Goal: Check status: Check status

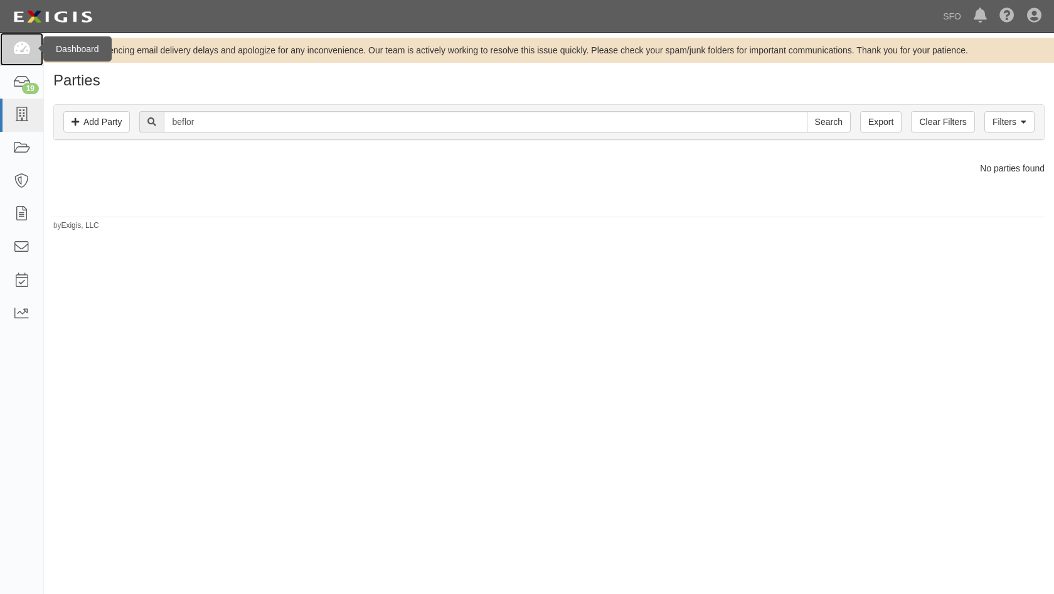
click at [19, 51] on icon at bounding box center [22, 49] width 18 height 14
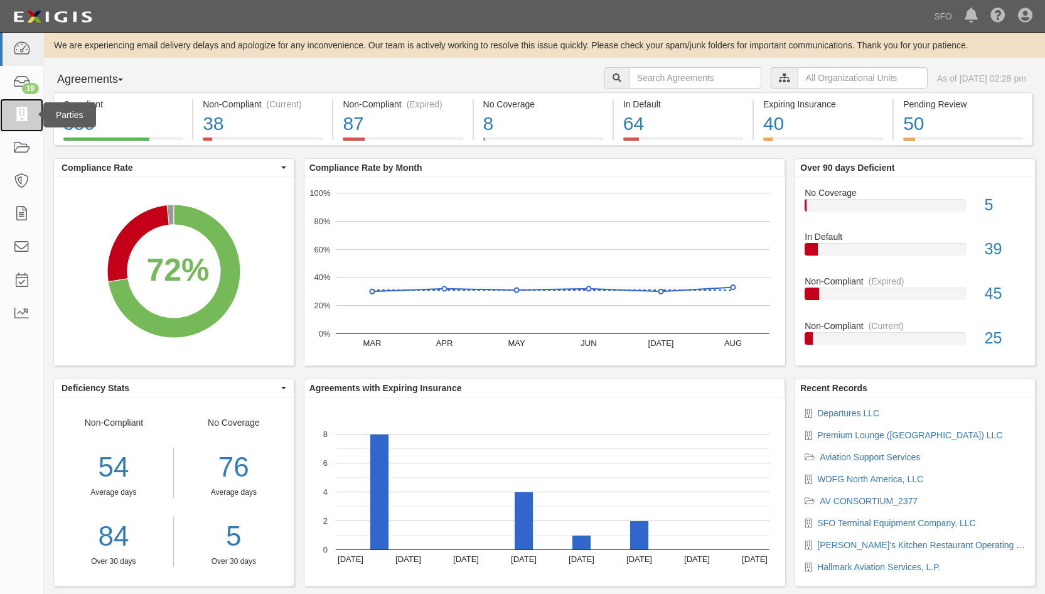
click at [9, 107] on link at bounding box center [21, 115] width 43 height 33
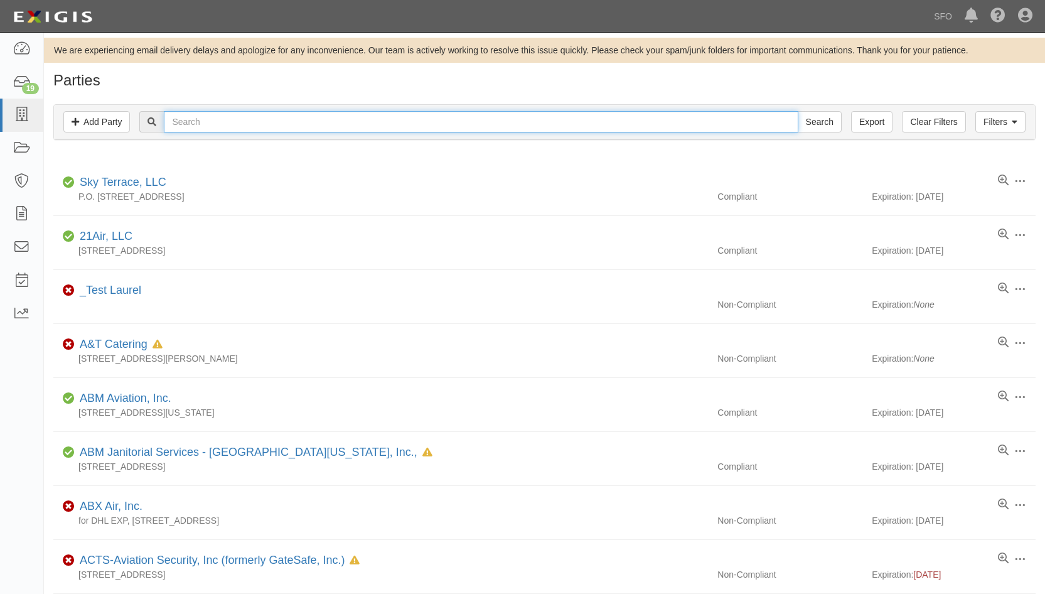
drag, startPoint x: 0, startPoint y: 0, endPoint x: 189, endPoint y: 118, distance: 222.7
click at [189, 118] on input "text" at bounding box center [481, 121] width 634 height 21
type input "host"
click at [798, 111] on input "Search" at bounding box center [820, 121] width 44 height 21
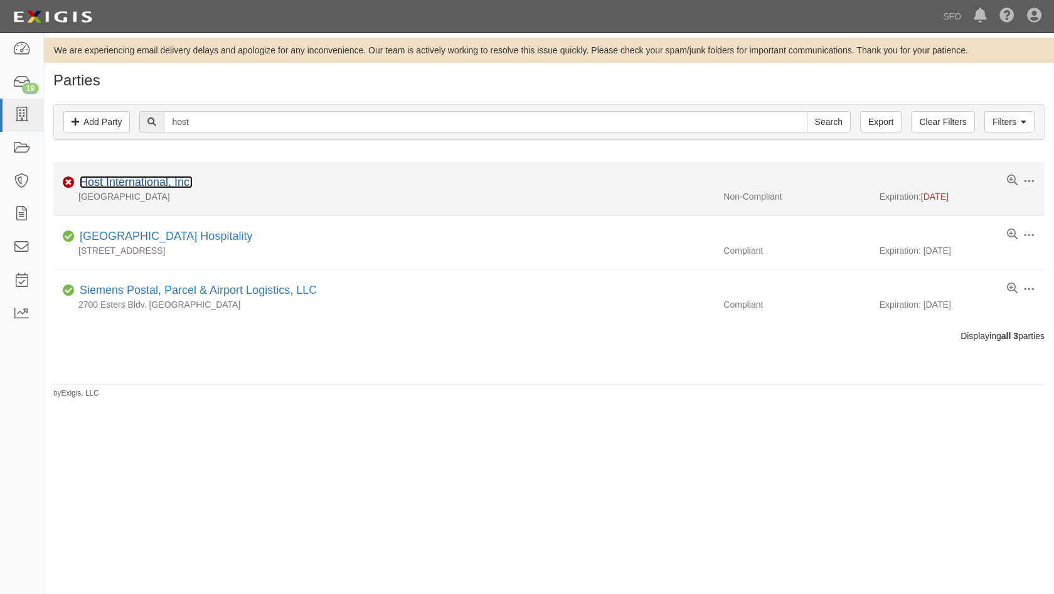
click at [168, 176] on link "Host International, Inc." at bounding box center [136, 182] width 113 height 13
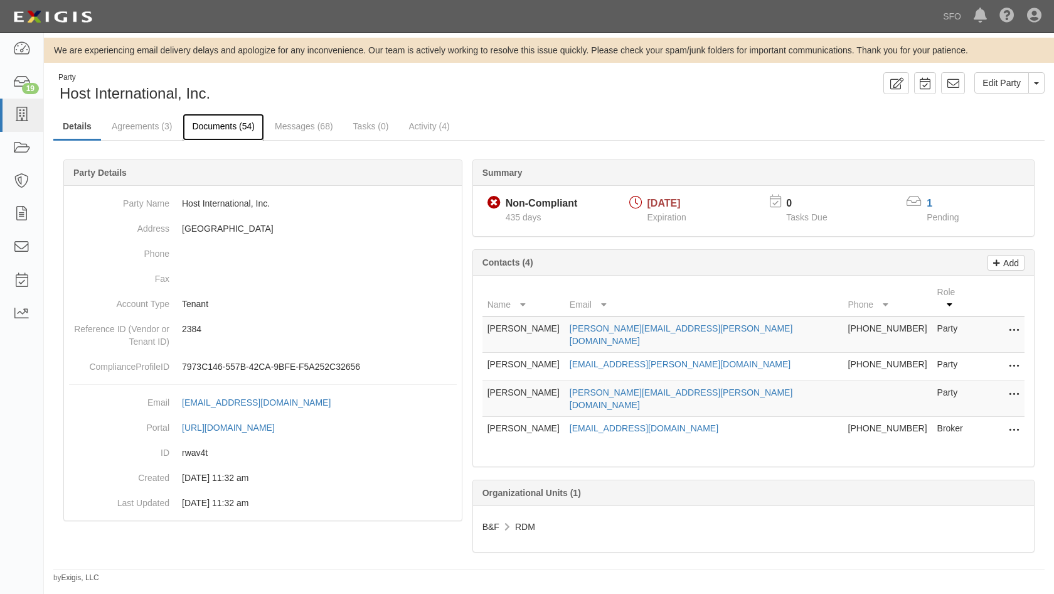
click at [201, 123] on link "Documents (54)" at bounding box center [224, 127] width 82 height 27
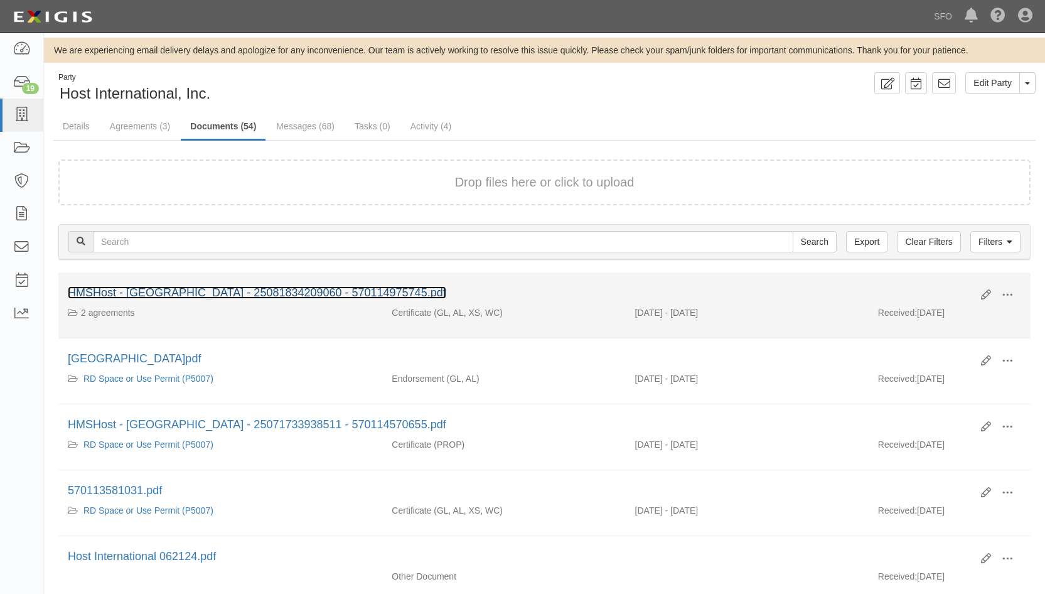
click at [204, 288] on link "HMSHost - San Francico International Airport - 25081834209060 - 570114975745.pdf" at bounding box center [257, 292] width 378 height 13
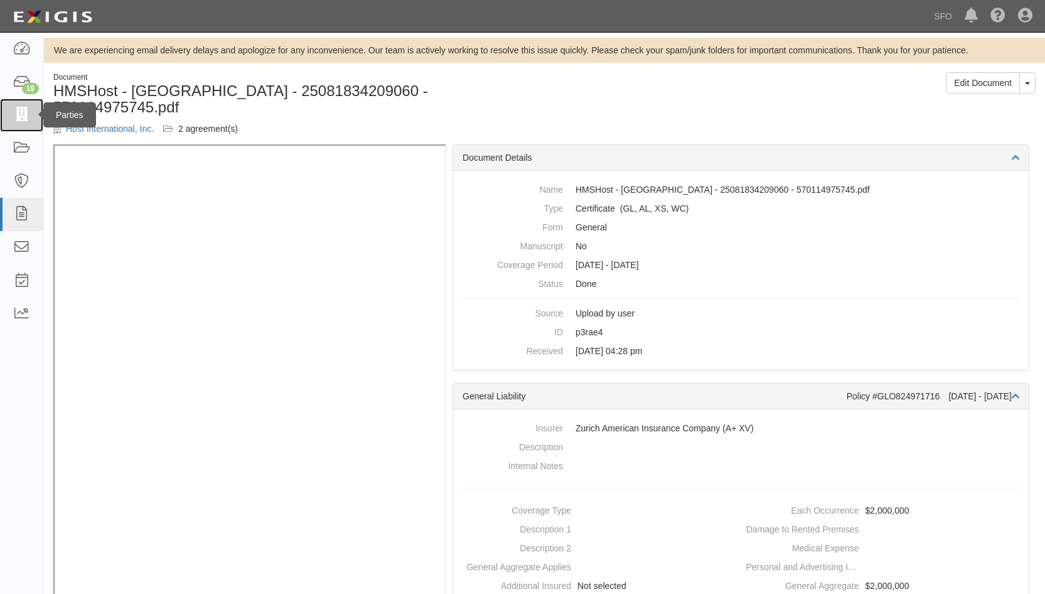
click at [19, 119] on icon at bounding box center [22, 115] width 18 height 14
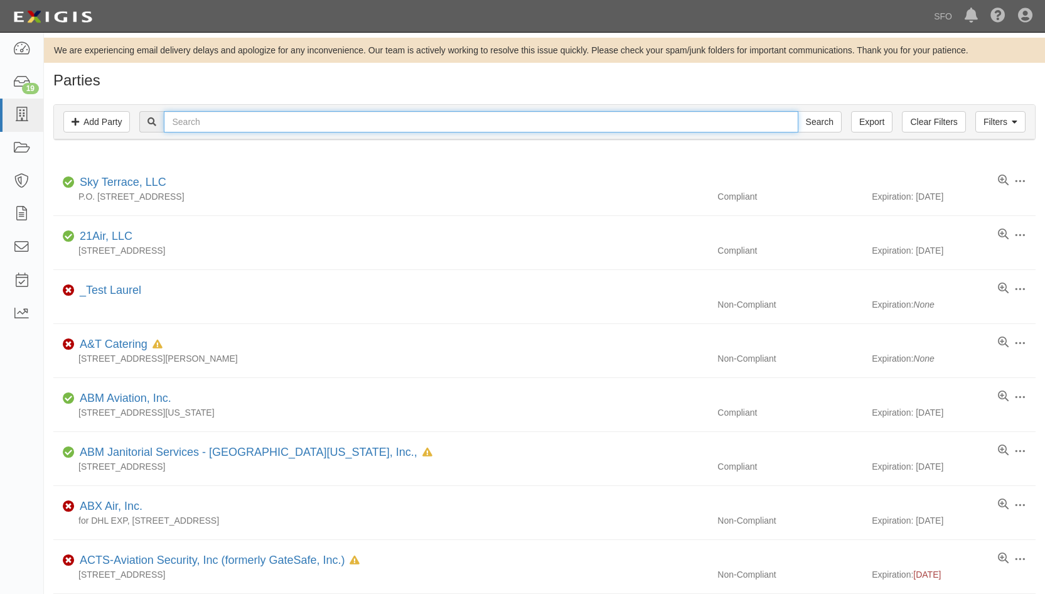
click at [209, 125] on input "text" at bounding box center [481, 121] width 634 height 21
type input "ste"
click at [798, 111] on input "Search" at bounding box center [820, 121] width 44 height 21
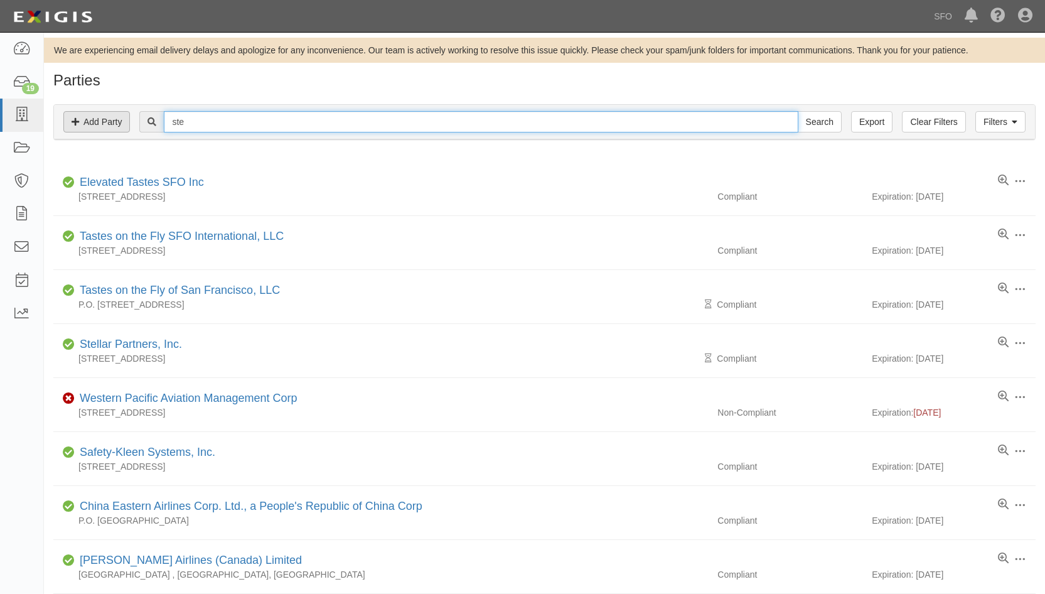
drag, startPoint x: 190, startPoint y: 116, endPoint x: 131, endPoint y: 122, distance: 59.3
click at [132, 122] on div "ste Search" at bounding box center [544, 121] width 962 height 21
type input "cana"
click at [798, 111] on input "Search" at bounding box center [820, 121] width 44 height 21
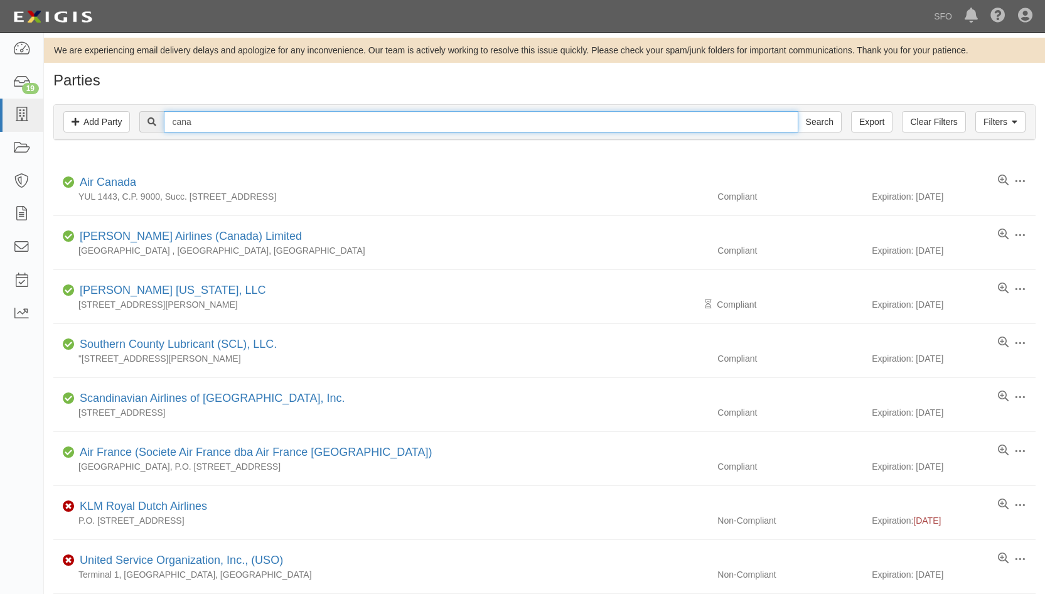
drag, startPoint x: 218, startPoint y: 129, endPoint x: 161, endPoint y: 126, distance: 57.2
click at [161, 126] on div "cana Search" at bounding box center [490, 121] width 702 height 21
type input "haw"
click at [798, 111] on input "Search" at bounding box center [820, 121] width 44 height 21
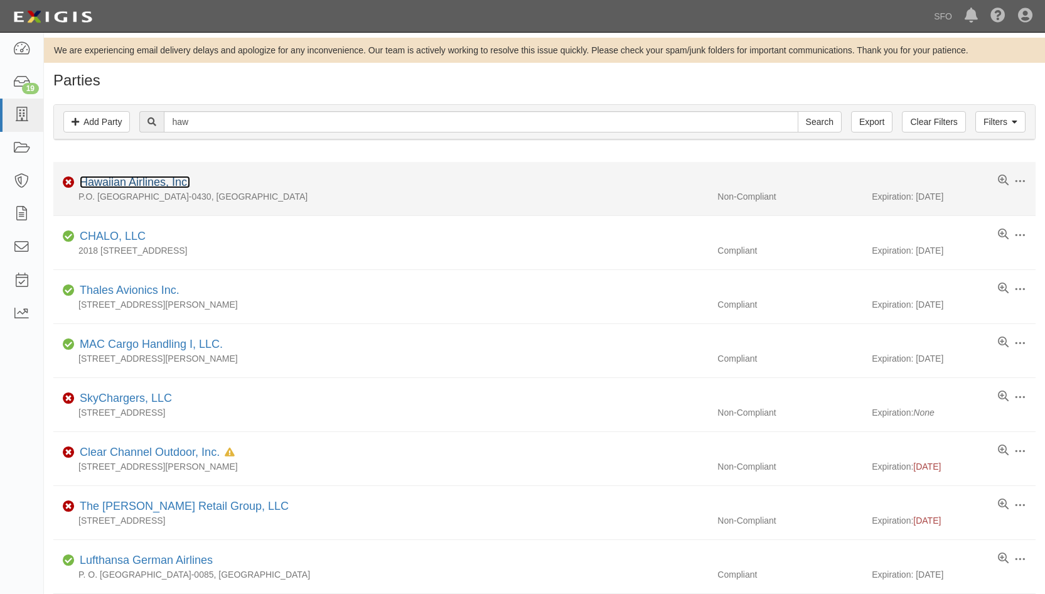
click at [176, 178] on link "Hawaiian Airlines, Inc." at bounding box center [135, 182] width 110 height 13
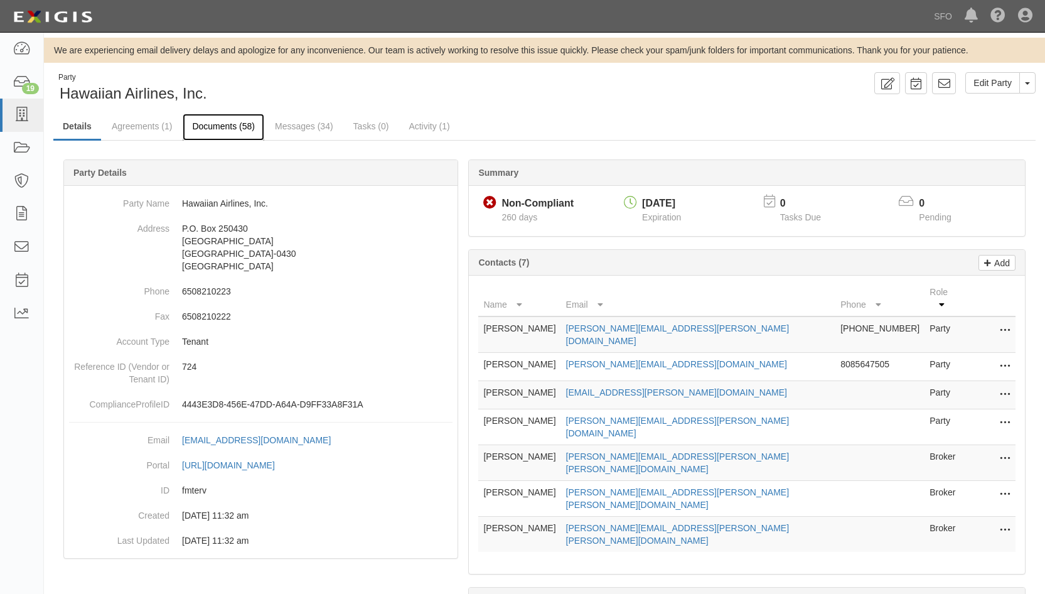
click at [215, 121] on link "Documents (58)" at bounding box center [224, 127] width 82 height 27
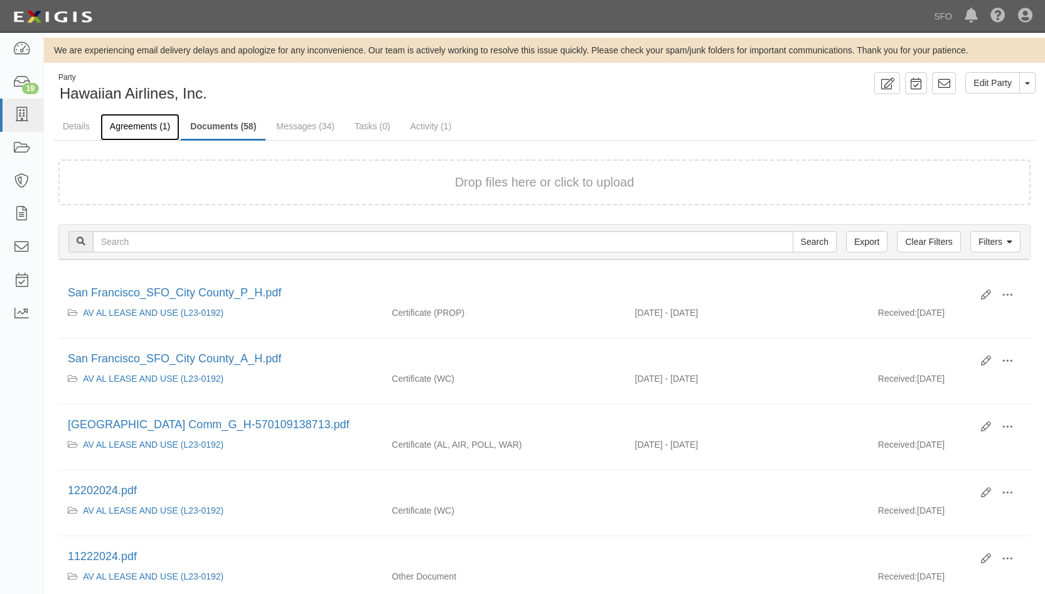
click at [137, 127] on link "Agreements (1)" at bounding box center [139, 127] width 79 height 27
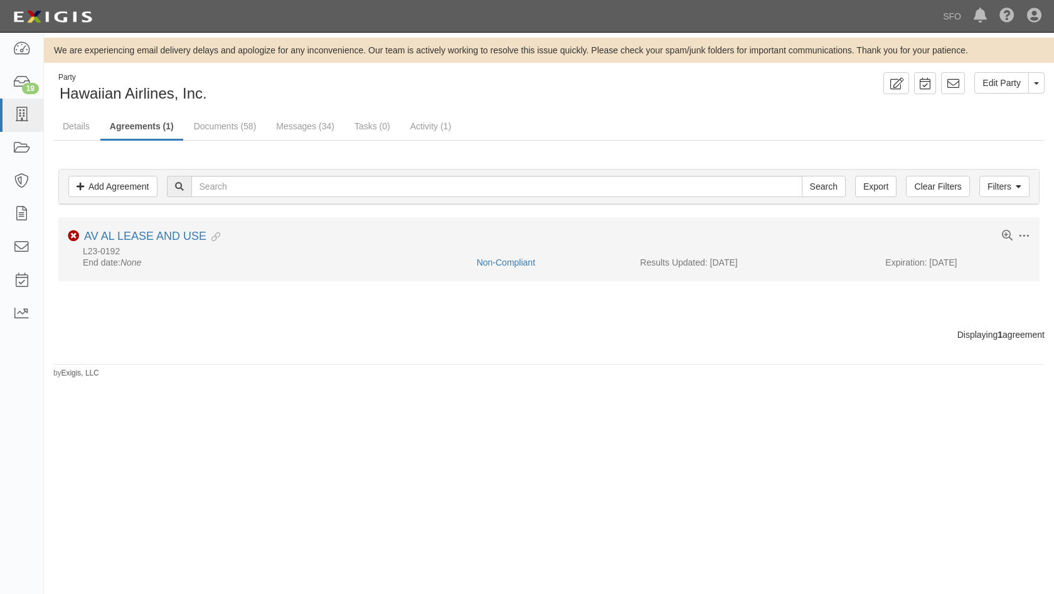
drag, startPoint x: 160, startPoint y: 220, endPoint x: 161, endPoint y: 227, distance: 6.4
click at [160, 223] on li "Toggle Agreement Dropdown Edit Log activity Add task Send message Archive Non-C…" at bounding box center [549, 249] width 982 height 64
click at [165, 230] on link "AV AL LEASE AND USE" at bounding box center [145, 236] width 122 height 13
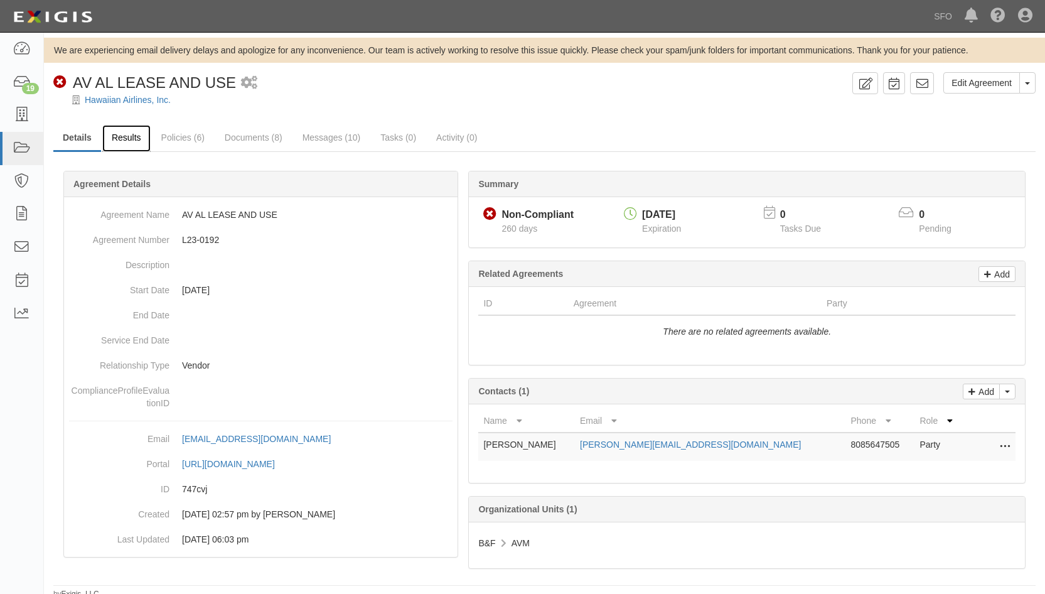
click at [138, 135] on link "Results" at bounding box center [126, 138] width 48 height 27
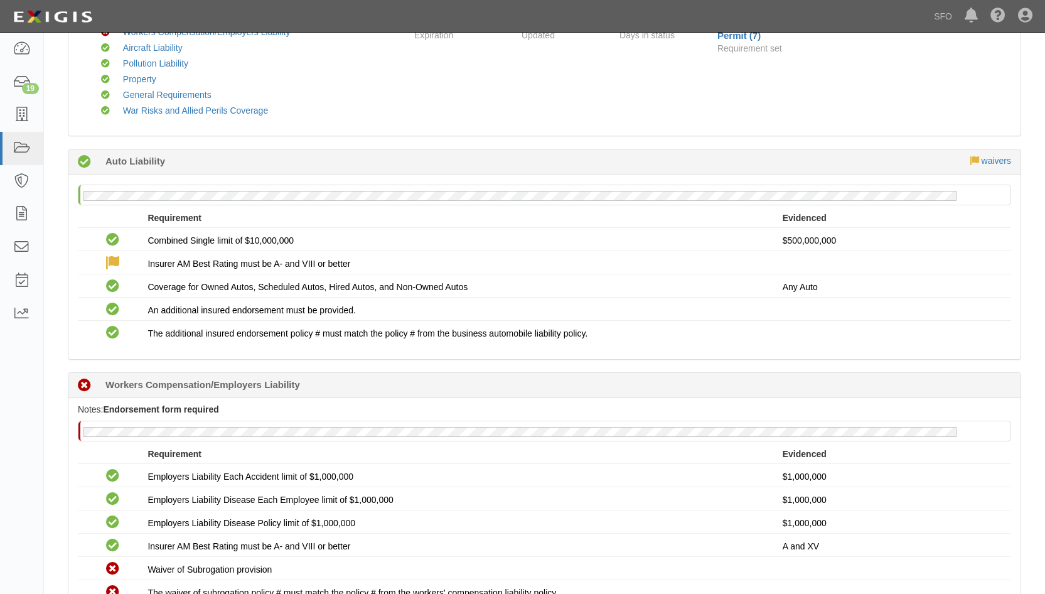
scroll to position [126, 0]
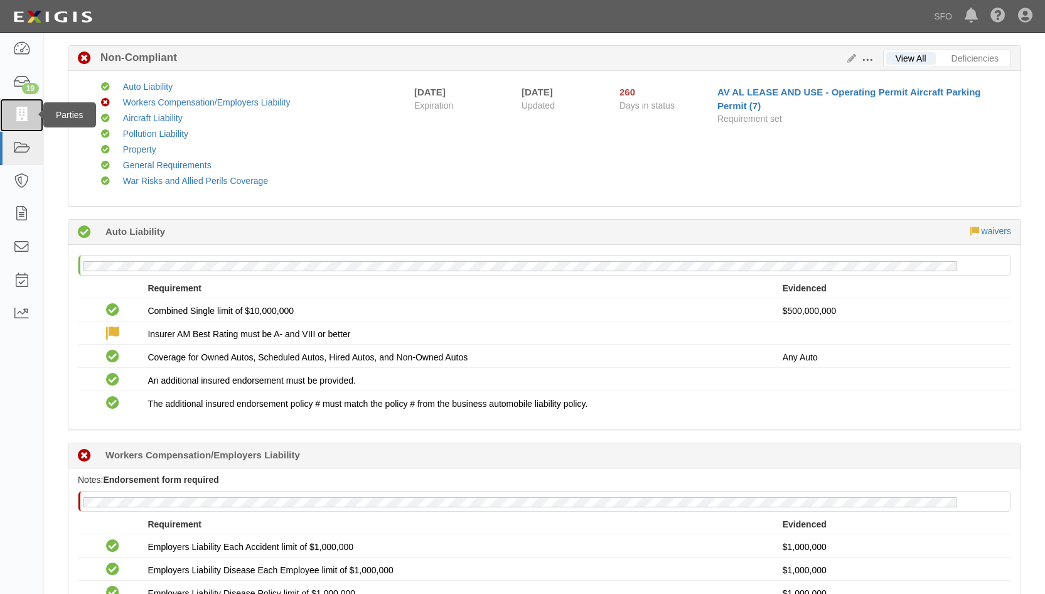
click at [33, 119] on link at bounding box center [21, 115] width 43 height 33
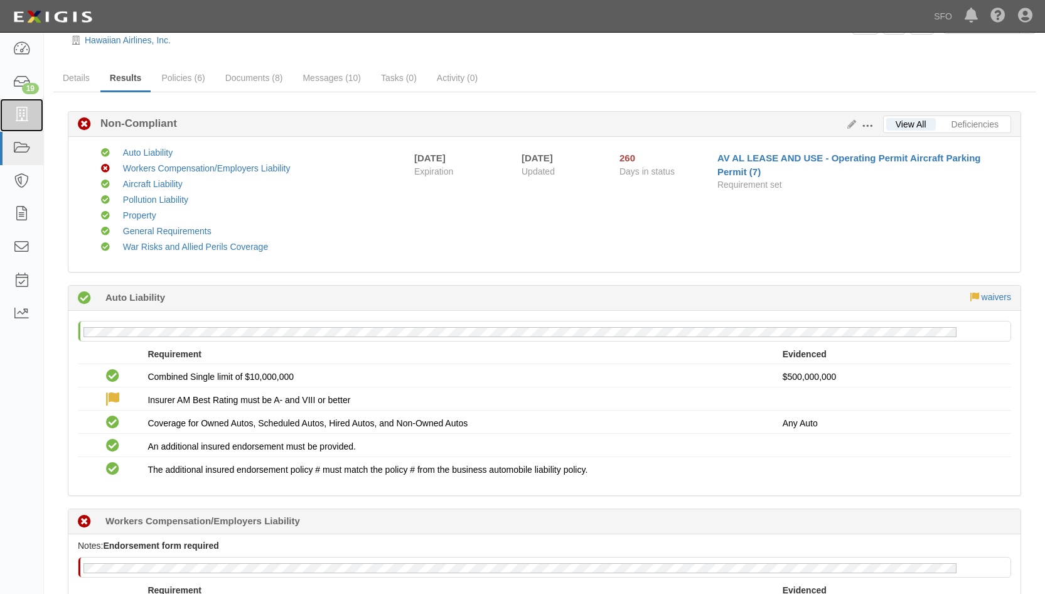
scroll to position [0, 0]
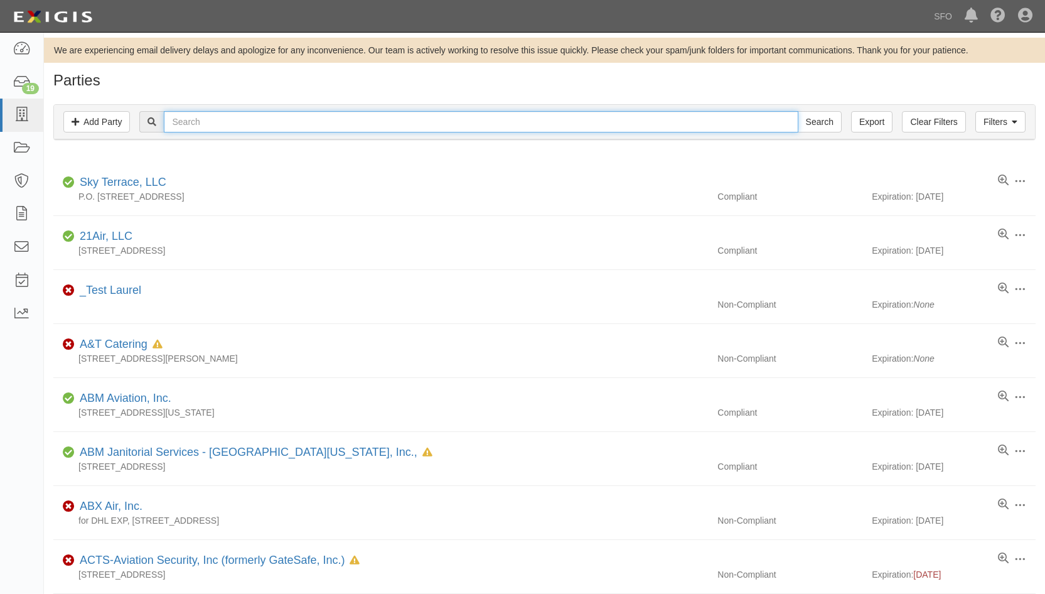
click at [222, 123] on input "text" at bounding box center [481, 121] width 634 height 21
type input "hor"
click at [798, 111] on input "Search" at bounding box center [820, 121] width 44 height 21
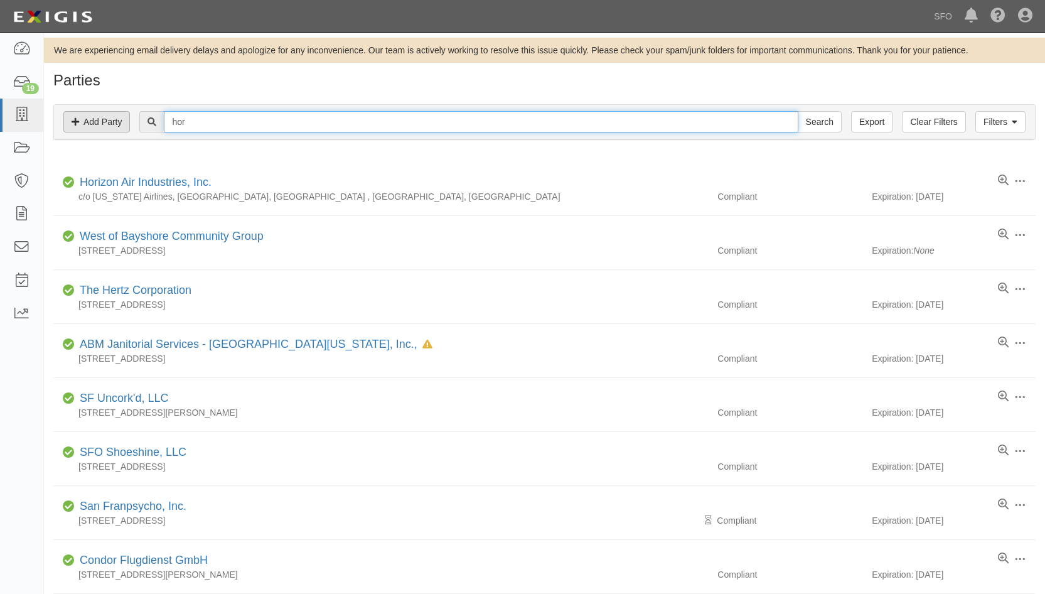
drag, startPoint x: 223, startPoint y: 126, endPoint x: 95, endPoint y: 131, distance: 127.5
click at [95, 131] on div "Filters Add Party Clear Filters Export hor Search Filters" at bounding box center [544, 122] width 981 height 35
type input "alas"
click at [798, 111] on input "Search" at bounding box center [820, 121] width 44 height 21
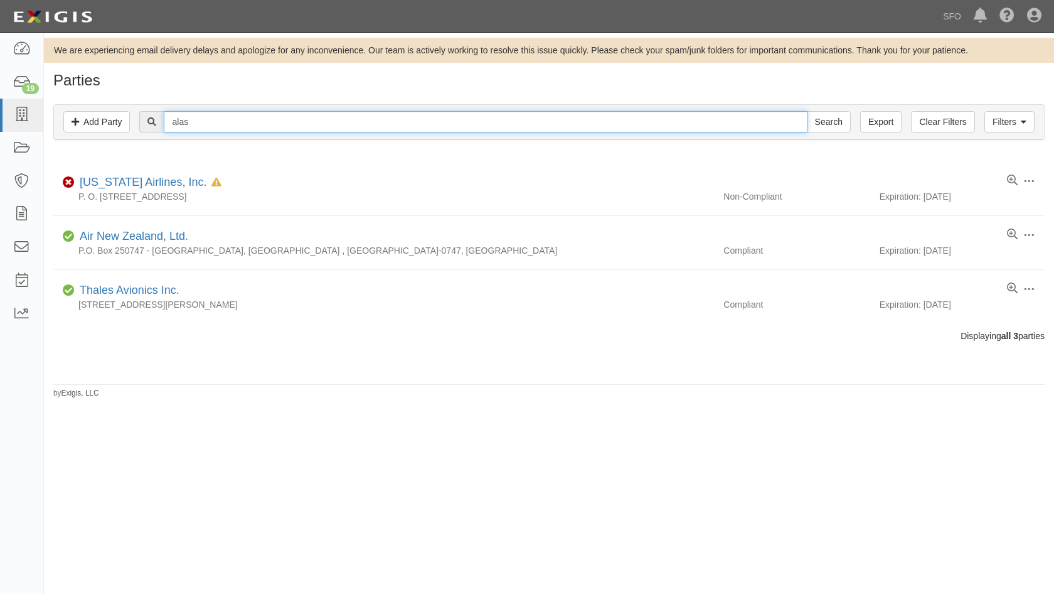
drag, startPoint x: 223, startPoint y: 124, endPoint x: 136, endPoint y: 129, distance: 86.8
click at [136, 129] on div "alas Search" at bounding box center [549, 121] width 972 height 21
type input "air trans"
click at [807, 111] on input "Search" at bounding box center [829, 121] width 44 height 21
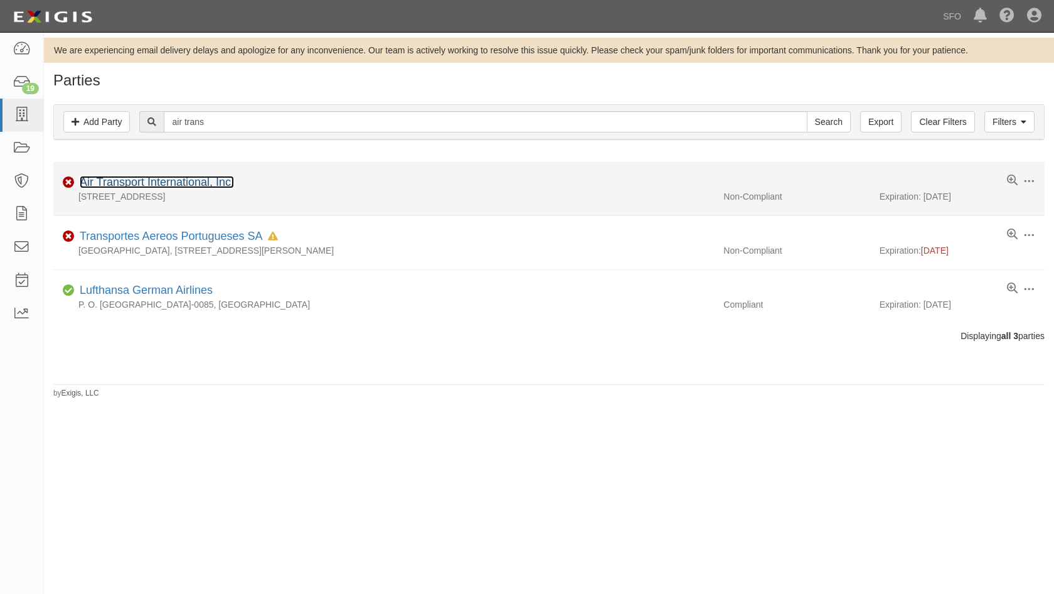
click at [90, 176] on link "Air Transport International, Inc." at bounding box center [157, 182] width 154 height 13
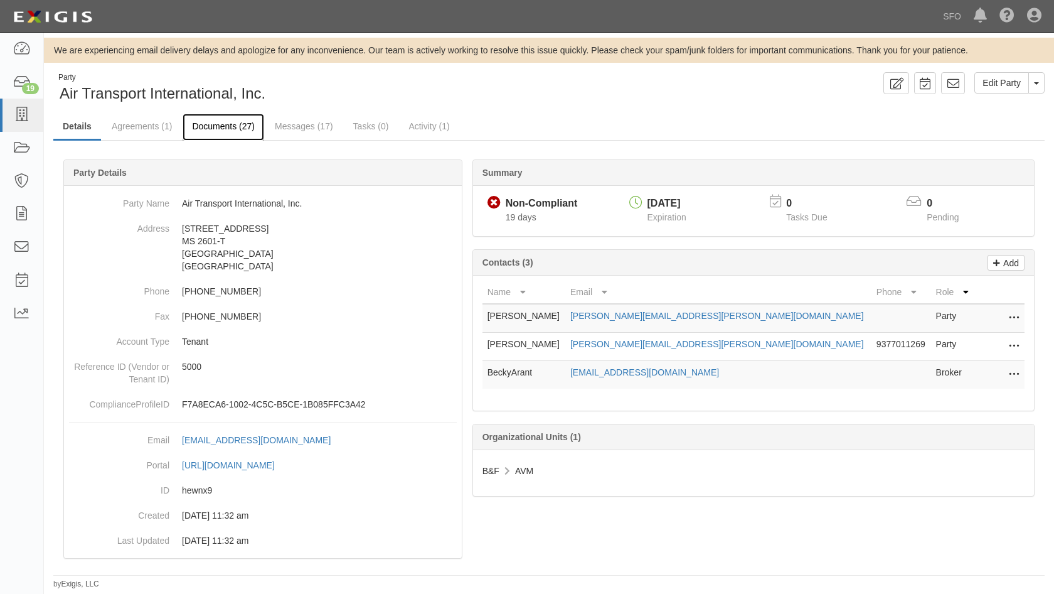
click at [226, 124] on link "Documents (27)" at bounding box center [224, 127] width 82 height 27
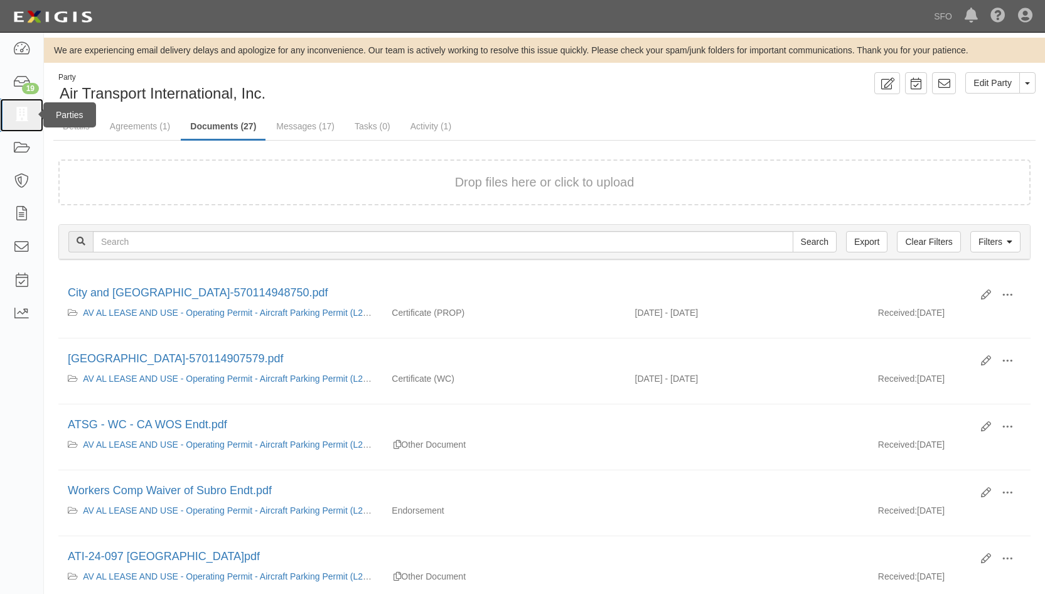
click at [21, 124] on link at bounding box center [21, 115] width 43 height 33
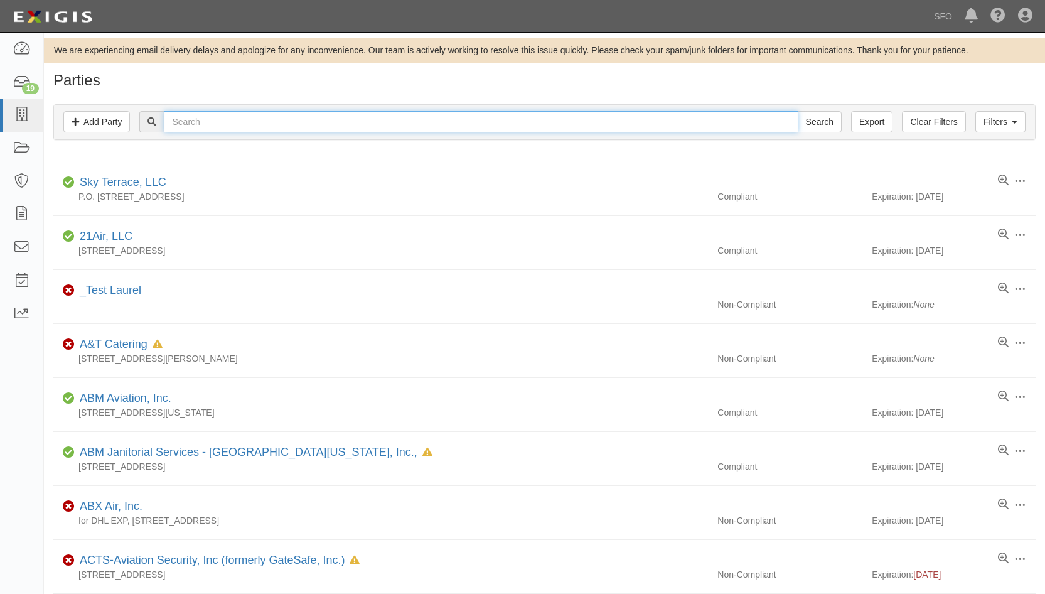
click at [220, 125] on input "text" at bounding box center [481, 121] width 634 height 21
type input "alas"
click at [798, 111] on input "Search" at bounding box center [820, 121] width 44 height 21
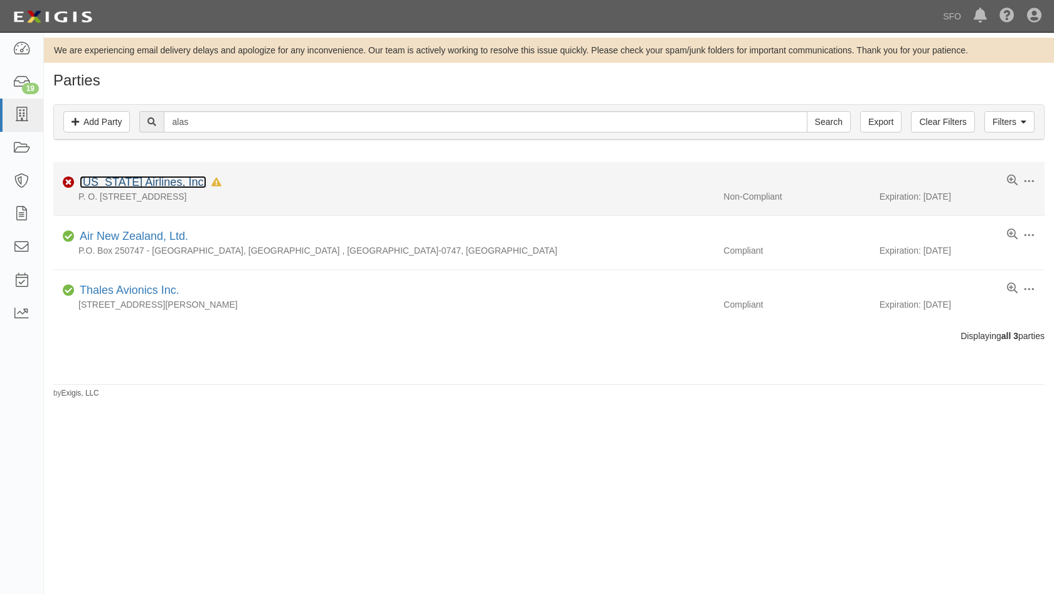
click at [129, 178] on link "[US_STATE] Airlines, Inc." at bounding box center [143, 182] width 127 height 13
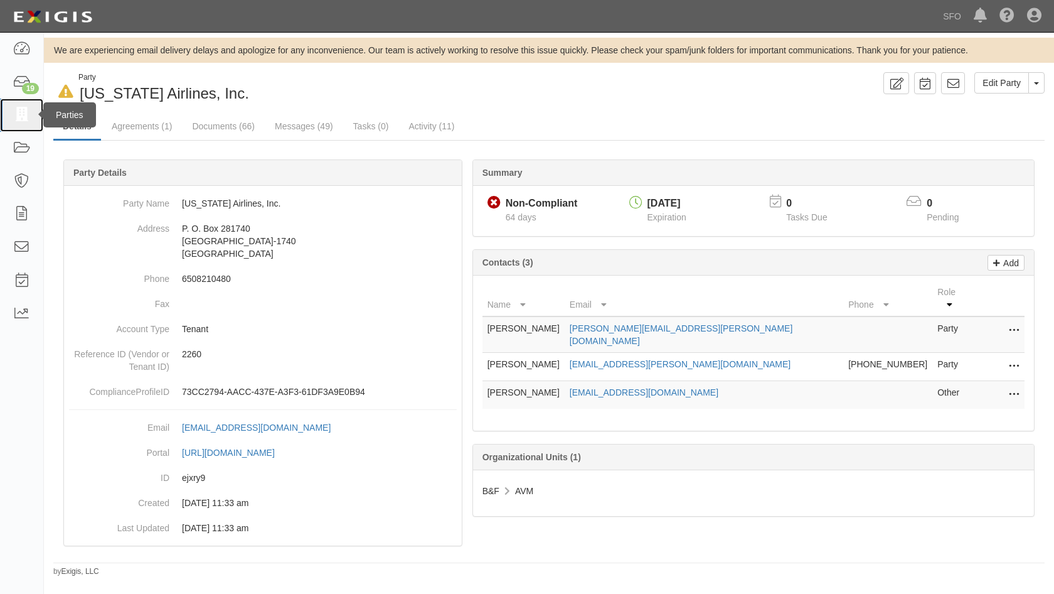
click at [21, 109] on icon at bounding box center [22, 115] width 18 height 14
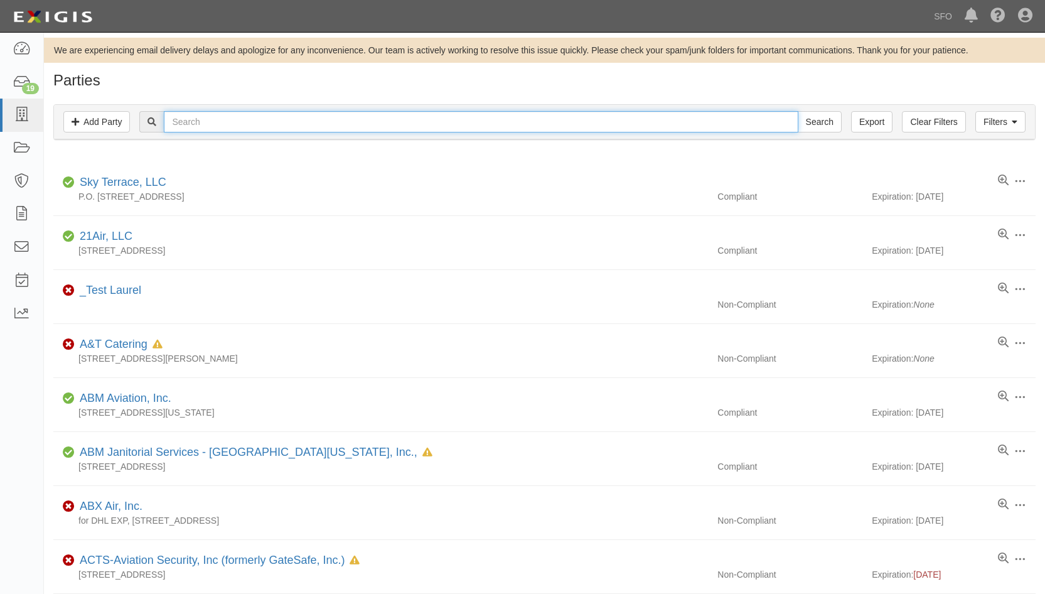
click at [183, 117] on input "text" at bounding box center [481, 121] width 634 height 21
type input "avis"
click at [798, 111] on input "Search" at bounding box center [820, 121] width 44 height 21
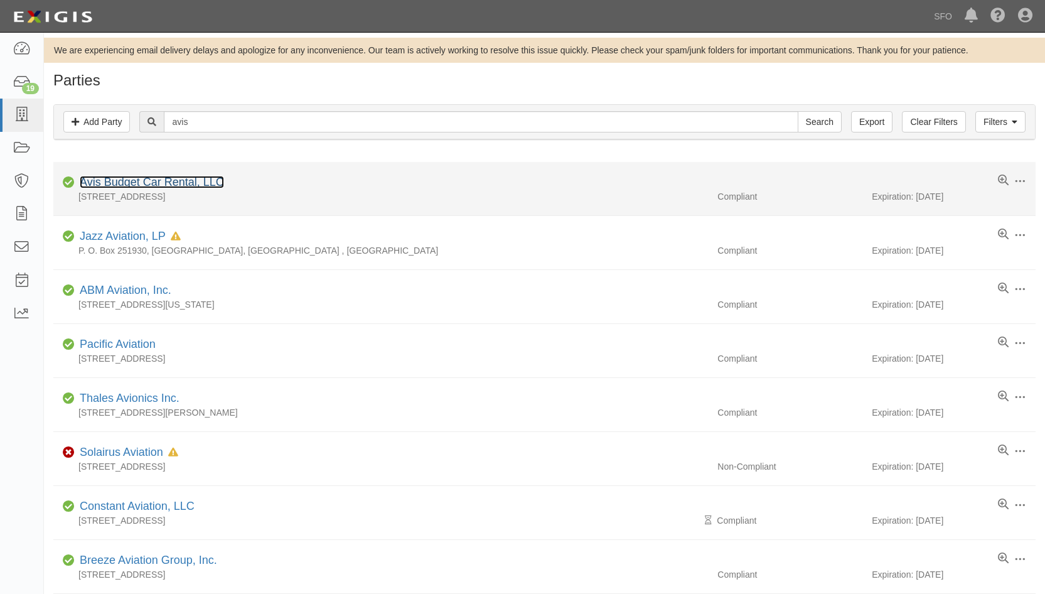
click at [182, 185] on link "Avis Budget Car Rental, LLC" at bounding box center [152, 182] width 144 height 13
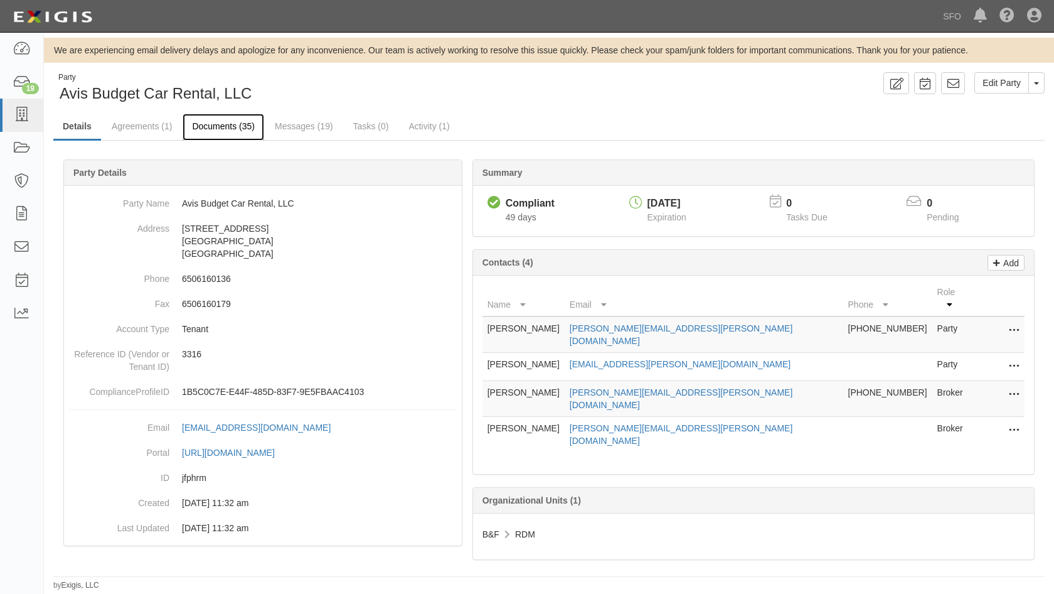
drag, startPoint x: 0, startPoint y: 0, endPoint x: 220, endPoint y: 124, distance: 252.1
click at [220, 124] on link "Documents (35)" at bounding box center [224, 127] width 82 height 27
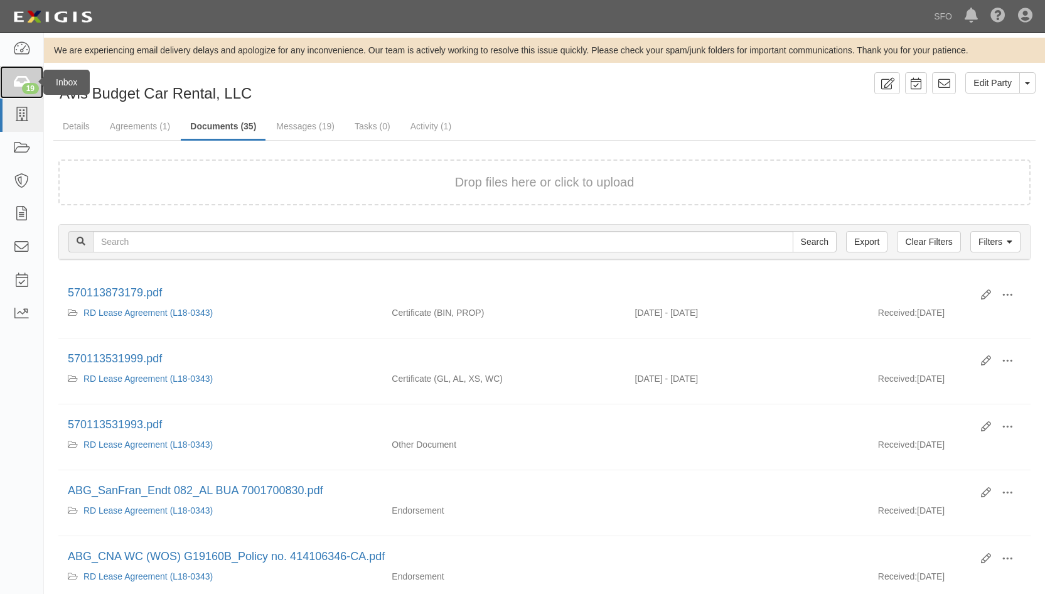
click at [20, 73] on link "19" at bounding box center [21, 82] width 43 height 33
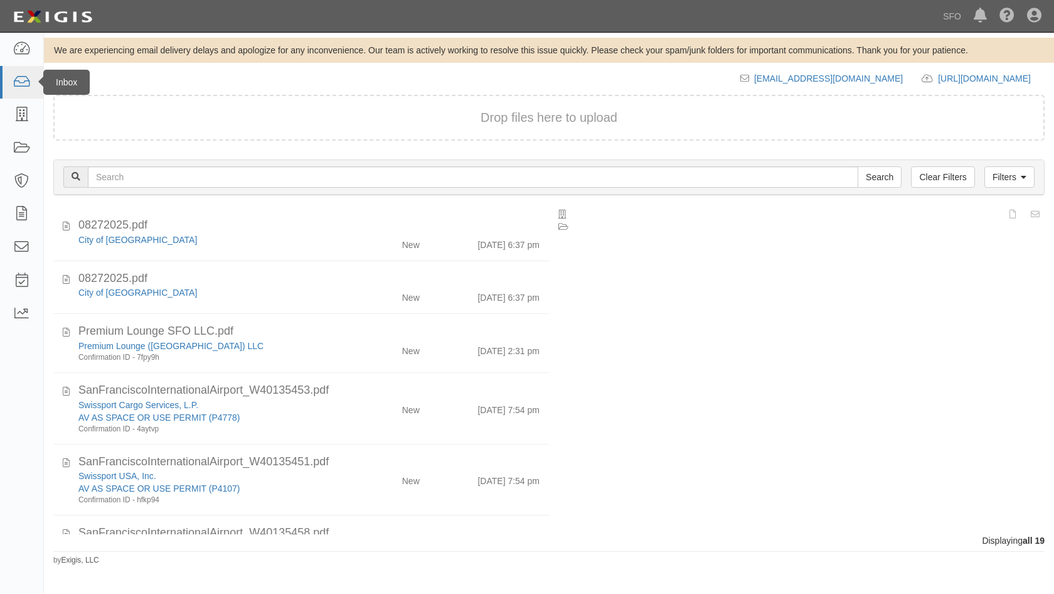
click at [22, 87] on icon at bounding box center [22, 82] width 18 height 14
click at [24, 109] on icon at bounding box center [22, 115] width 18 height 14
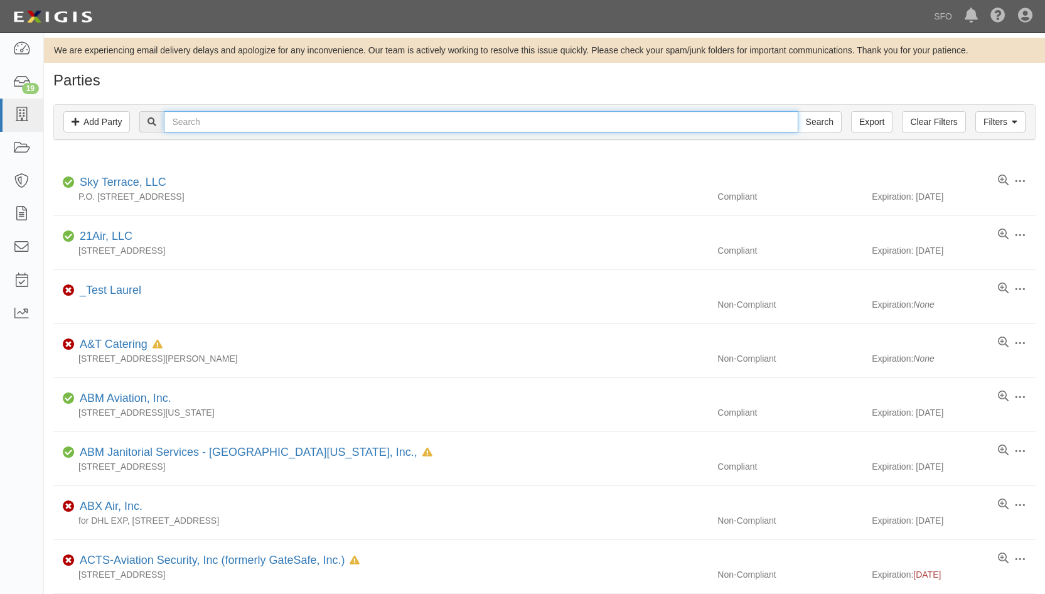
click at [209, 124] on input "text" at bounding box center [481, 121] width 634 height 21
type input "payl"
click at [798, 111] on input "Search" at bounding box center [820, 121] width 44 height 21
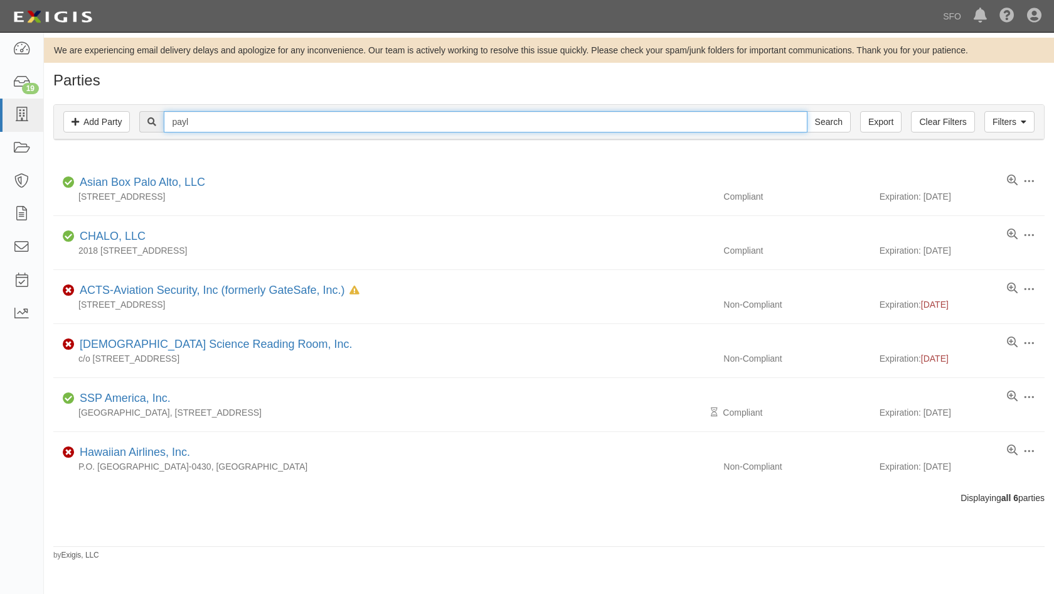
drag, startPoint x: 201, startPoint y: 126, endPoint x: 151, endPoint y: 122, distance: 50.4
click at [151, 122] on div "payl Search" at bounding box center [494, 121] width 711 height 21
type input "ameri"
click at [807, 111] on input "Search" at bounding box center [829, 121] width 44 height 21
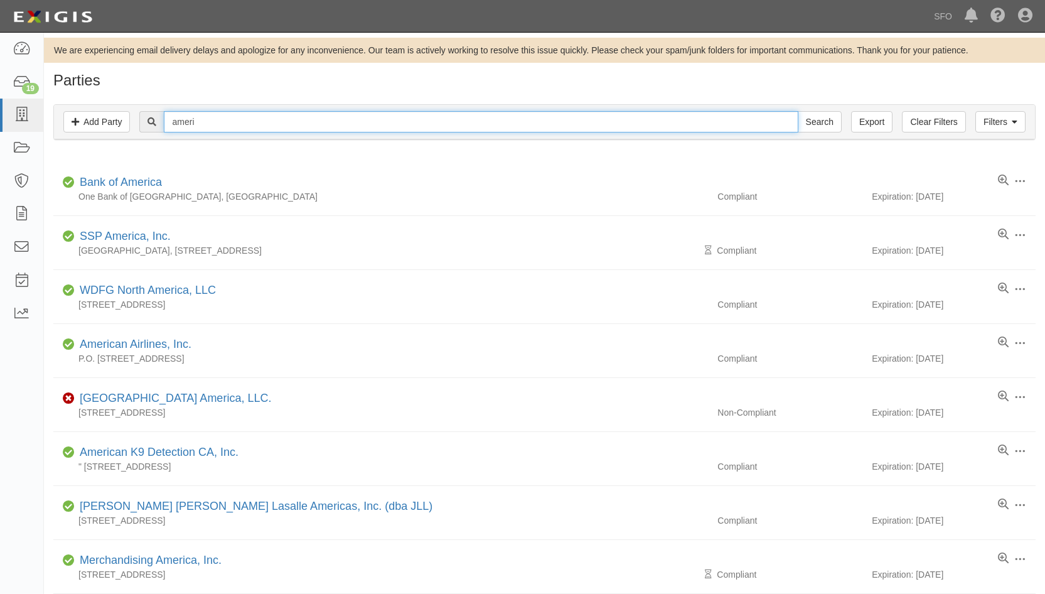
drag, startPoint x: 208, startPoint y: 123, endPoint x: 127, endPoint y: 134, distance: 81.8
click at [127, 134] on div "Filters Add Party Clear Filters Export ameri Search Filters" at bounding box center [544, 122] width 981 height 35
type input "envoy"
click at [798, 111] on input "Search" at bounding box center [820, 121] width 44 height 21
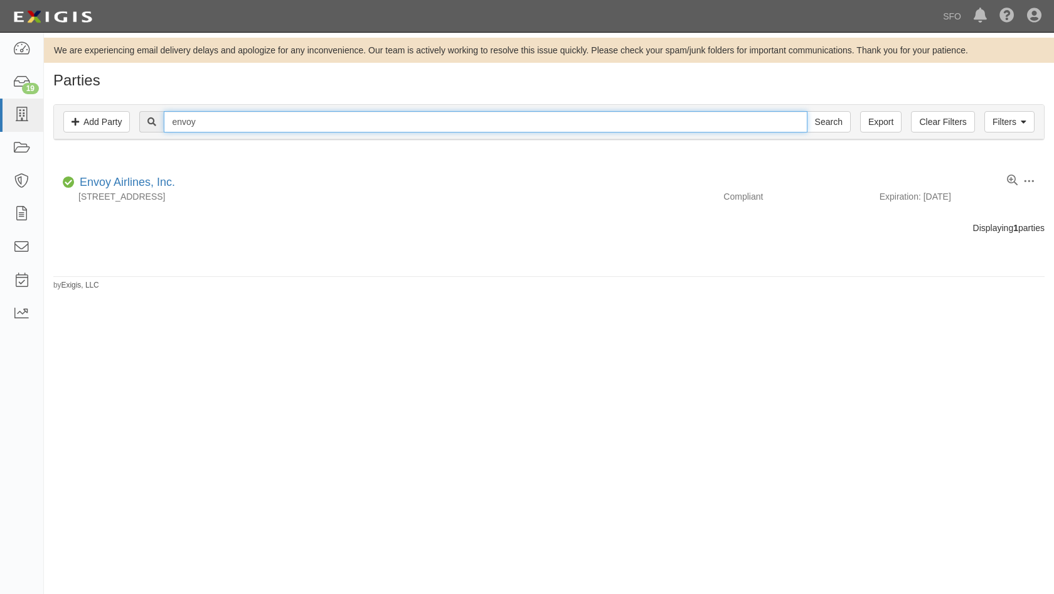
drag, startPoint x: 212, startPoint y: 124, endPoint x: 156, endPoint y: 125, distance: 55.9
click at [156, 125] on div "envoy Search" at bounding box center [494, 121] width 711 height 21
type input "vion"
click at [807, 111] on input "Search" at bounding box center [829, 121] width 44 height 21
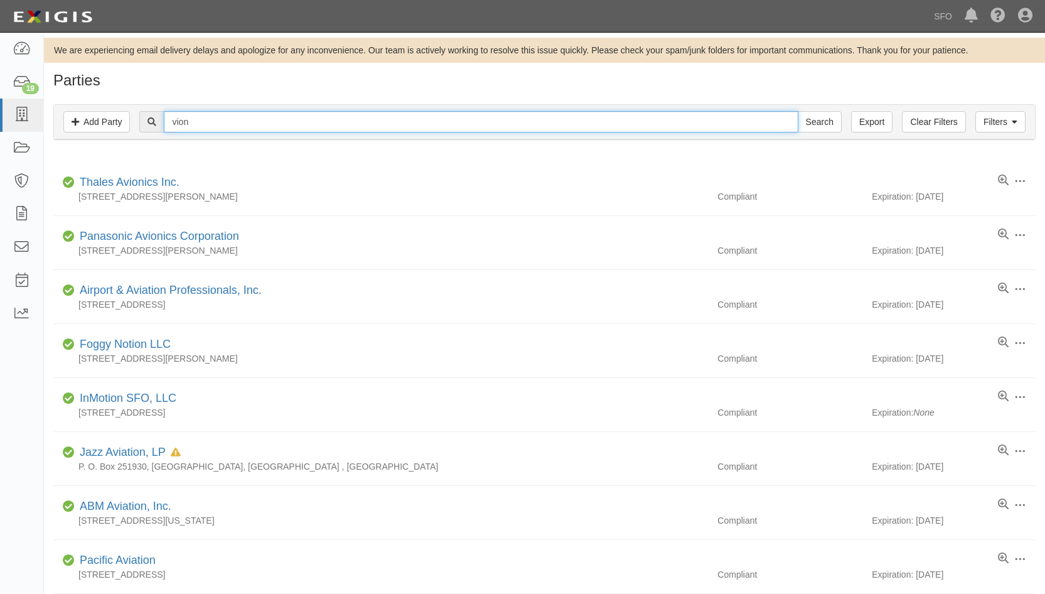
drag, startPoint x: 228, startPoint y: 121, endPoint x: 122, endPoint y: 143, distance: 109.1
click at [122, 143] on div "Filters Add Party Clear Filters Export vion Search Filters Compliance Status Co…" at bounding box center [544, 124] width 1001 height 58
type input "envoy"
click at [798, 111] on input "Search" at bounding box center [820, 121] width 44 height 21
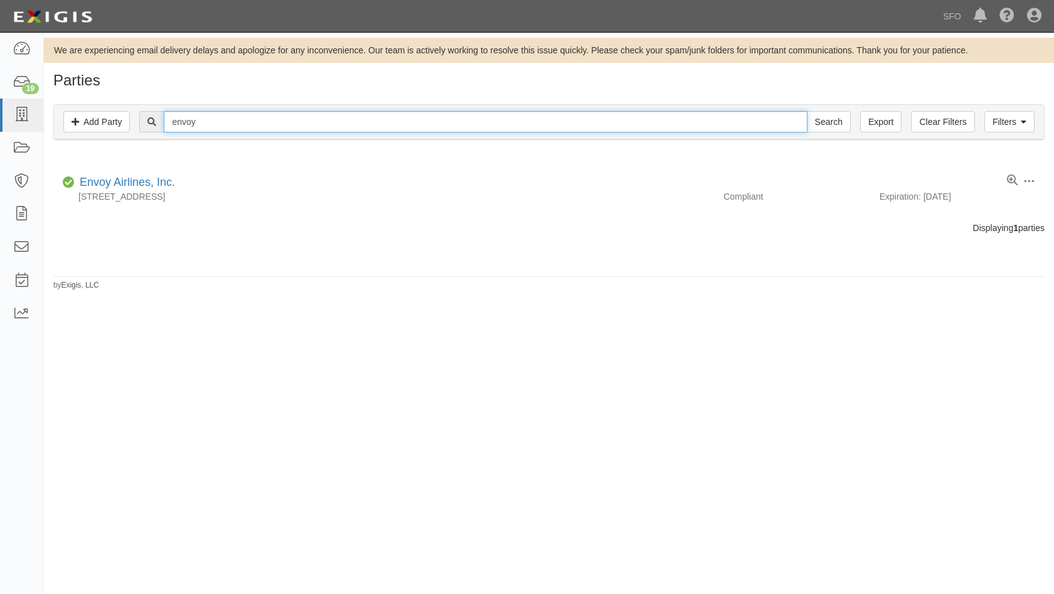
drag, startPoint x: 205, startPoint y: 131, endPoint x: 148, endPoint y: 136, distance: 57.3
click at [160, 132] on div "envoy Search" at bounding box center [494, 121] width 711 height 21
type input "millb"
click at [807, 111] on input "Search" at bounding box center [829, 121] width 44 height 21
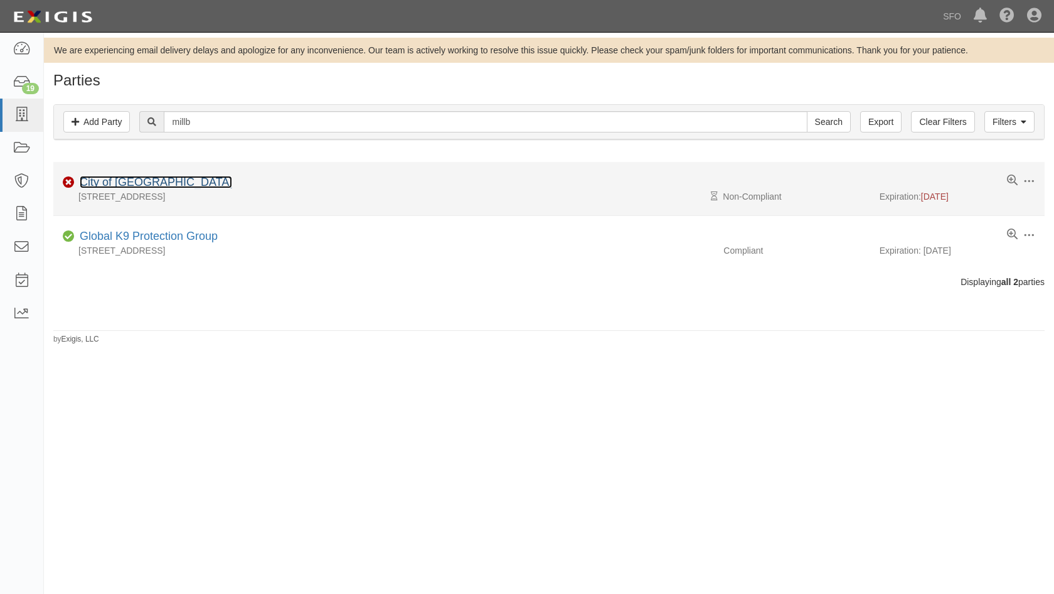
click at [109, 180] on link "City of [GEOGRAPHIC_DATA]" at bounding box center [156, 182] width 153 height 13
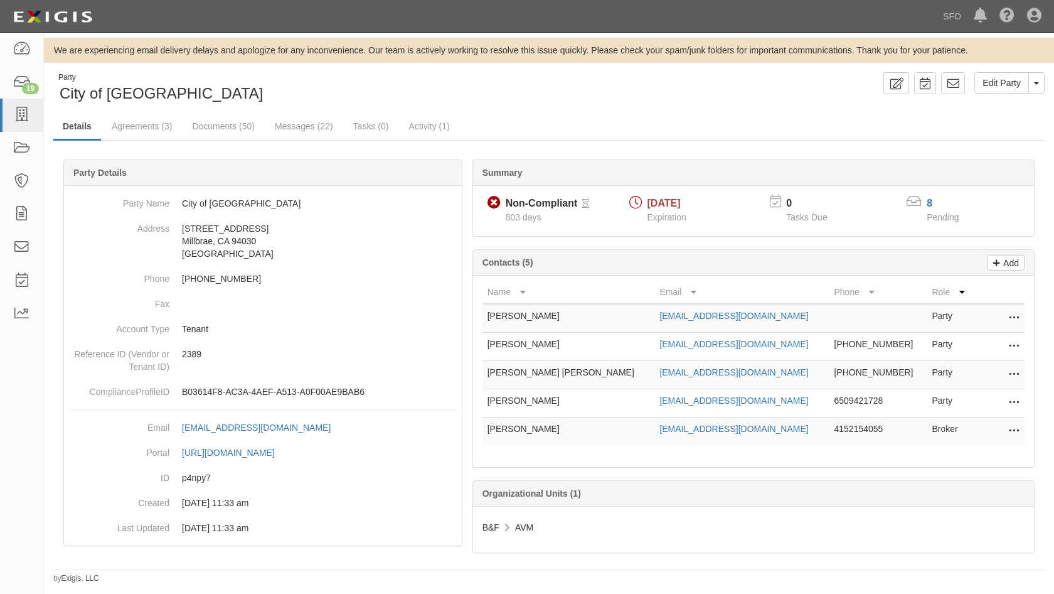
click at [220, 139] on ul "Details Agreements (3) Documents (50) Messages (22) Tasks (0) Activity (1)" at bounding box center [549, 127] width 992 height 27
click at [220, 132] on link "Documents (50)" at bounding box center [224, 127] width 82 height 27
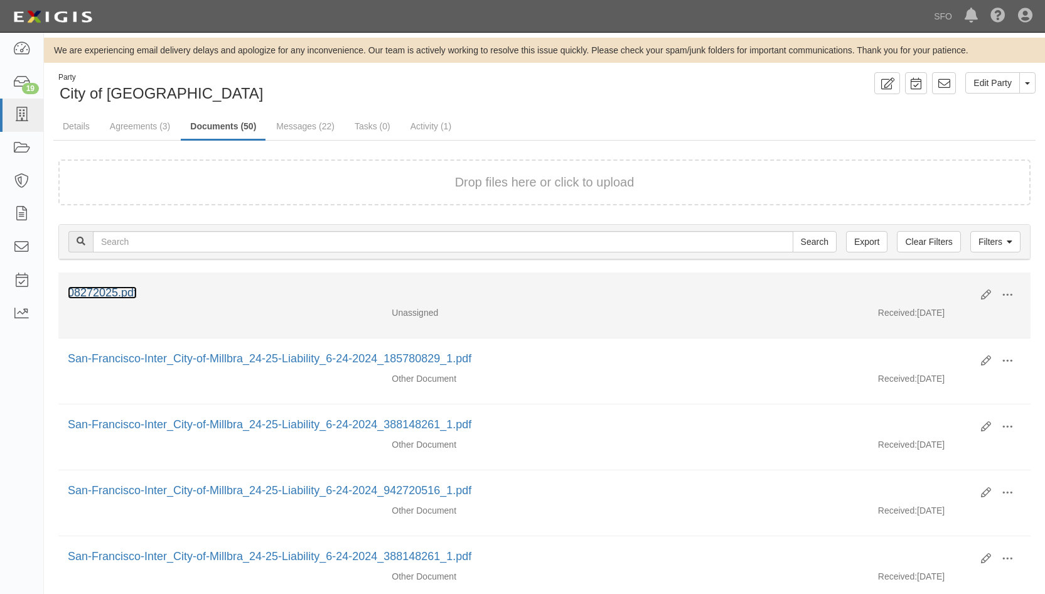
click at [130, 292] on link "08272025.pdf" at bounding box center [102, 292] width 69 height 13
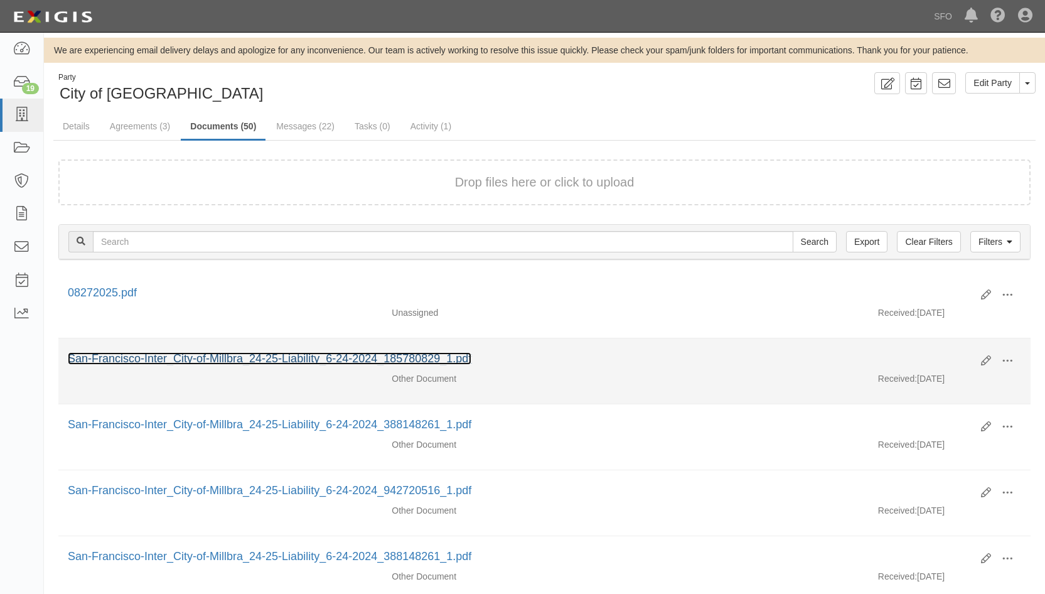
click at [167, 357] on link "San-Francisco-Inter_City-of-Millbra_24-25-Liability_6-24-2024_185780829_1.pdf" at bounding box center [270, 358] width 404 height 13
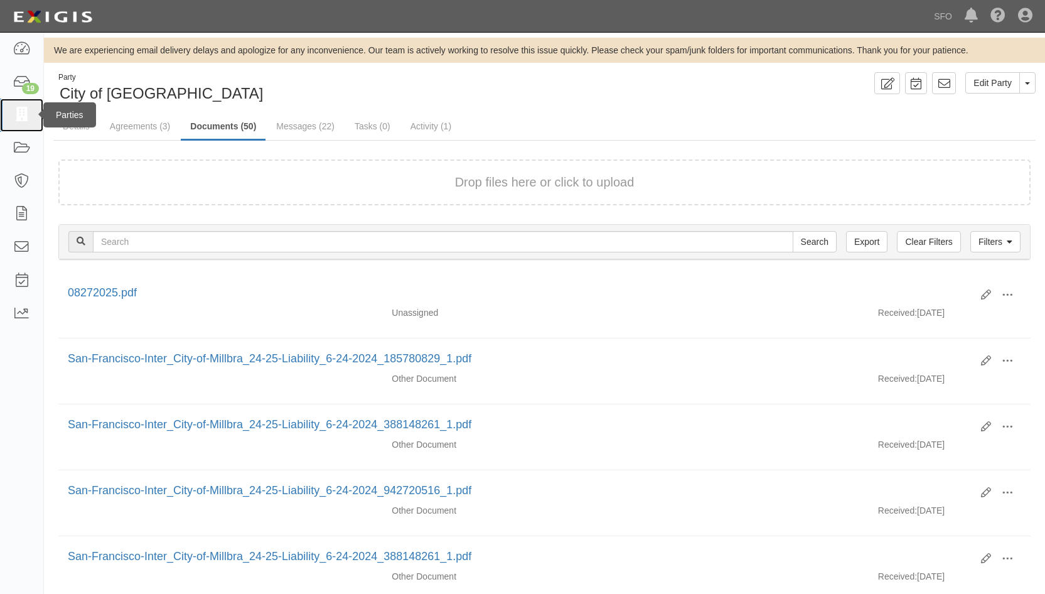
click at [13, 112] on icon at bounding box center [22, 115] width 18 height 14
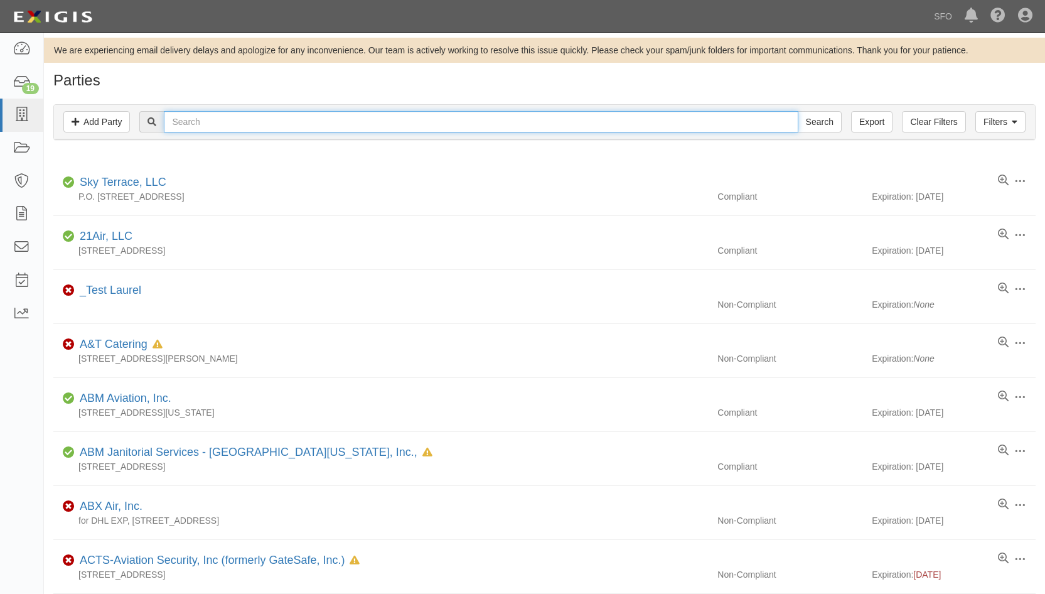
click at [195, 130] on input "text" at bounding box center [481, 121] width 634 height 21
type input "avis"
click at [798, 111] on input "Search" at bounding box center [820, 121] width 44 height 21
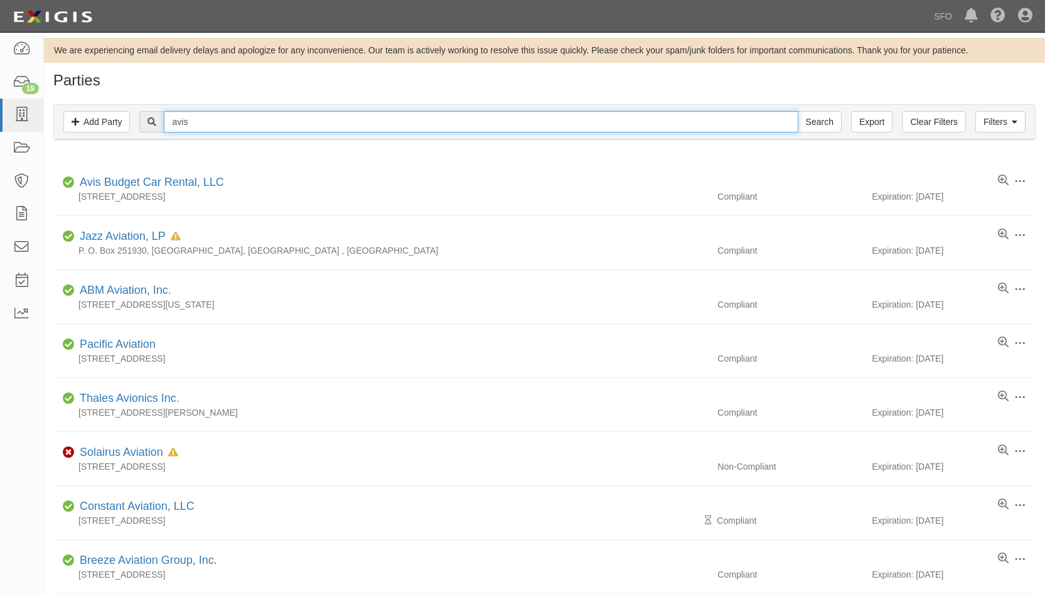
drag, startPoint x: 201, startPoint y: 119, endPoint x: 156, endPoint y: 118, distance: 44.6
click at [156, 118] on div "avis Search" at bounding box center [490, 121] width 702 height 21
type input "veri"
click at [798, 111] on input "Search" at bounding box center [820, 121] width 44 height 21
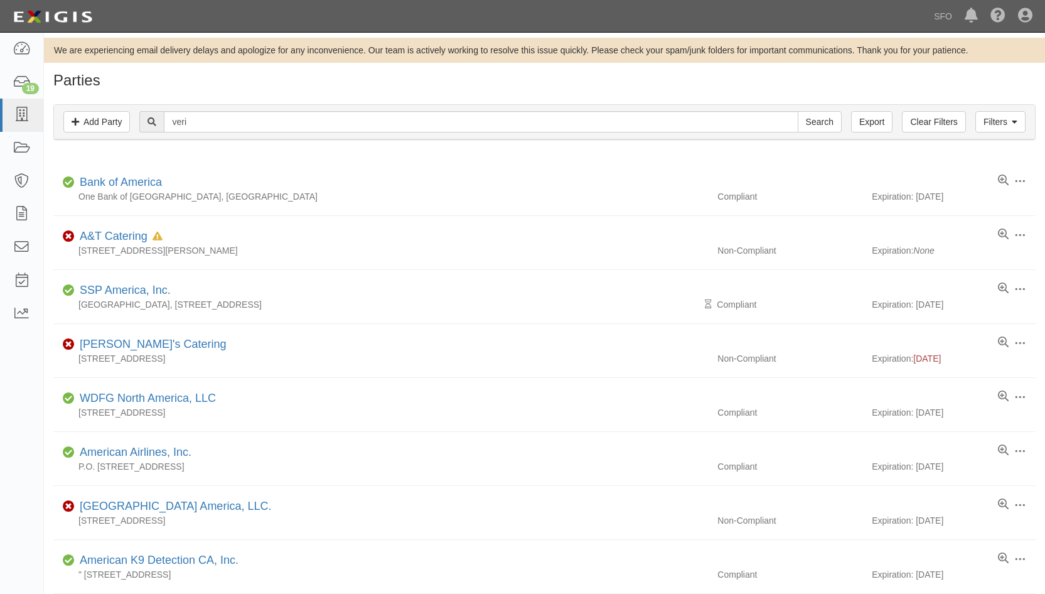
drag, startPoint x: 215, startPoint y: 134, endPoint x: 173, endPoint y: 127, distance: 42.7
click at [130, 132] on div "Filters Add Party Clear Filters Export veri Search Filters" at bounding box center [544, 122] width 981 height 35
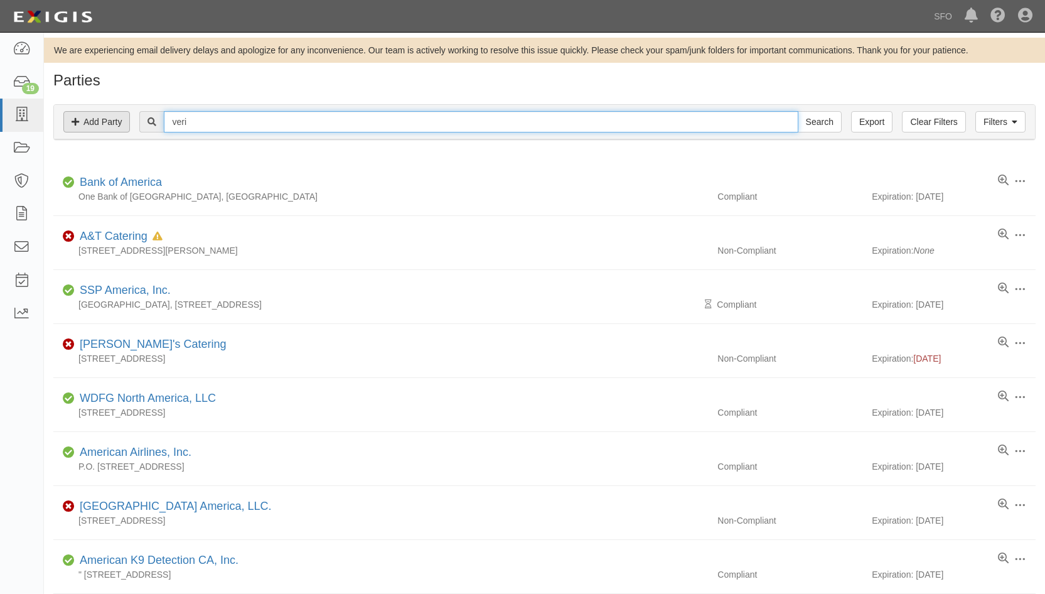
drag, startPoint x: 182, startPoint y: 126, endPoint x: 97, endPoint y: 126, distance: 84.7
click at [97, 126] on div "Filters Add Party Clear Filters Export veri Search Filters" at bounding box center [544, 122] width 981 height 35
type input "andi"
click at [798, 111] on input "Search" at bounding box center [820, 121] width 44 height 21
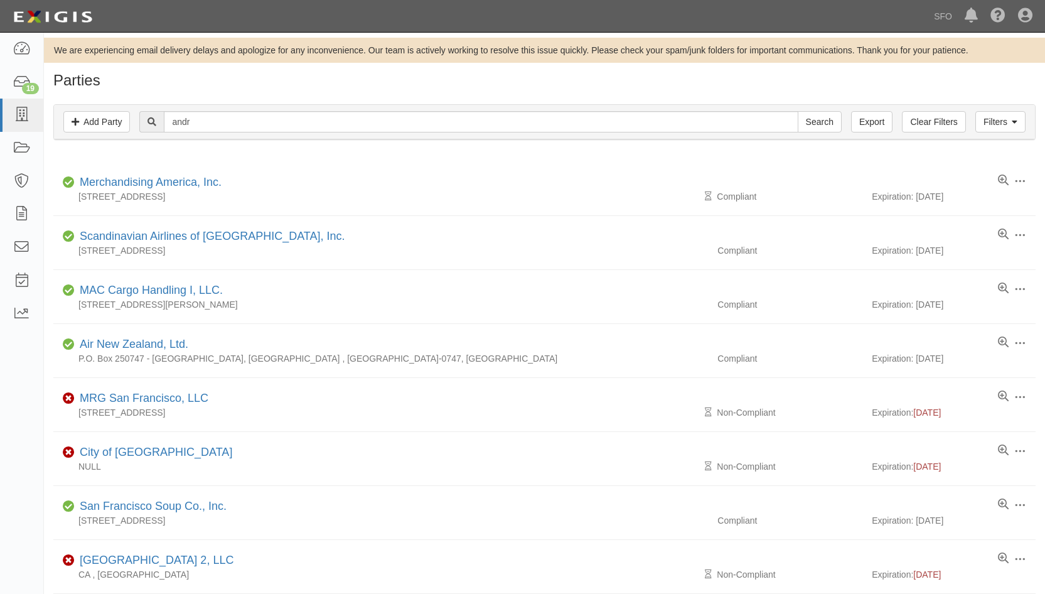
type input "andr"
click at [798, 111] on input "Search" at bounding box center [820, 121] width 44 height 21
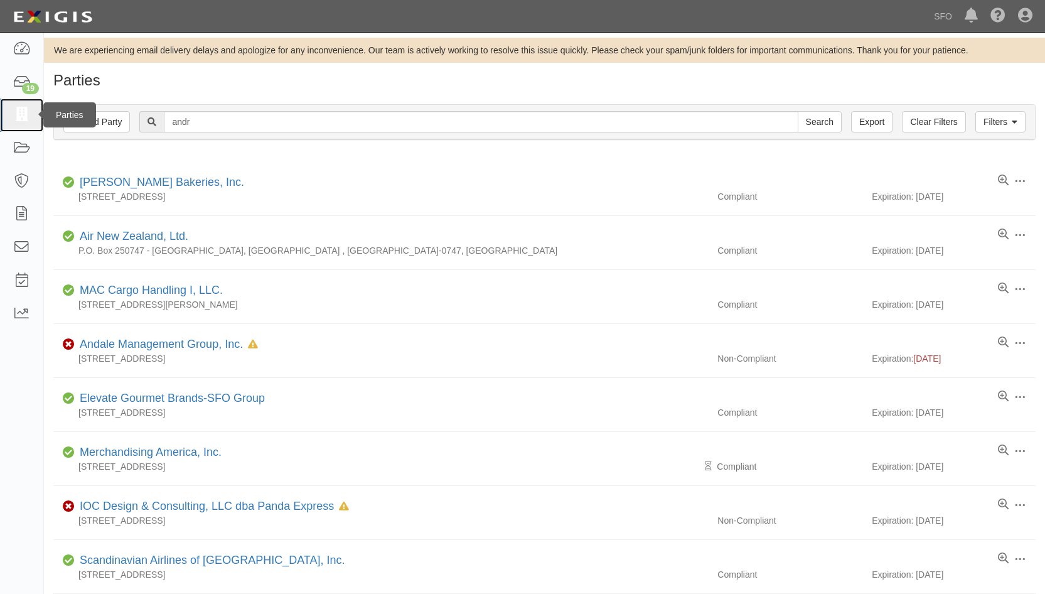
click at [8, 112] on link at bounding box center [21, 115] width 43 height 33
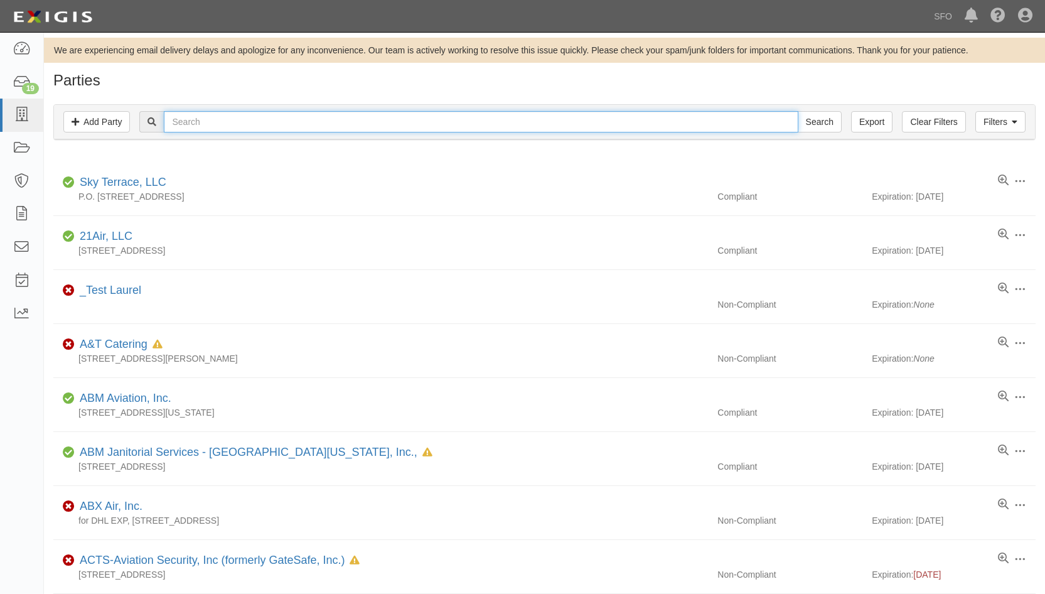
click at [207, 127] on input "text" at bounding box center [481, 121] width 634 height 21
type input "millbr"
click at [798, 111] on input "Search" at bounding box center [820, 121] width 44 height 21
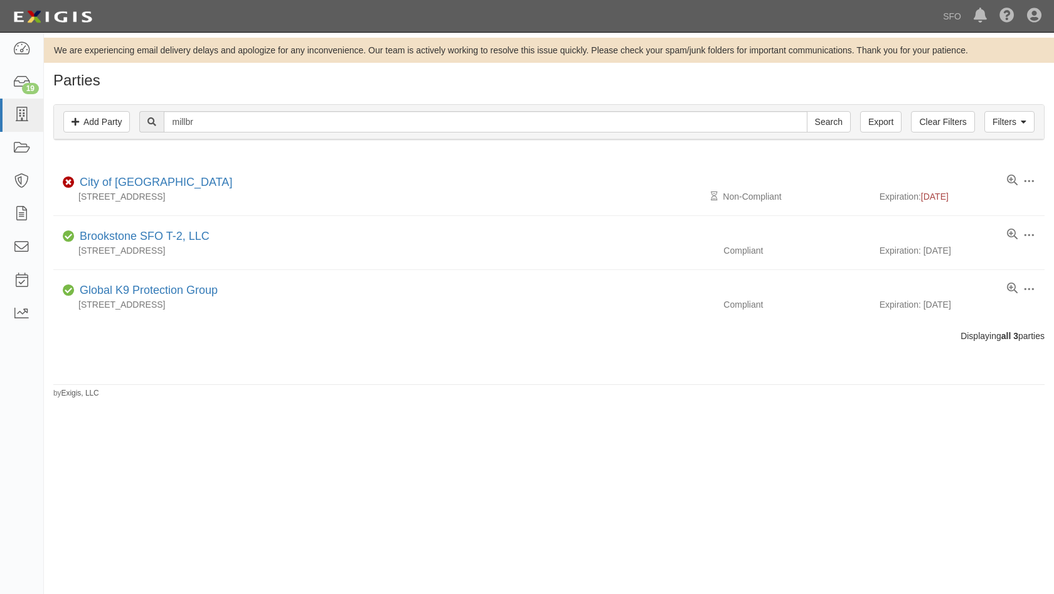
click at [141, 185] on link "City of [GEOGRAPHIC_DATA]" at bounding box center [156, 182] width 153 height 13
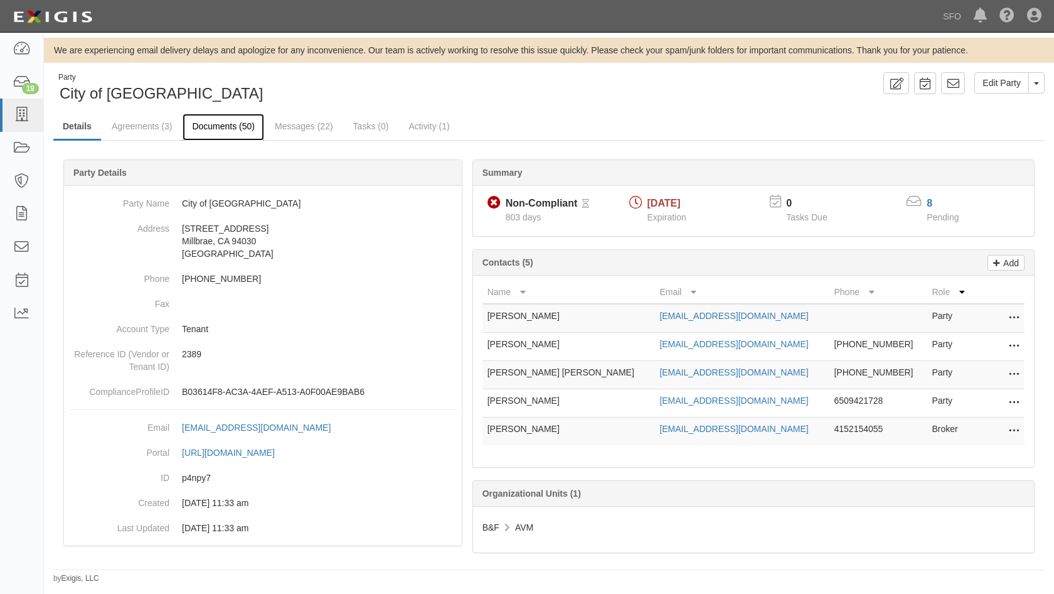
click at [213, 129] on link "Documents (50)" at bounding box center [224, 127] width 82 height 27
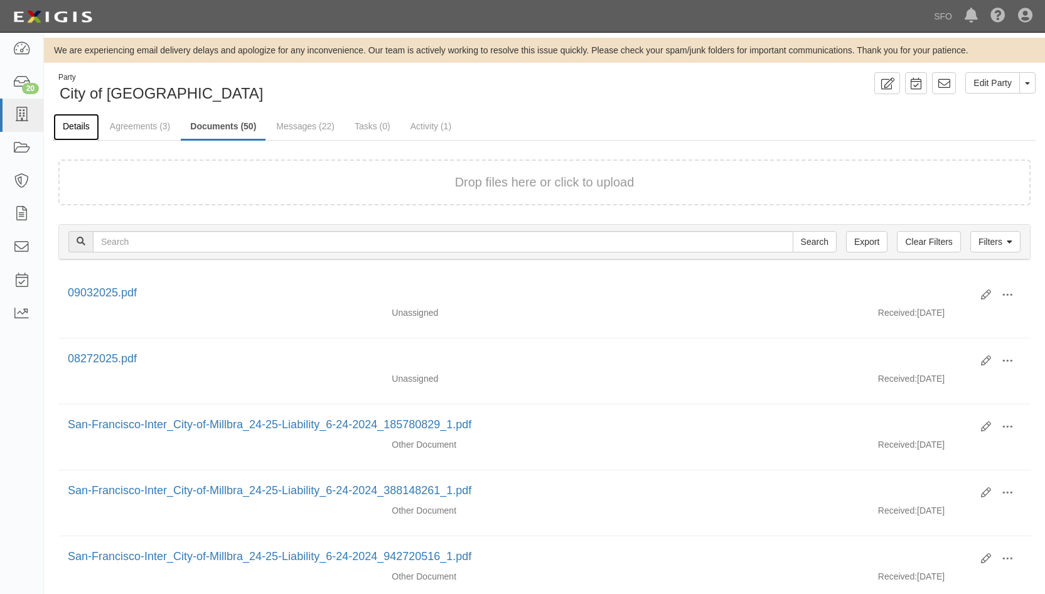
click at [84, 127] on link "Details" at bounding box center [76, 127] width 46 height 27
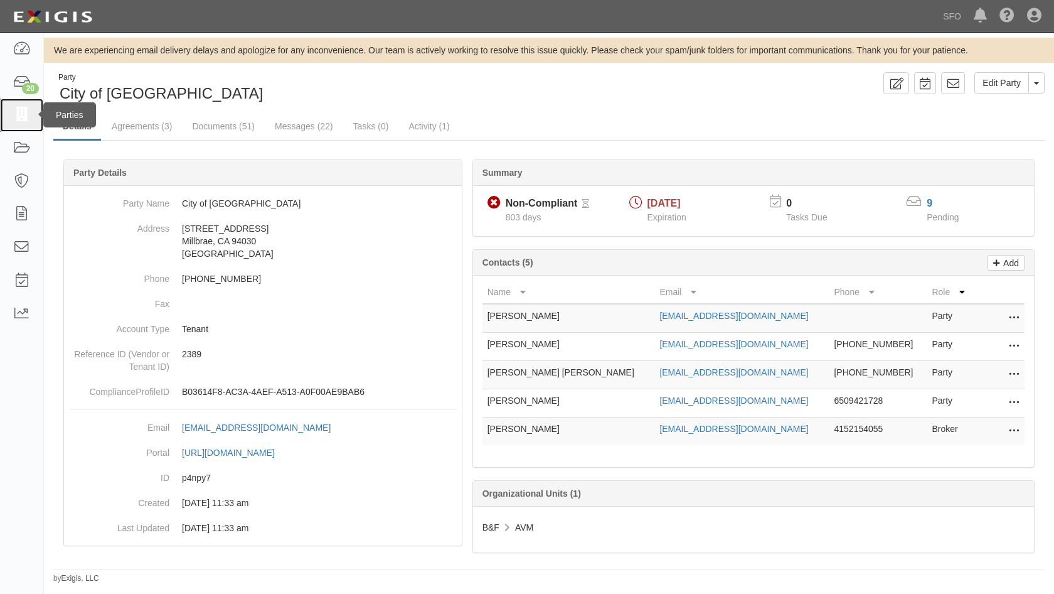
drag, startPoint x: 26, startPoint y: 113, endPoint x: 48, endPoint y: 118, distance: 23.1
click at [26, 113] on icon at bounding box center [22, 115] width 18 height 14
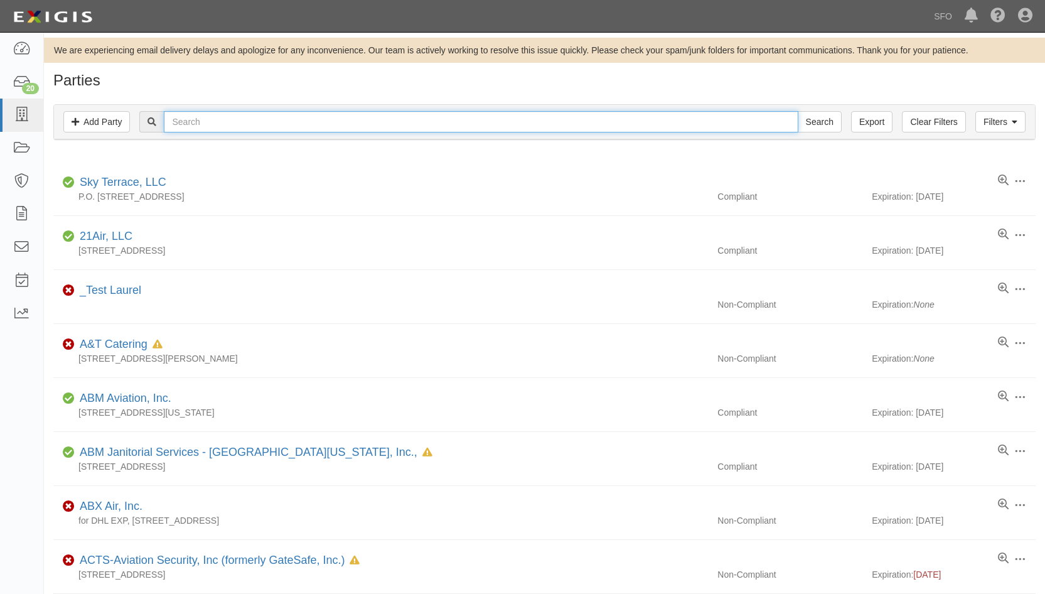
click at [209, 124] on input "text" at bounding box center [481, 121] width 634 height 21
type input "trans"
click at [798, 111] on input "Search" at bounding box center [820, 121] width 44 height 21
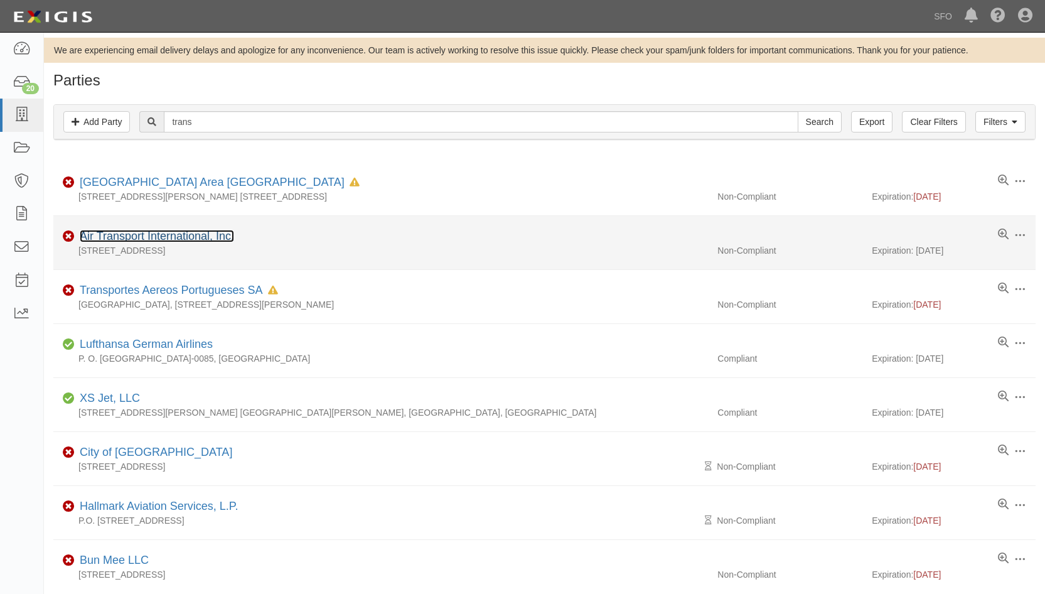
click at [149, 239] on link "Air Transport International, Inc." at bounding box center [157, 236] width 154 height 13
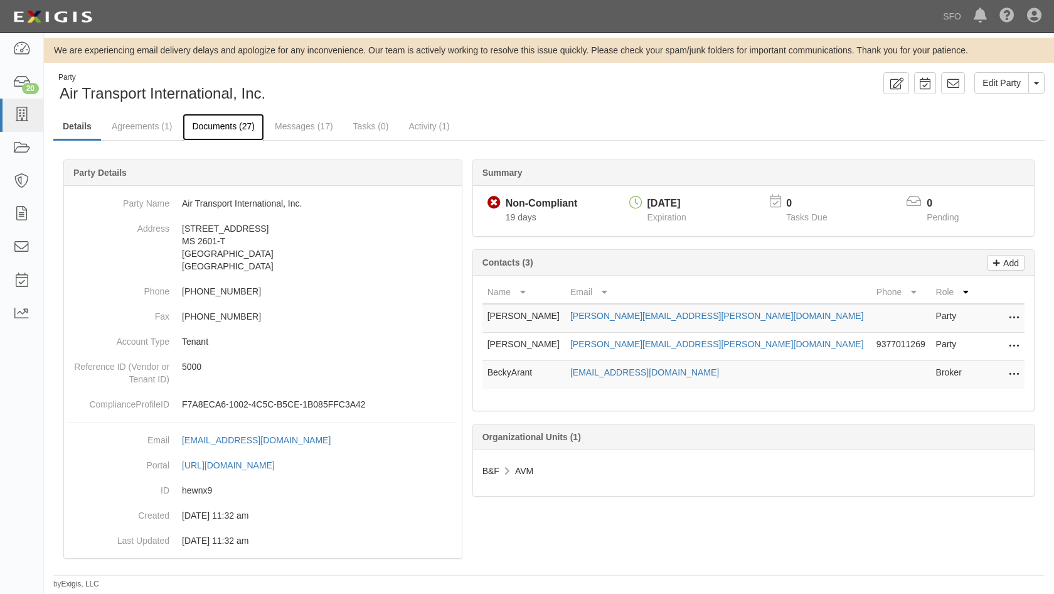
click at [216, 128] on link "Documents (27)" at bounding box center [224, 127] width 82 height 27
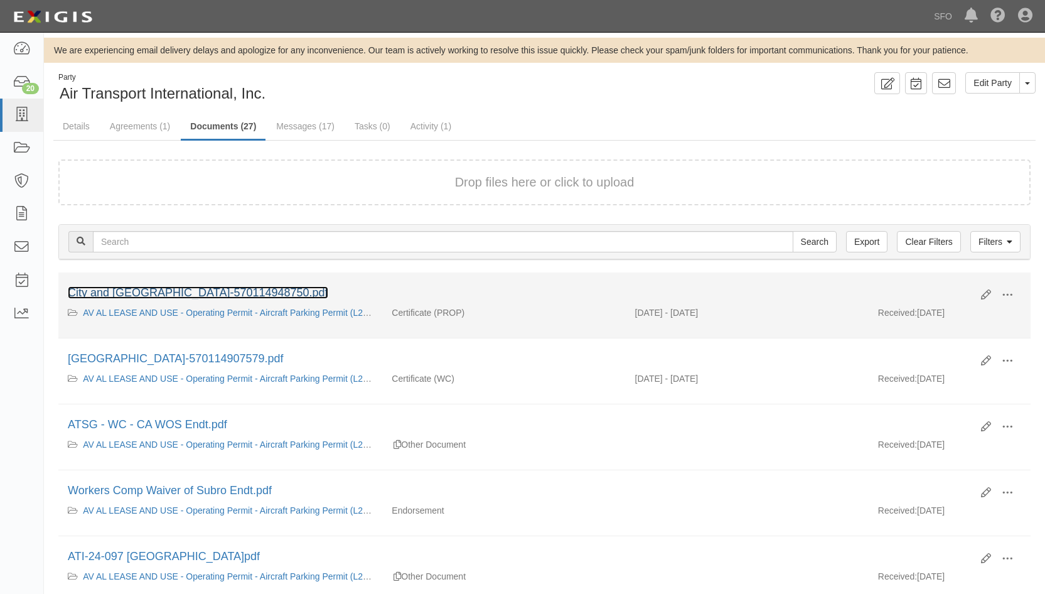
click at [213, 292] on link "City and [GEOGRAPHIC_DATA]-570114948750.pdf" at bounding box center [198, 292] width 260 height 13
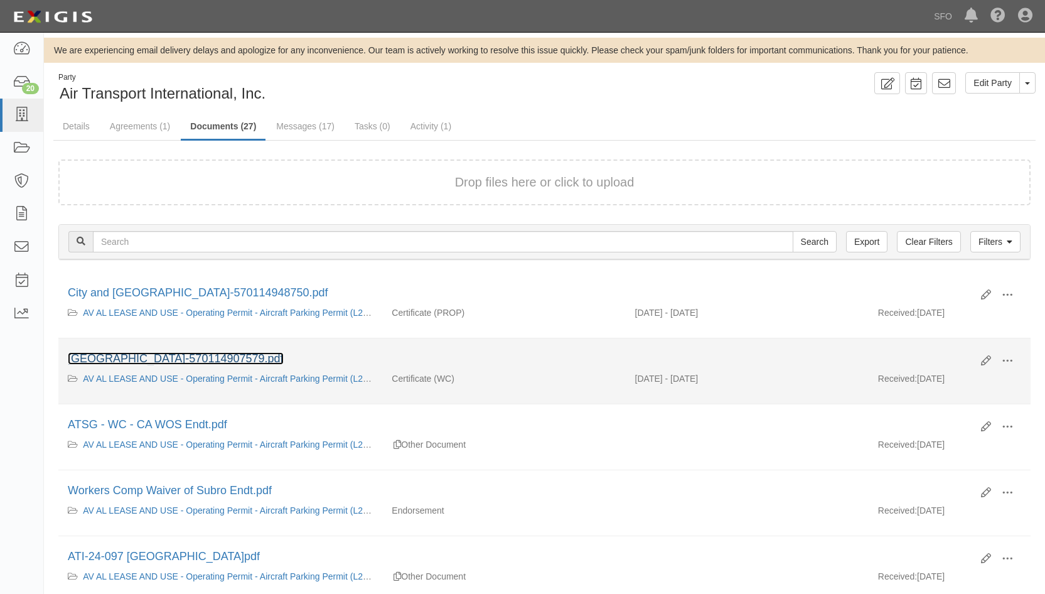
click at [211, 360] on link "San Francisco International Airport-570114907579.pdf" at bounding box center [176, 358] width 216 height 13
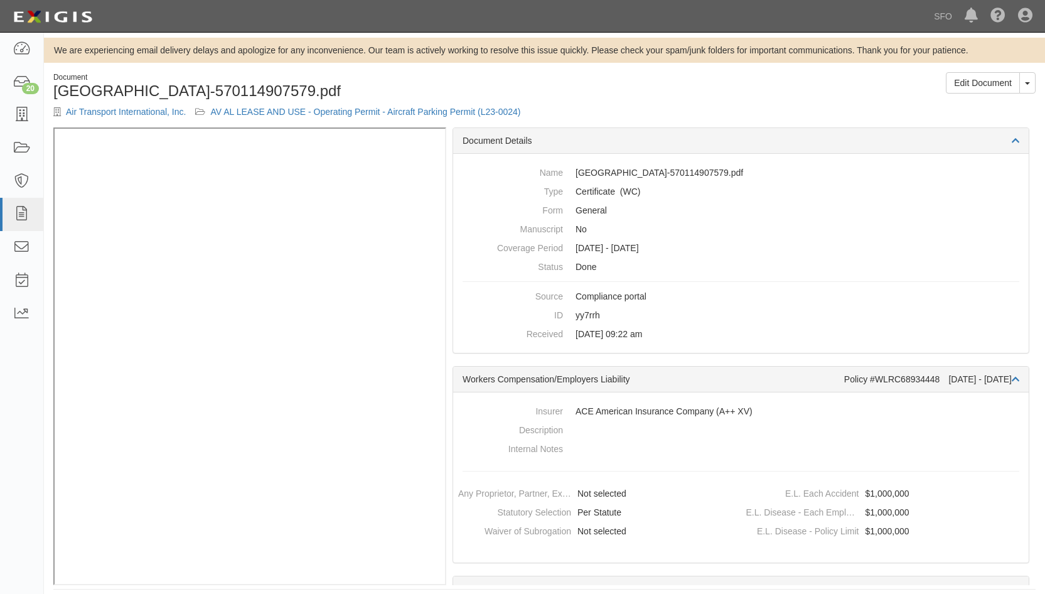
click at [85, 106] on div "Air Transport International, Inc. AV AL LEASE AND USE - Operating Permit - Airc…" at bounding box center [294, 111] width 482 height 13
click at [87, 111] on link "Air Transport International, Inc." at bounding box center [126, 112] width 120 height 10
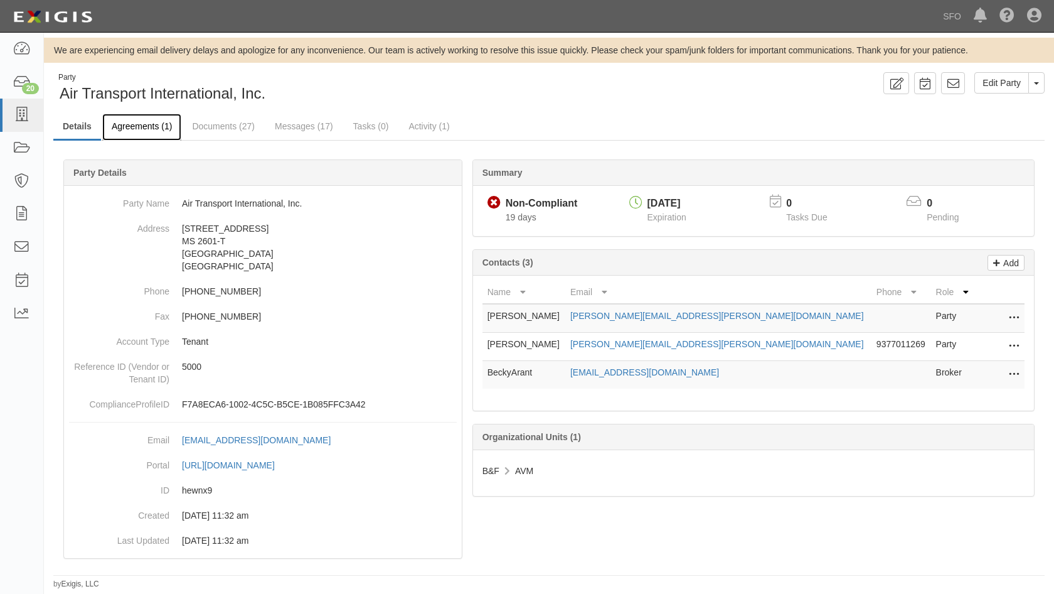
click at [117, 130] on link "Agreements (1)" at bounding box center [141, 127] width 79 height 27
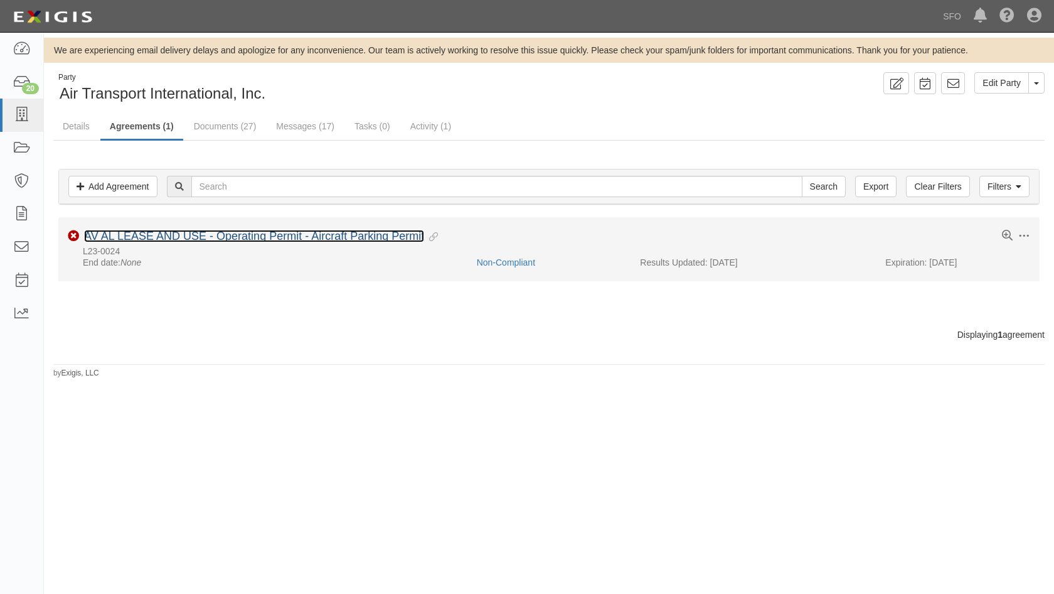
click at [141, 242] on link "AV AL LEASE AND USE - Operating Permit - Aircraft Parking Permit" at bounding box center [254, 236] width 340 height 13
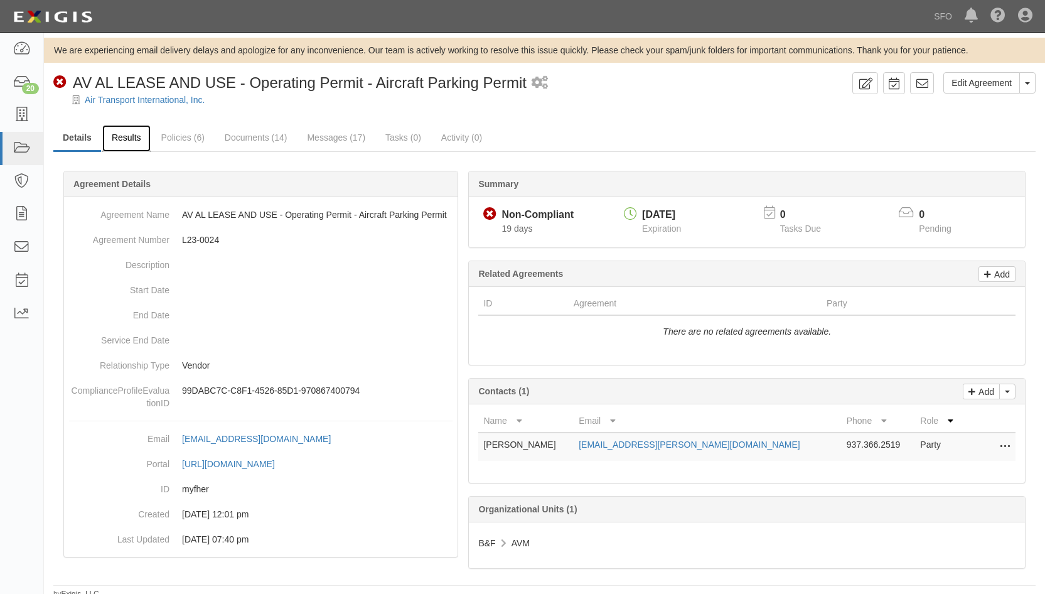
click at [139, 138] on link "Results" at bounding box center [126, 138] width 48 height 27
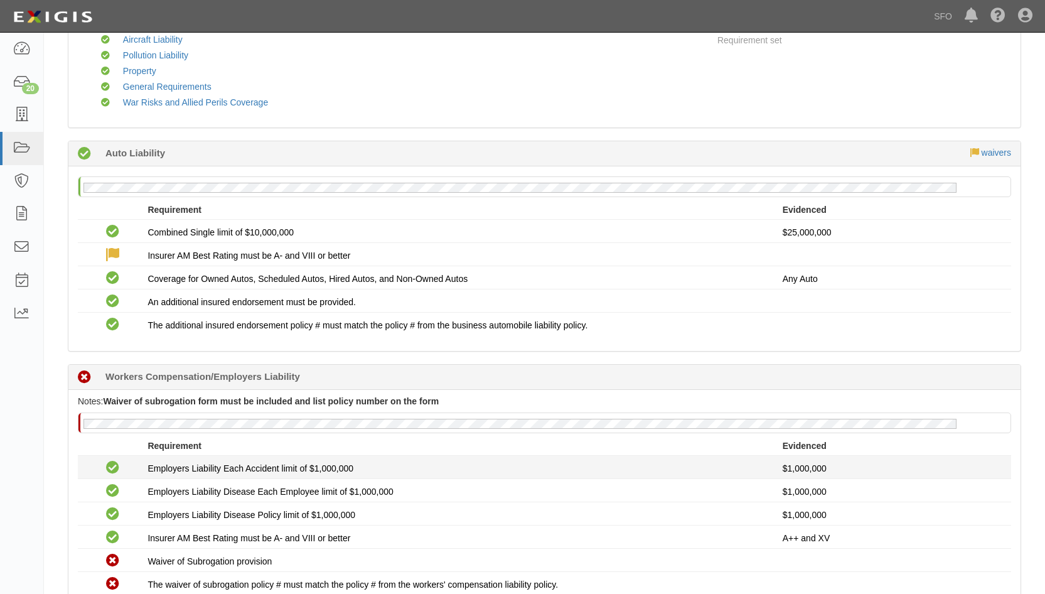
scroll to position [251, 0]
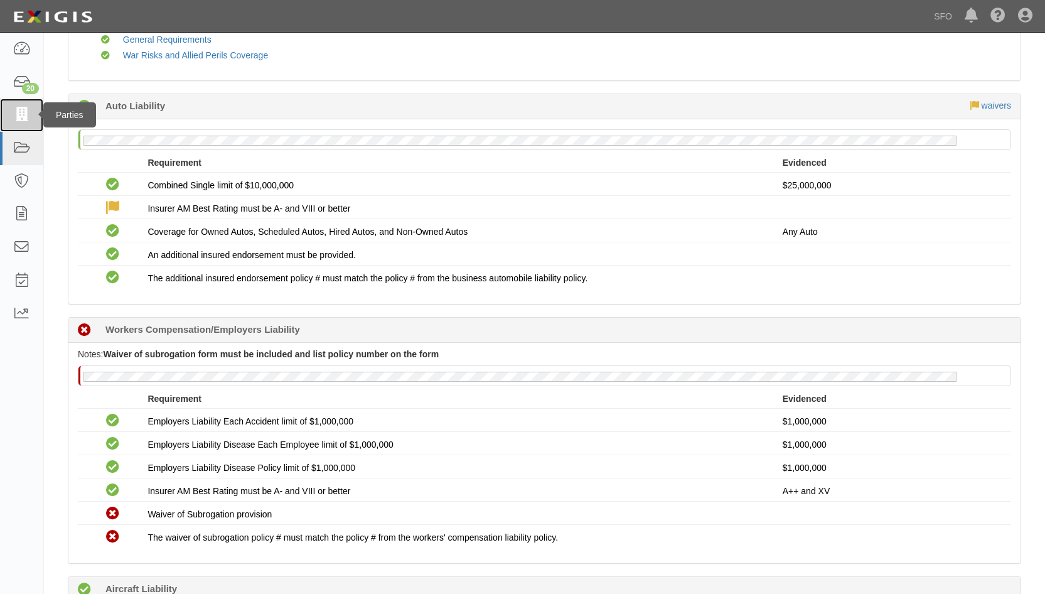
click at [16, 114] on icon at bounding box center [22, 115] width 18 height 14
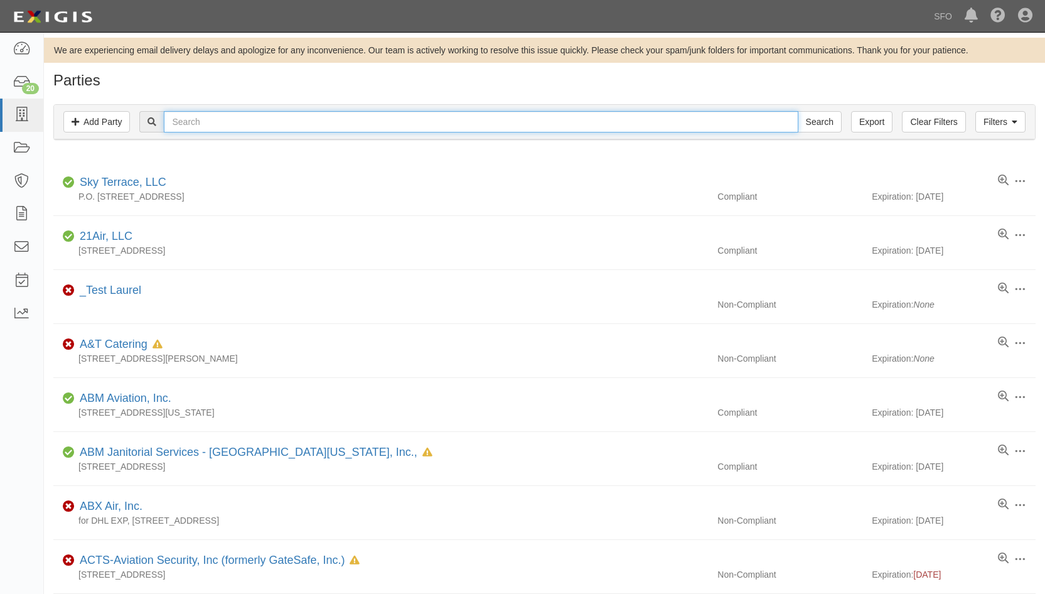
click at [240, 116] on input "text" at bounding box center [481, 121] width 634 height 21
type input "abx"
click at [798, 111] on input "Search" at bounding box center [820, 121] width 44 height 21
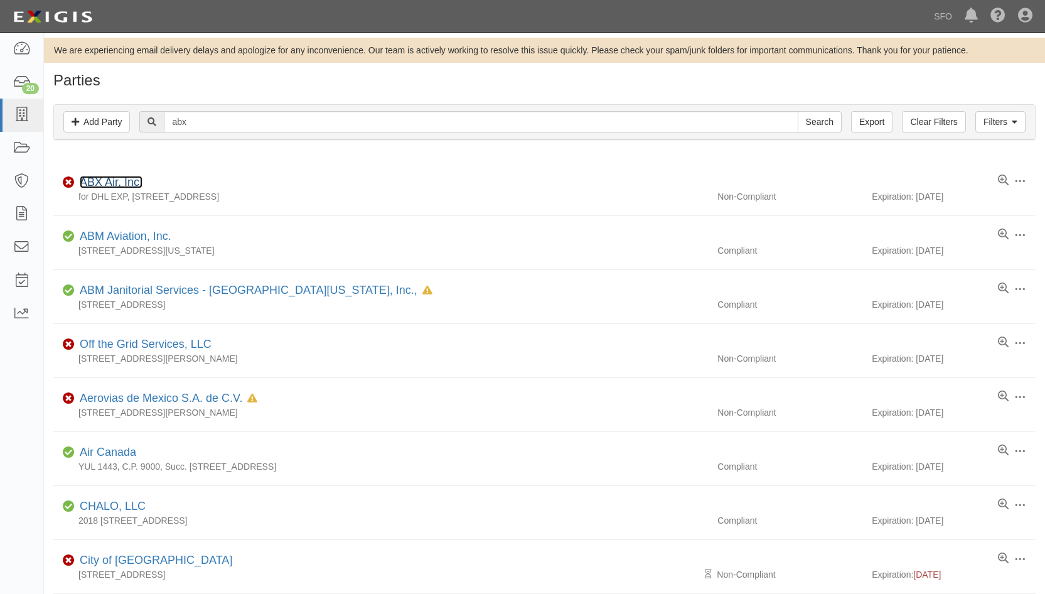
click at [111, 183] on link "ABX Air, Inc." at bounding box center [111, 182] width 63 height 13
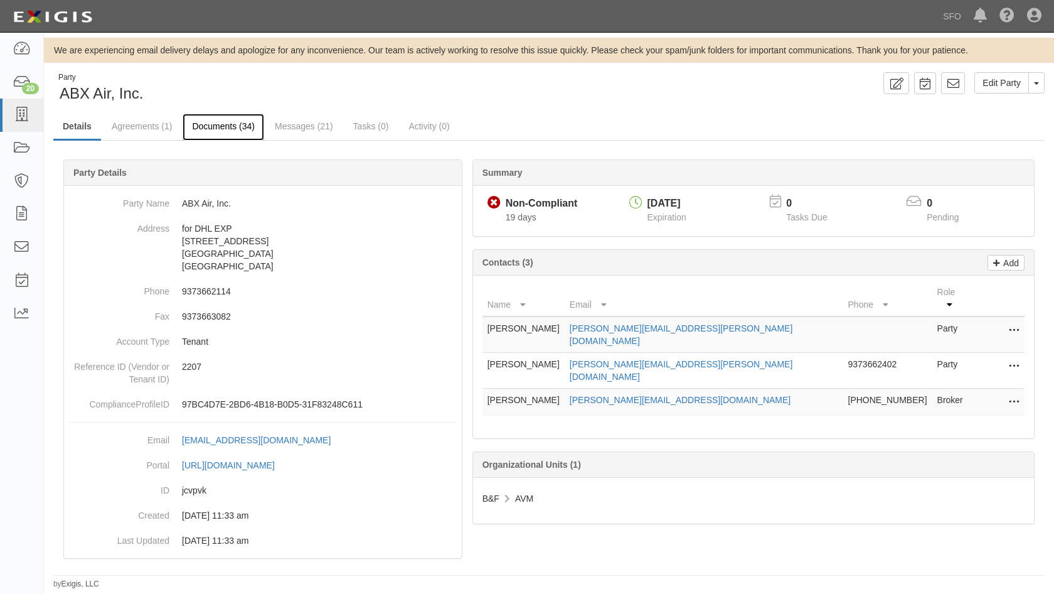
click at [219, 124] on link "Documents (34)" at bounding box center [224, 127] width 82 height 27
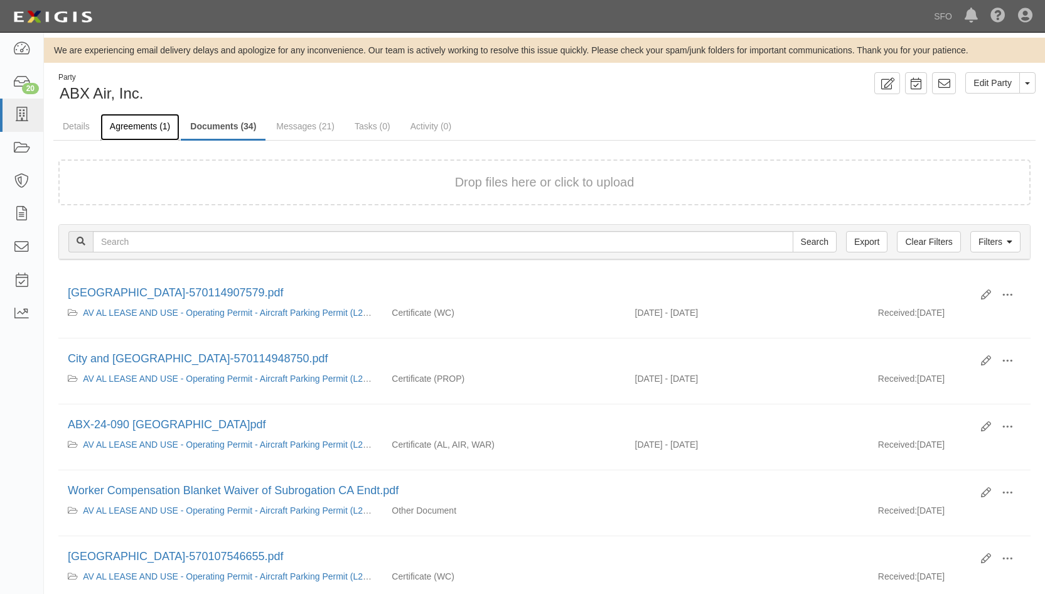
click at [156, 130] on link "Agreements (1)" at bounding box center [139, 127] width 79 height 27
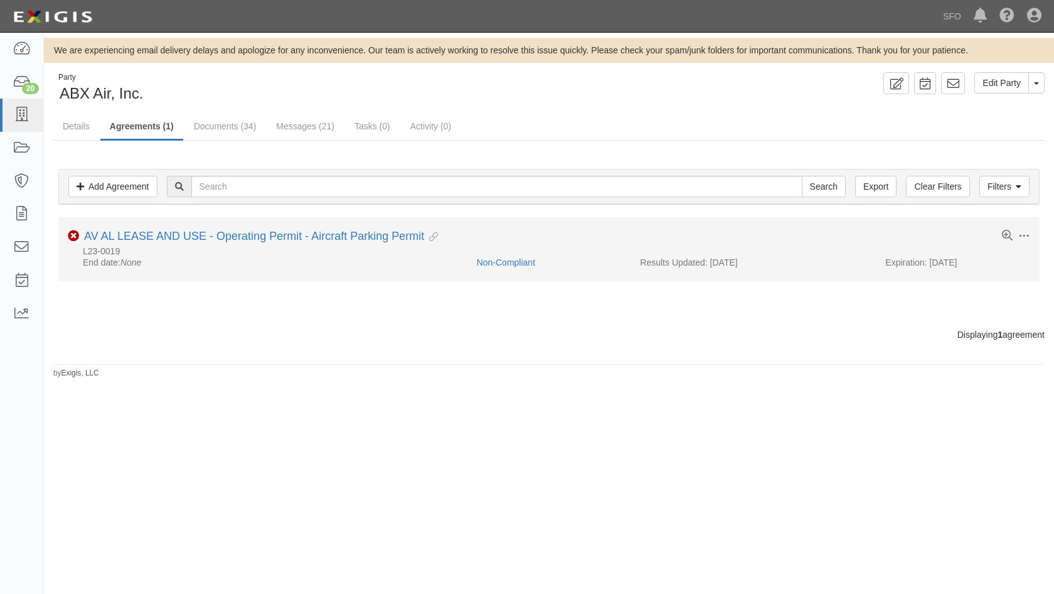
click at [139, 225] on li "Toggle Agreement Dropdown Edit Log activity Add task Send message Archive Non-C…" at bounding box center [549, 249] width 982 height 64
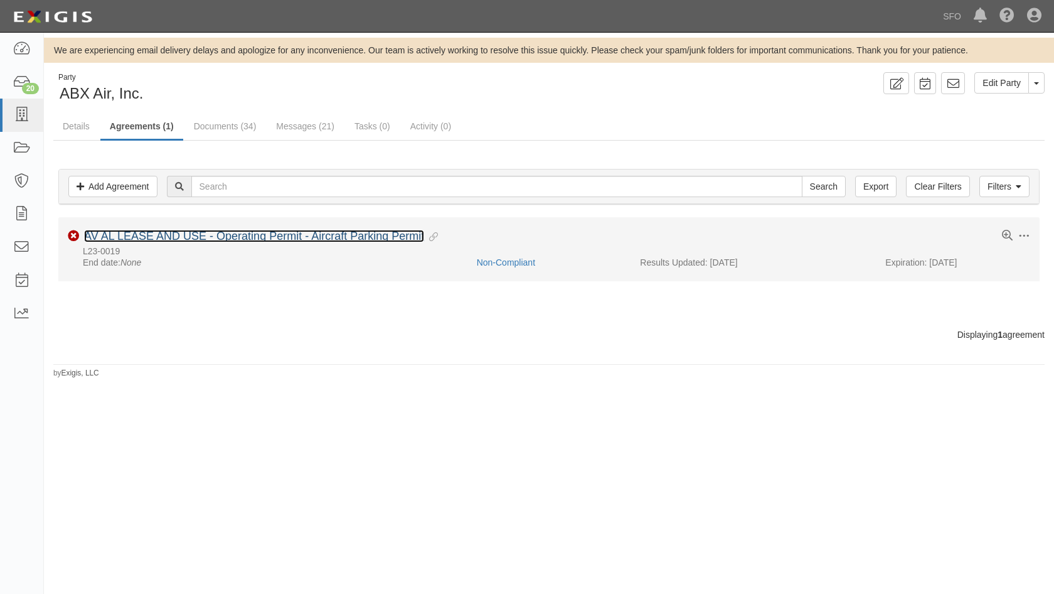
click at [139, 232] on link "AV AL LEASE AND USE - Operating Permit - Aircraft Parking Permit" at bounding box center [254, 236] width 340 height 13
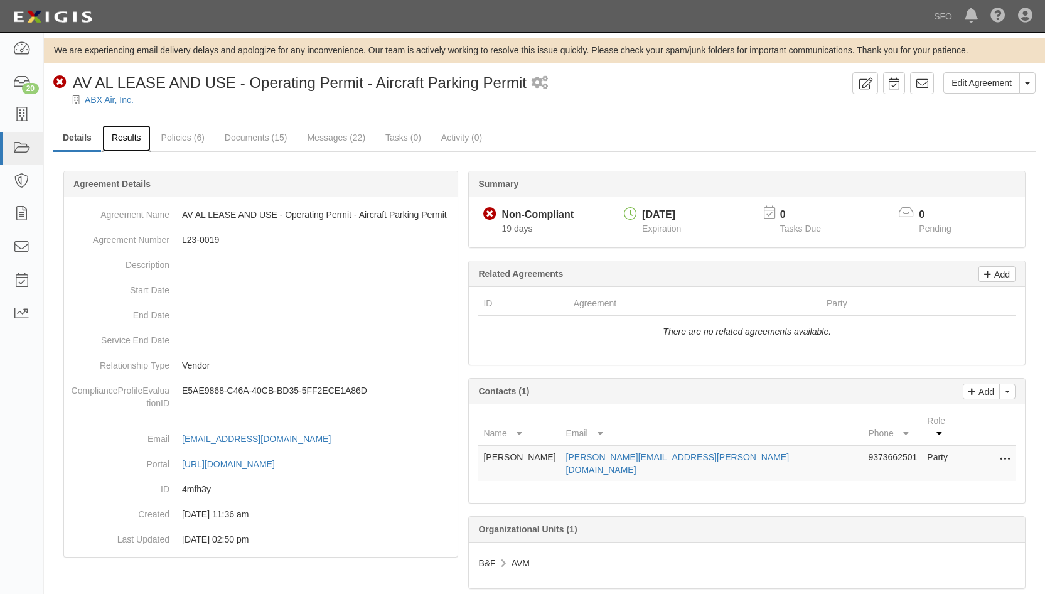
click at [130, 144] on link "Results" at bounding box center [126, 138] width 48 height 27
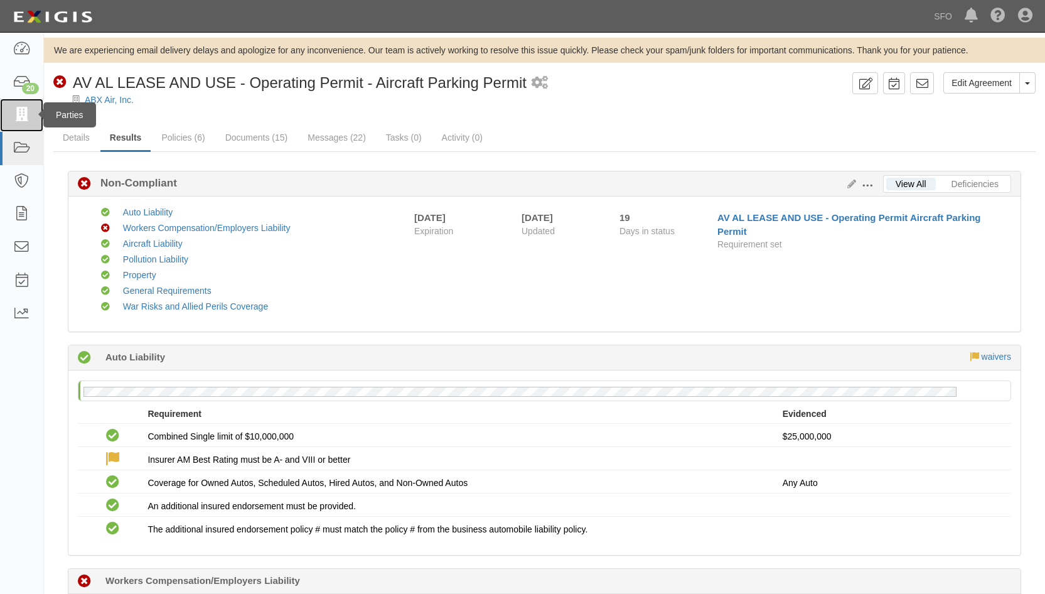
click at [11, 108] on link at bounding box center [21, 115] width 43 height 33
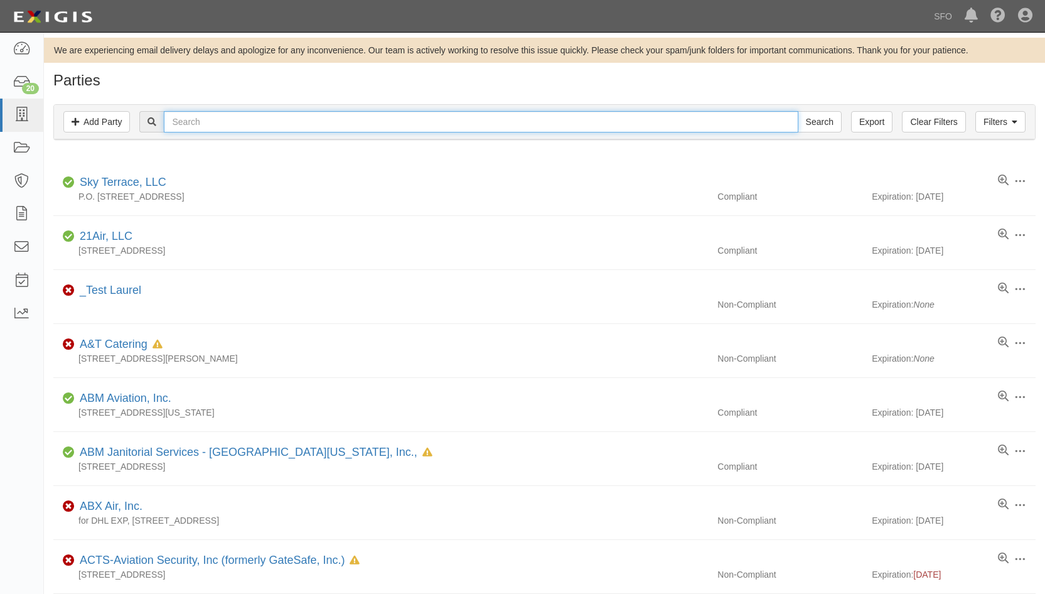
drag, startPoint x: 203, startPoint y: 120, endPoint x: 166, endPoint y: 92, distance: 46.1
click at [203, 120] on input "text" at bounding box center [481, 121] width 634 height 21
type input "omni"
click at [798, 111] on input "Search" at bounding box center [820, 121] width 44 height 21
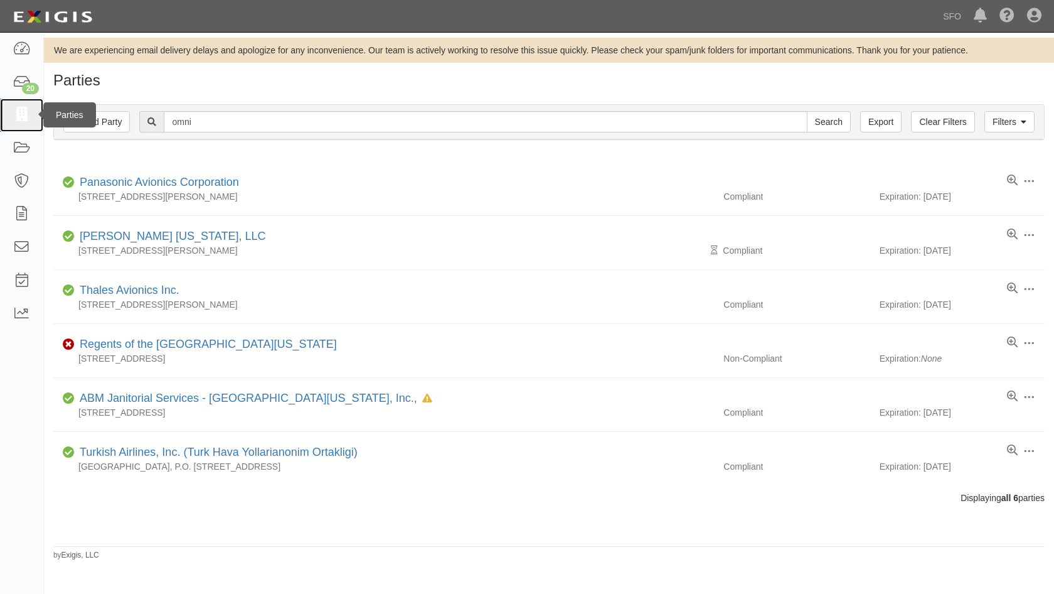
click at [8, 102] on link at bounding box center [21, 115] width 43 height 33
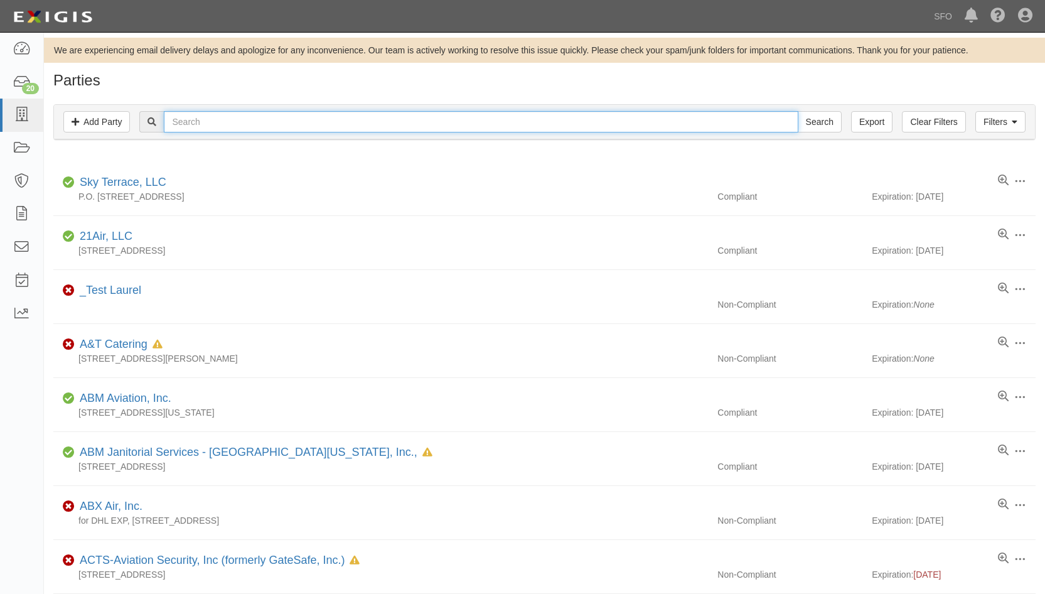
drag, startPoint x: 0, startPoint y: 0, endPoint x: 212, endPoint y: 121, distance: 244.0
click at [212, 121] on input "text" at bounding box center [481, 121] width 634 height 21
type input "alas"
click at [798, 111] on input "Search" at bounding box center [820, 121] width 44 height 21
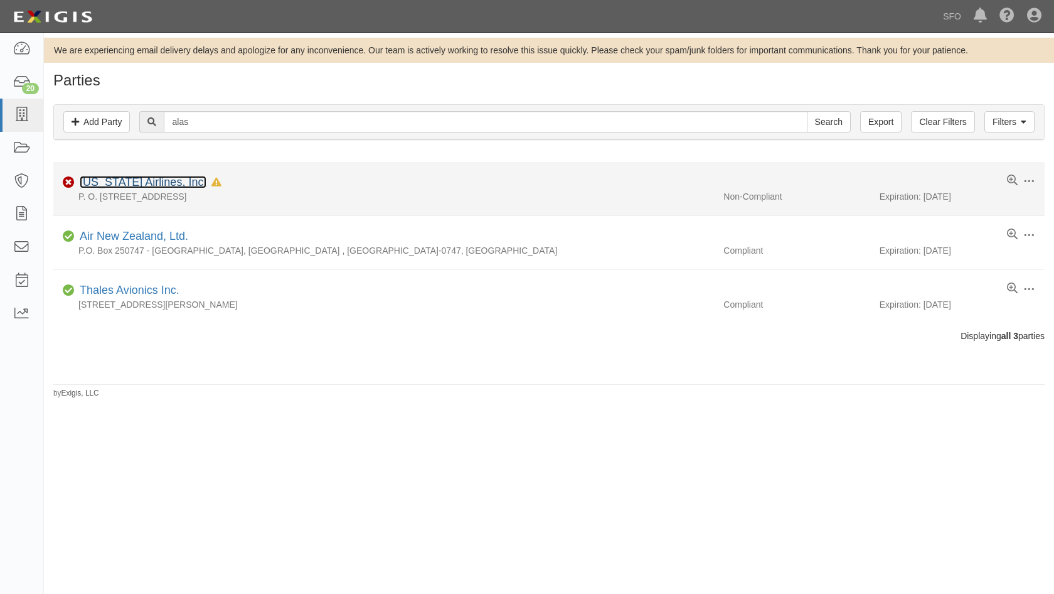
click at [164, 185] on link "[US_STATE] Airlines, Inc." at bounding box center [143, 182] width 127 height 13
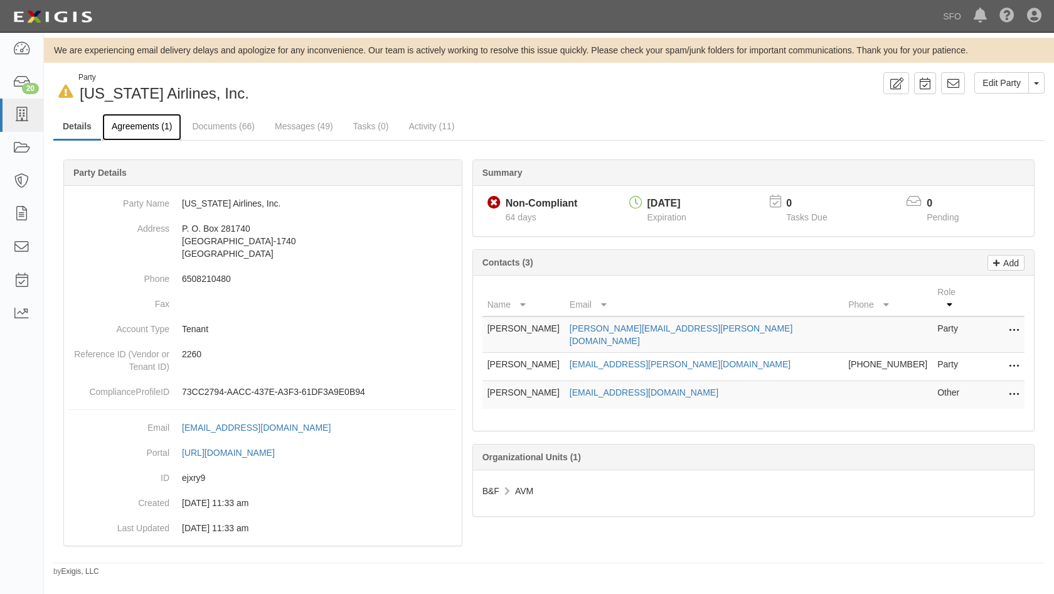
click at [153, 134] on link "Agreements (1)" at bounding box center [141, 127] width 79 height 27
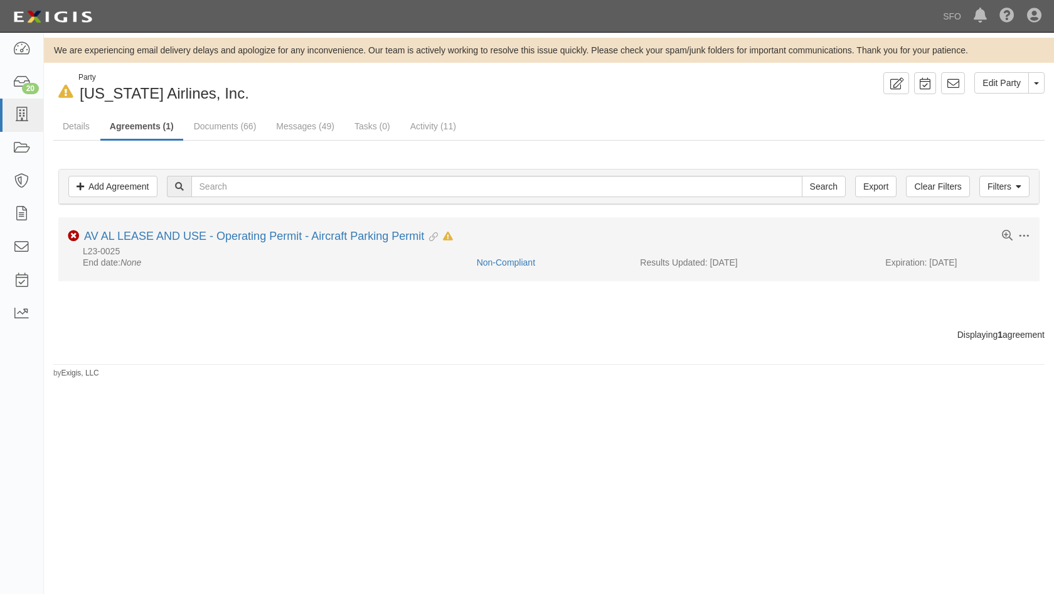
click at [135, 223] on li "Toggle Agreement Dropdown Edit Log activity Add task Send message Archive Non-C…" at bounding box center [549, 249] width 982 height 64
click at [137, 229] on li "Toggle Agreement Dropdown Edit Log activity Add task Send message Archive Non-C…" at bounding box center [549, 249] width 982 height 64
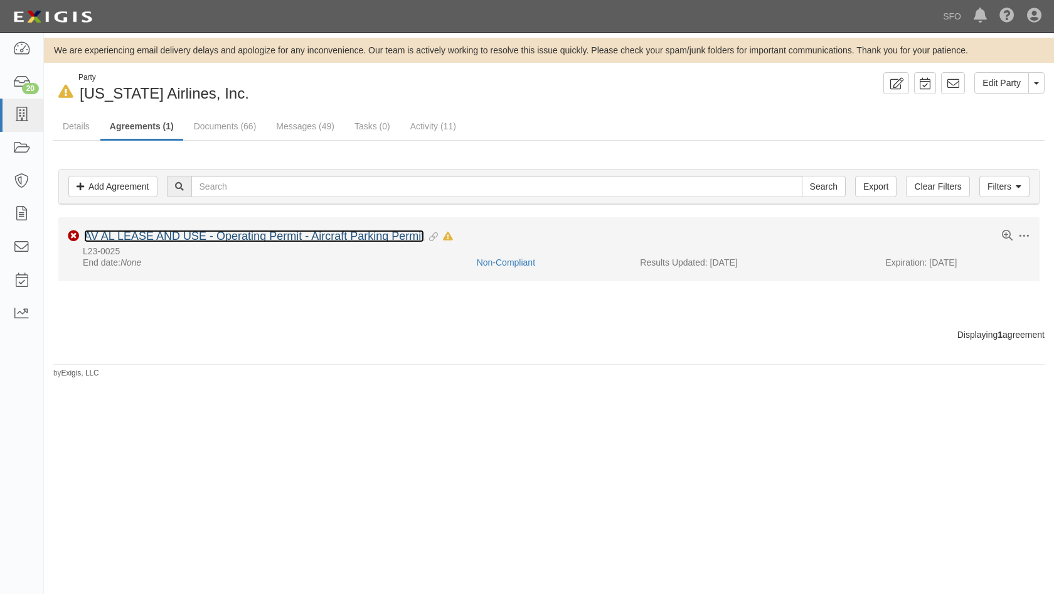
click at [134, 241] on link "AV AL LEASE AND USE - Operating Permit - Aircraft Parking Permit" at bounding box center [254, 236] width 340 height 13
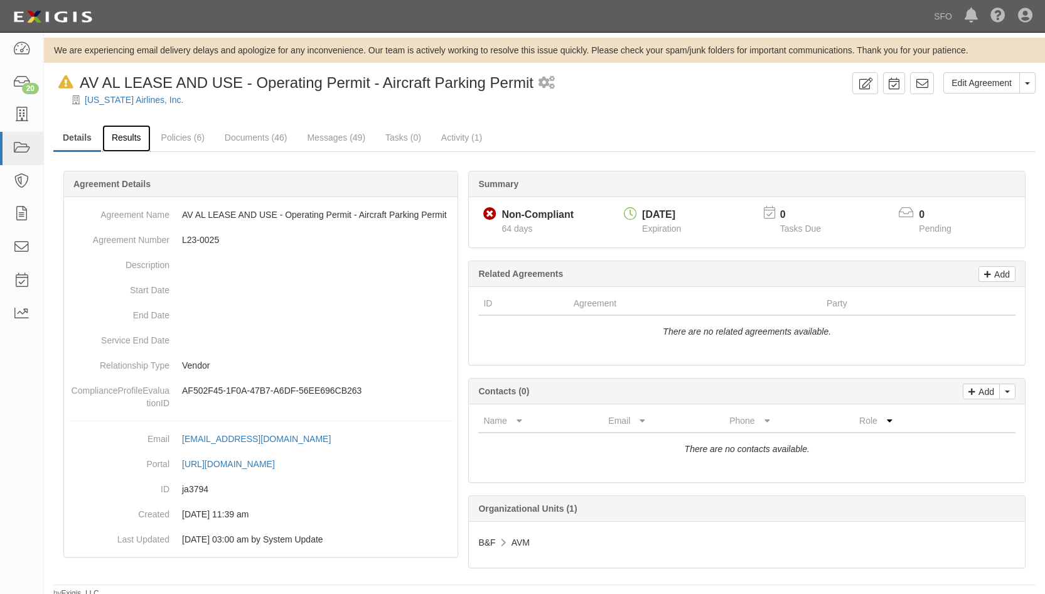
click at [137, 133] on link "Results" at bounding box center [126, 138] width 48 height 27
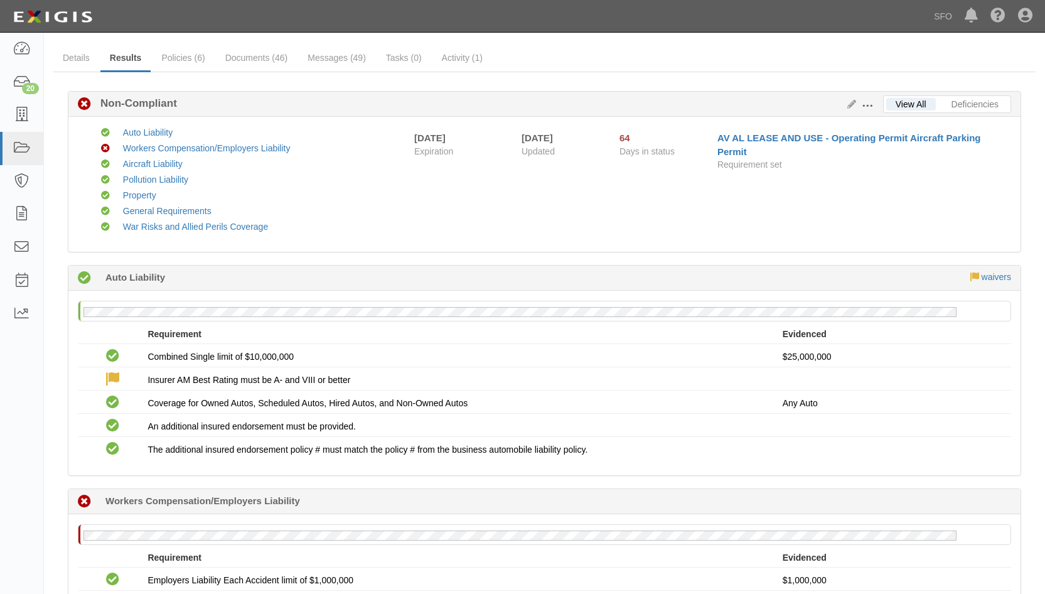
scroll to position [63, 0]
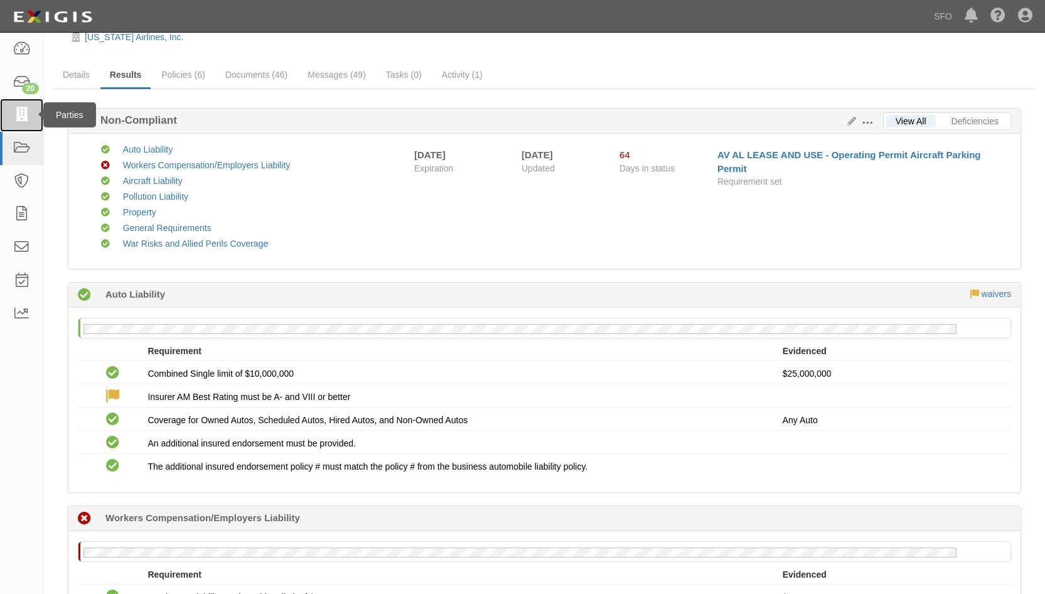
click at [21, 109] on icon at bounding box center [22, 115] width 18 height 14
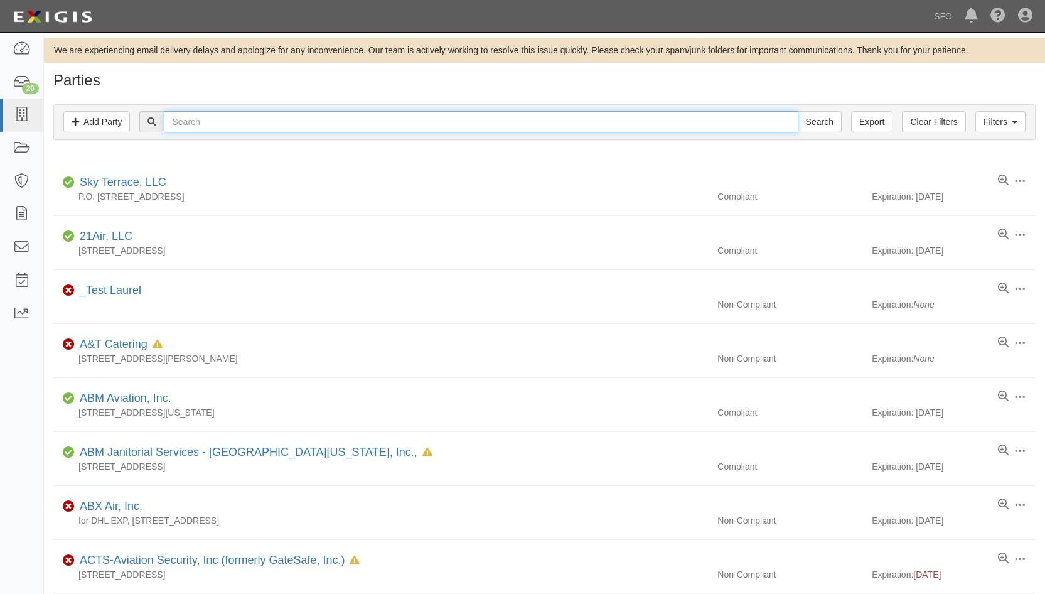
click at [185, 122] on input "text" at bounding box center [481, 121] width 634 height 21
type input "host"
click at [798, 111] on input "Search" at bounding box center [820, 121] width 44 height 21
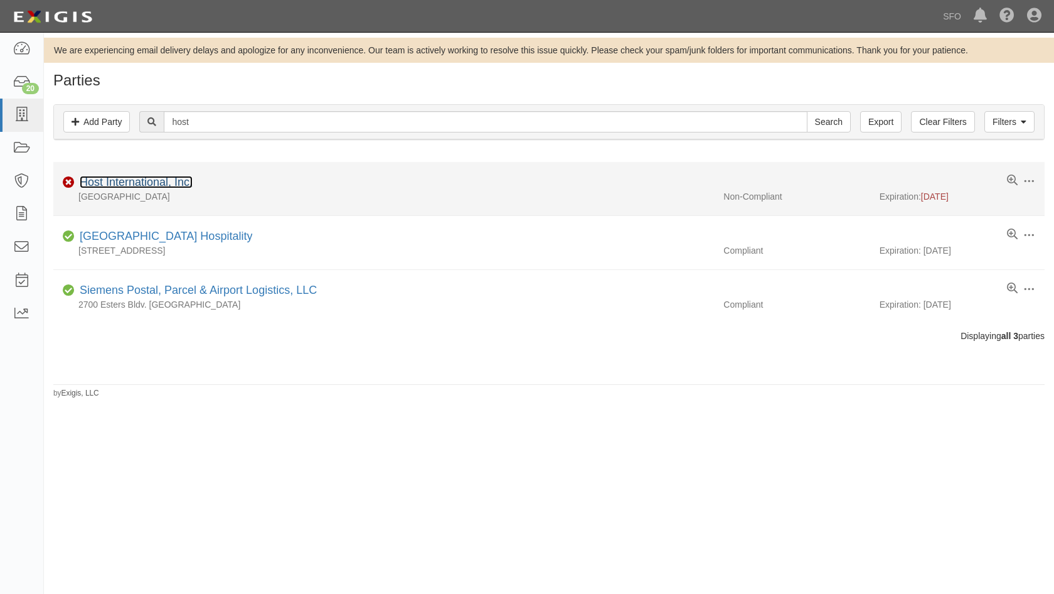
click at [146, 179] on link "Host International, Inc." at bounding box center [136, 182] width 113 height 13
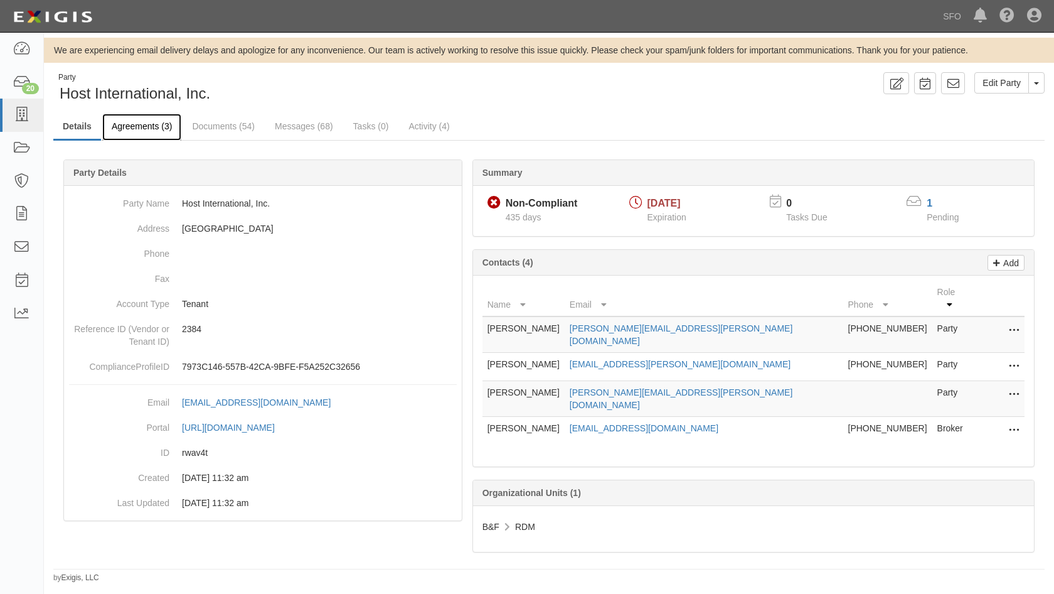
click at [148, 132] on link "Agreements (3)" at bounding box center [141, 127] width 79 height 27
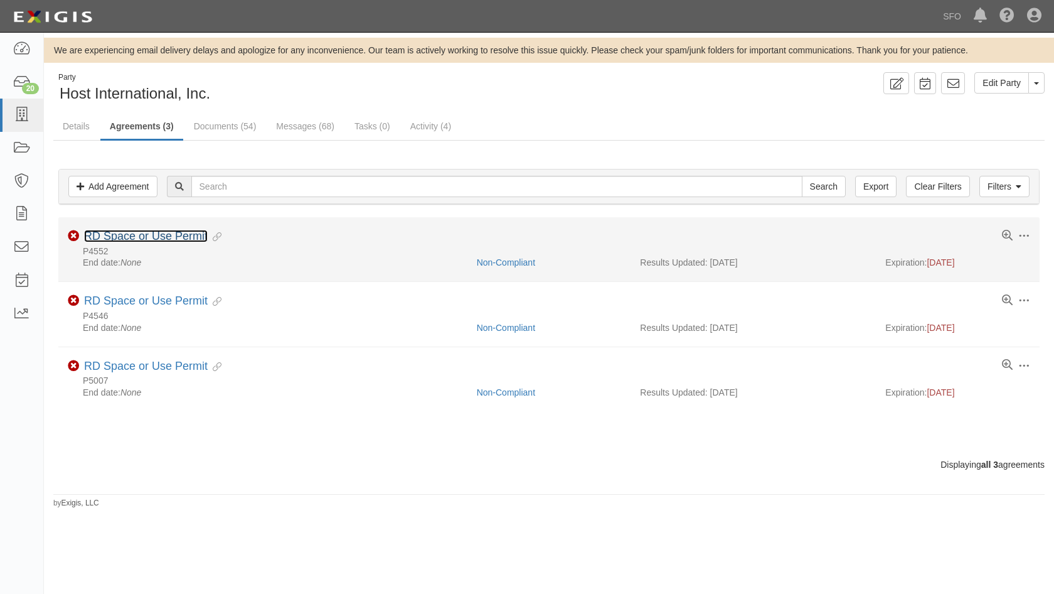
click at [159, 238] on link "RD Space or Use Permit" at bounding box center [146, 236] width 124 height 13
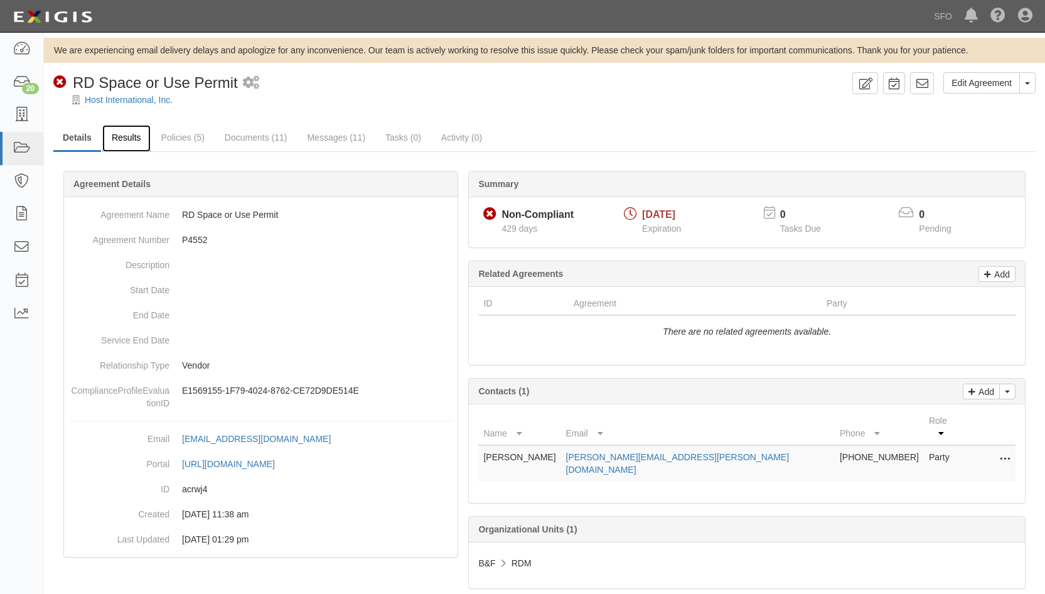
click at [135, 135] on link "Results" at bounding box center [126, 138] width 48 height 27
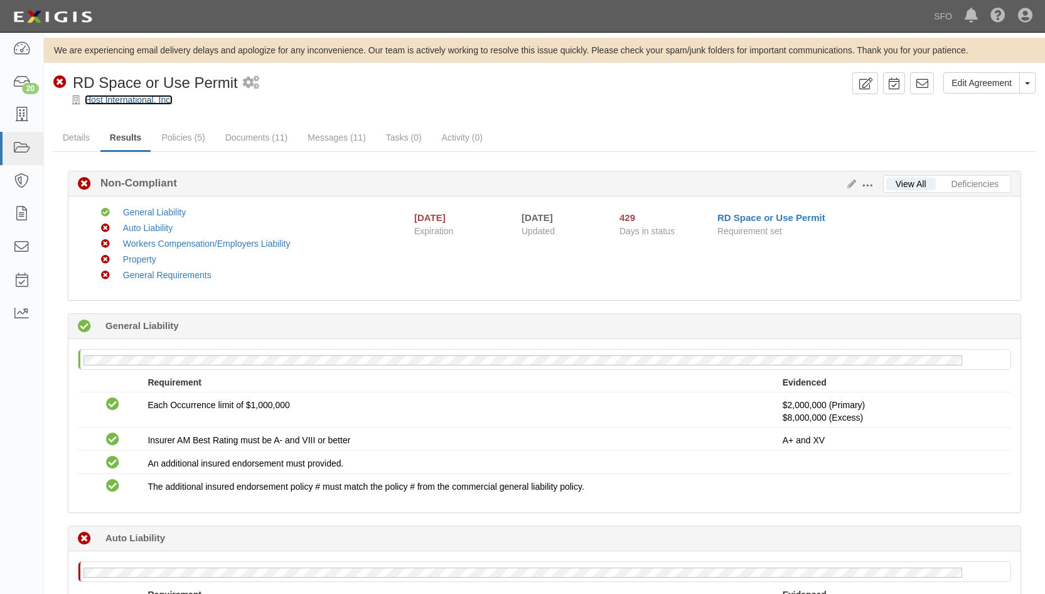
click at [106, 95] on link "Host International, Inc." at bounding box center [129, 100] width 88 height 10
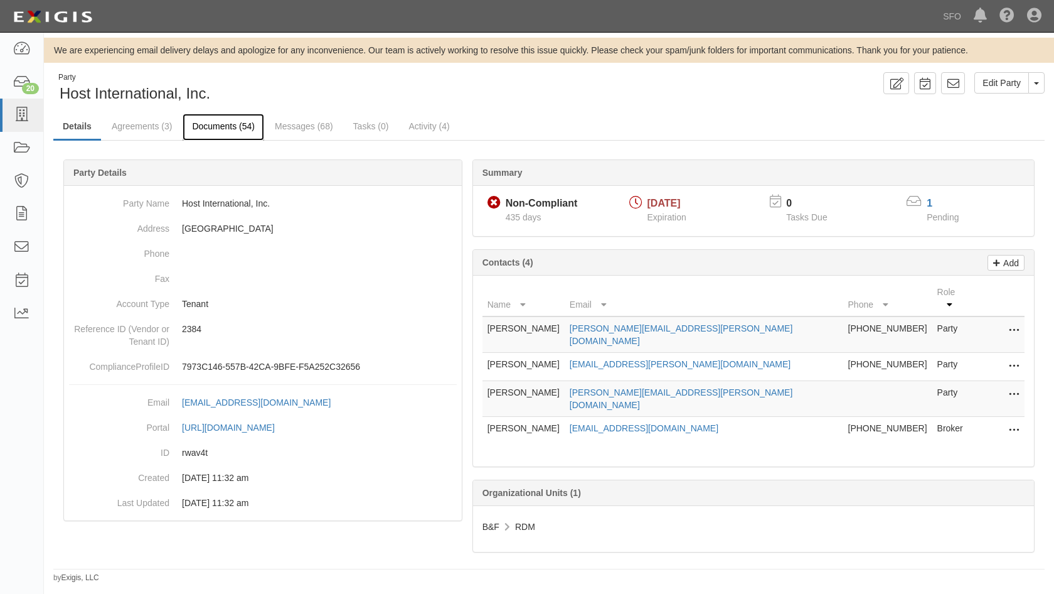
click at [231, 129] on link "Documents (54)" at bounding box center [224, 127] width 82 height 27
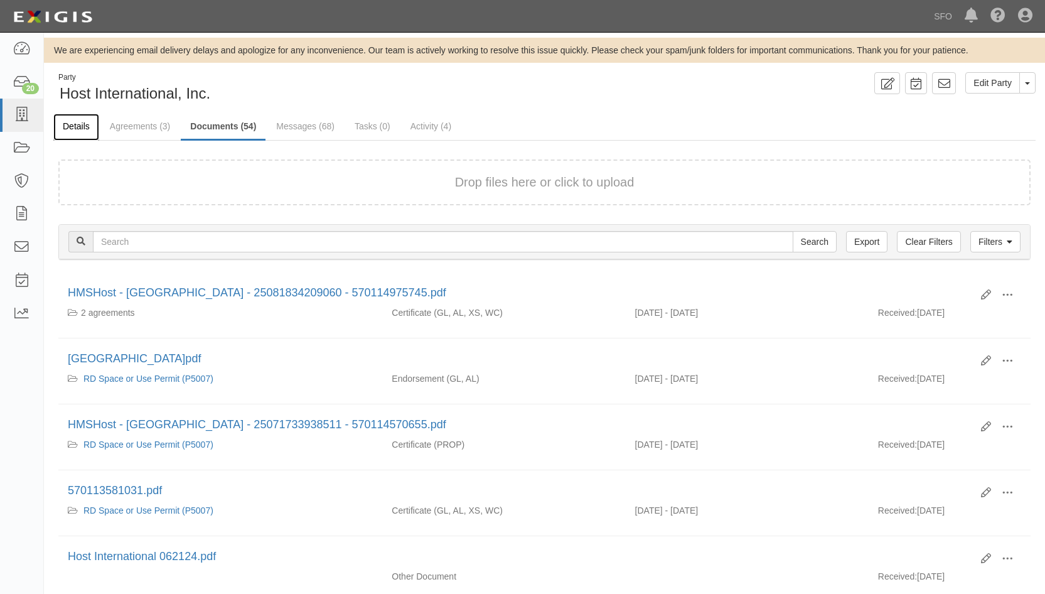
click at [68, 129] on link "Details" at bounding box center [76, 127] width 46 height 27
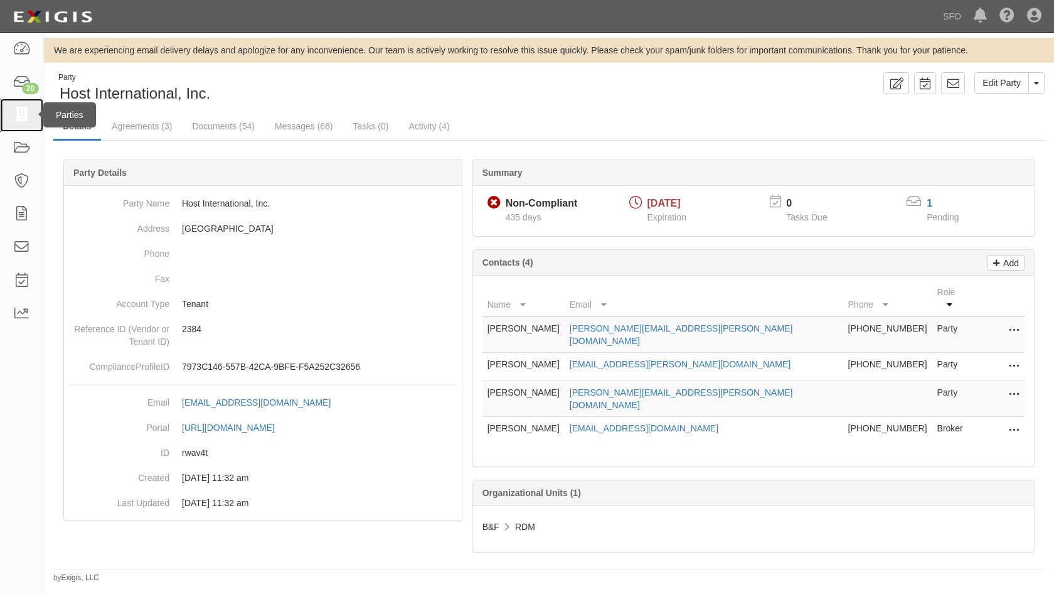
click at [29, 108] on icon at bounding box center [22, 115] width 18 height 14
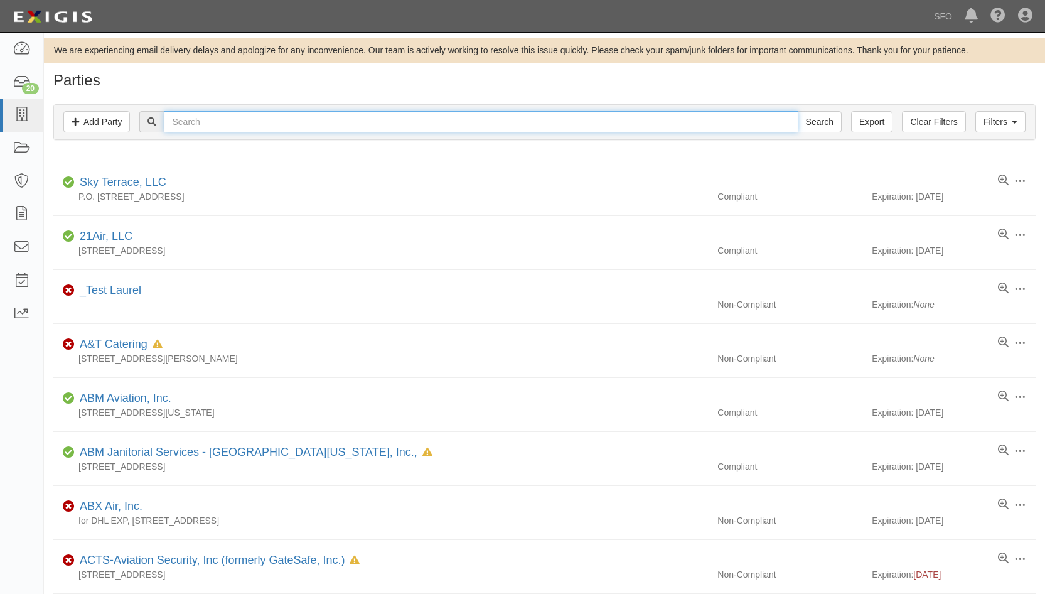
click at [214, 126] on input "text" at bounding box center [481, 121] width 634 height 21
type input "ste"
click at [798, 111] on input "Search" at bounding box center [820, 121] width 44 height 21
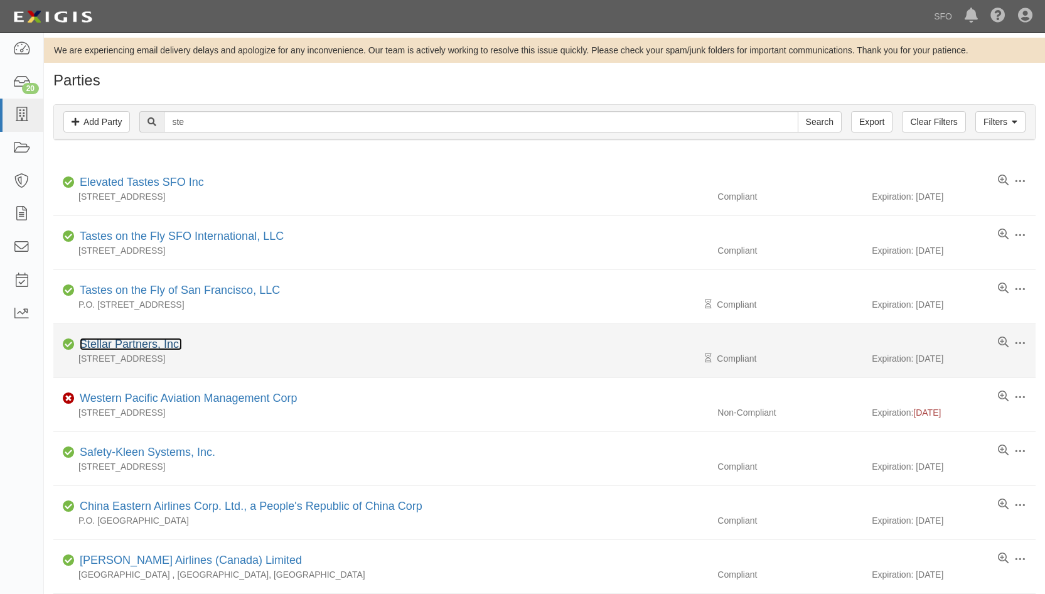
click at [117, 338] on link "Stellar Partners, Inc." at bounding box center [131, 344] width 102 height 13
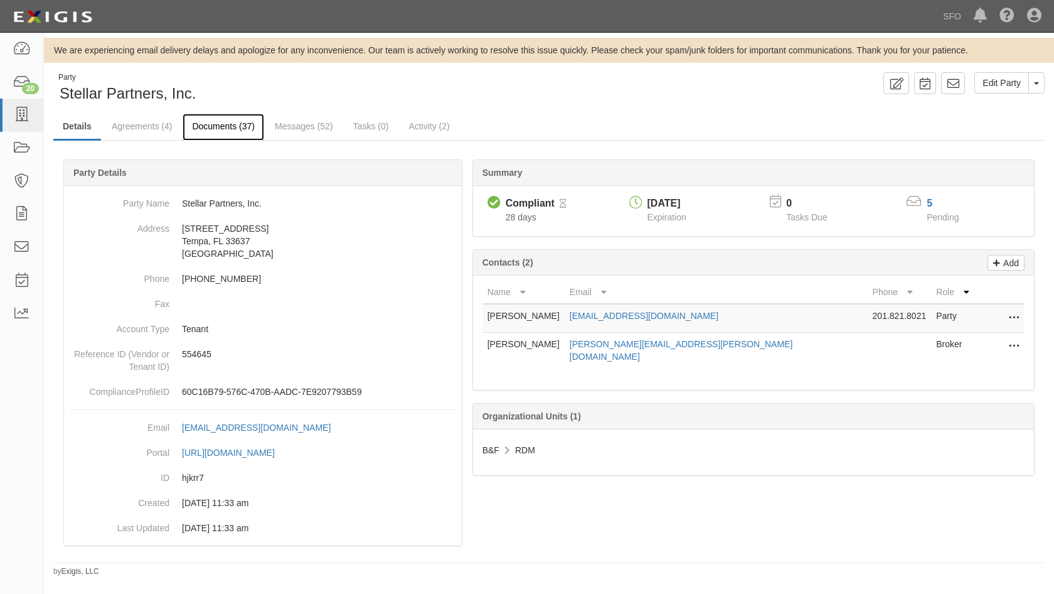
click at [210, 127] on link "Documents (37)" at bounding box center [224, 127] width 82 height 27
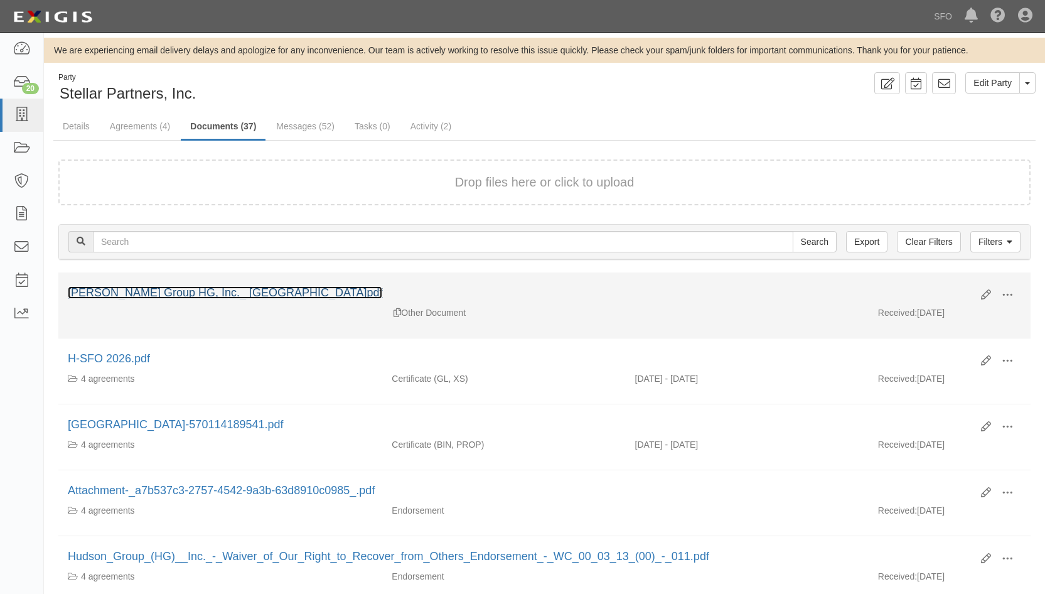
click at [261, 298] on link "Hudson Group HG, Inc._ San Francisco International Airport_25073134068119.pdf" at bounding box center [225, 292] width 314 height 13
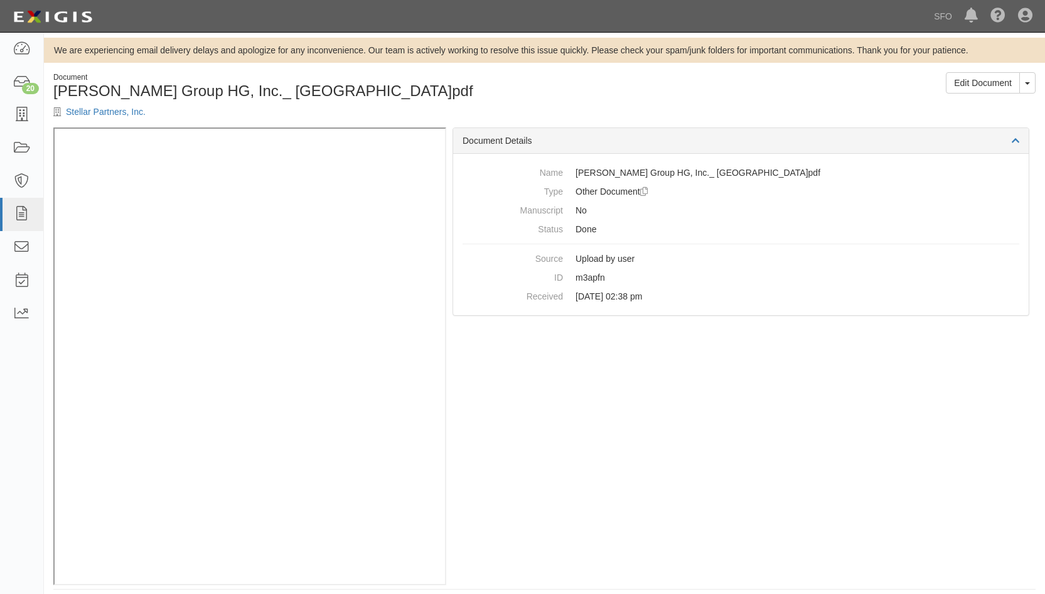
click at [89, 99] on h1 "[PERSON_NAME] Group HG, Inc._ [GEOGRAPHIC_DATA]pdf" at bounding box center [294, 91] width 482 height 16
click at [85, 117] on link "Stellar Partners, Inc." at bounding box center [106, 112] width 80 height 10
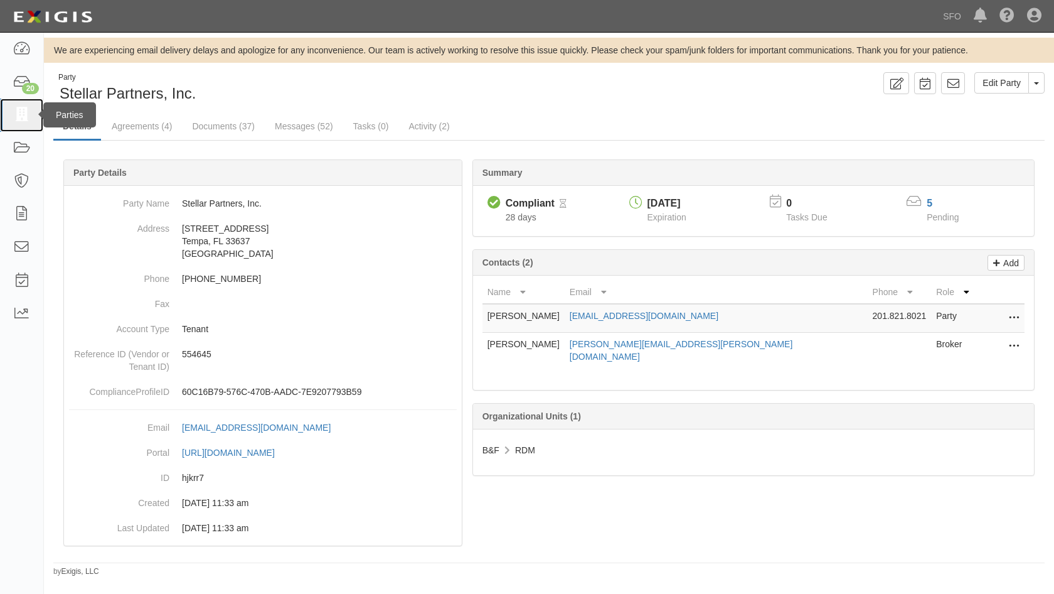
click at [9, 109] on link at bounding box center [21, 115] width 43 height 33
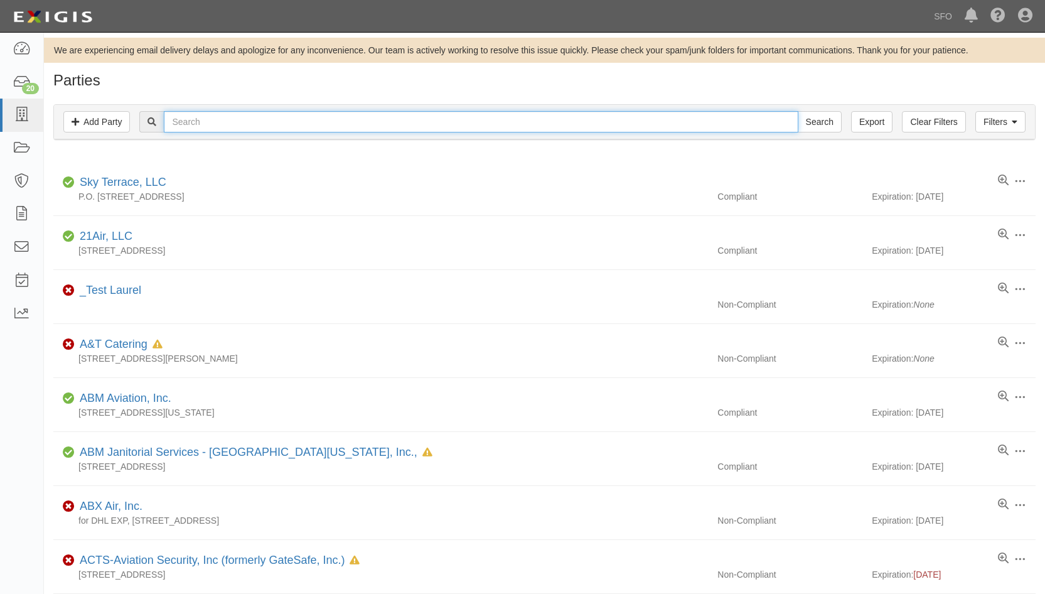
click at [201, 124] on input "text" at bounding box center [481, 121] width 634 height 21
type input "wd"
click at [798, 111] on input "Search" at bounding box center [820, 121] width 44 height 21
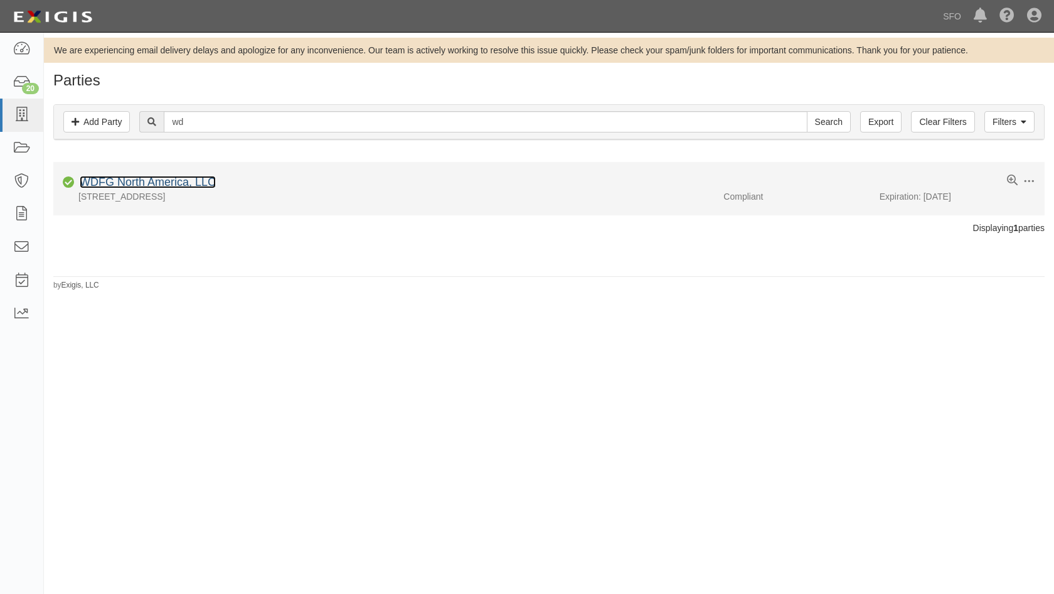
click at [120, 182] on link "WDFG North America, LLC" at bounding box center [148, 182] width 136 height 13
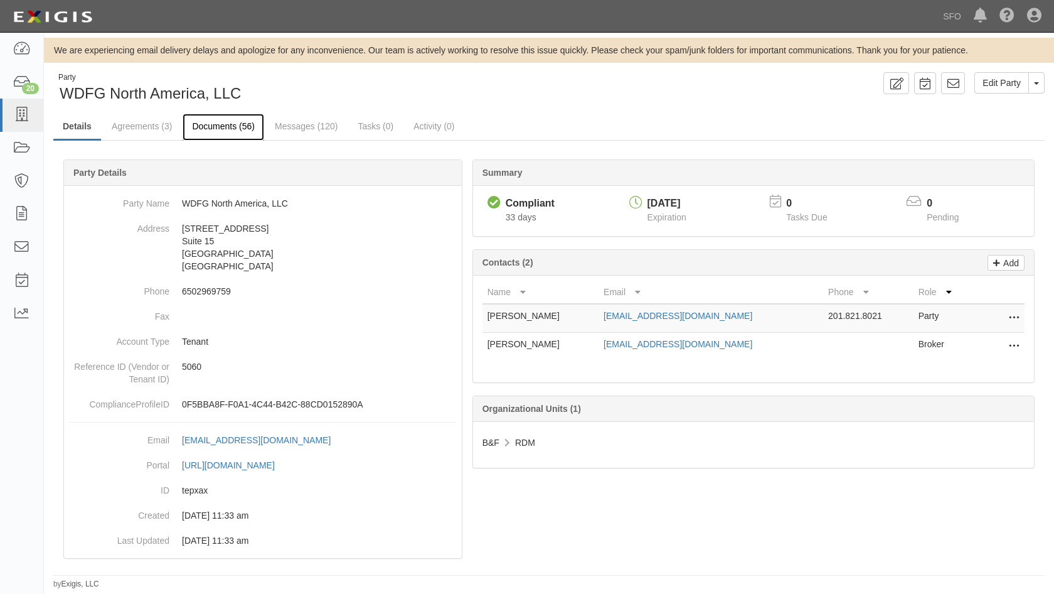
click at [235, 119] on link "Documents (56)" at bounding box center [224, 127] width 82 height 27
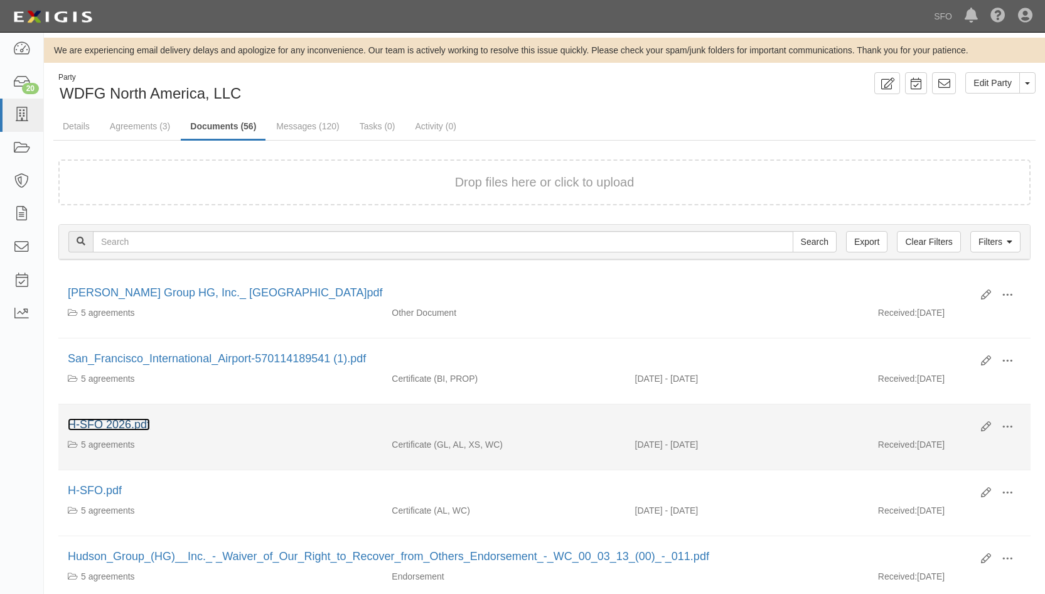
click at [132, 422] on link "H-SFO 2026.pdf" at bounding box center [109, 424] width 82 height 13
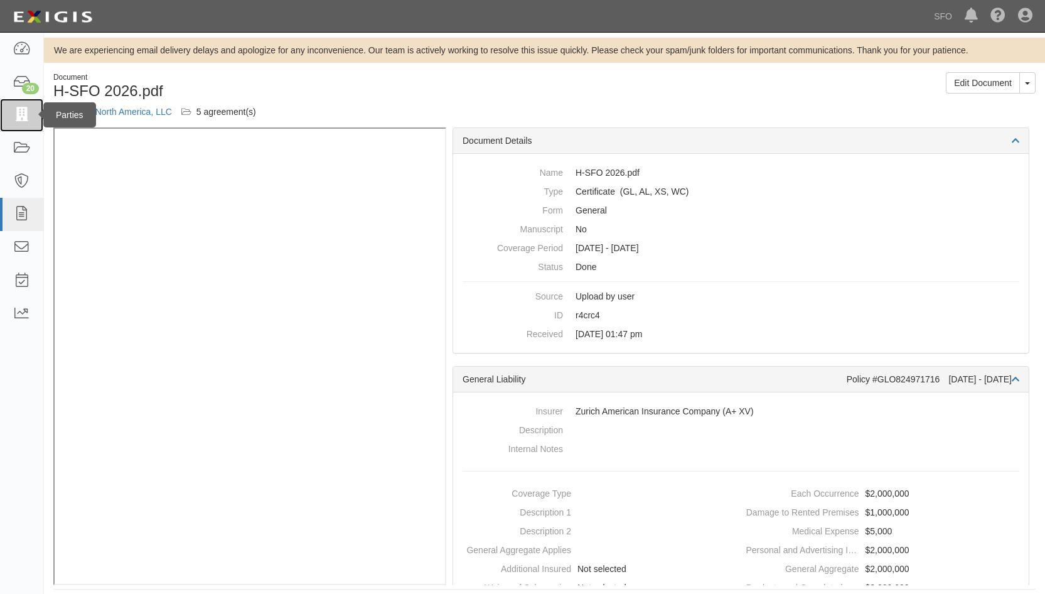
click at [18, 115] on icon at bounding box center [22, 115] width 18 height 14
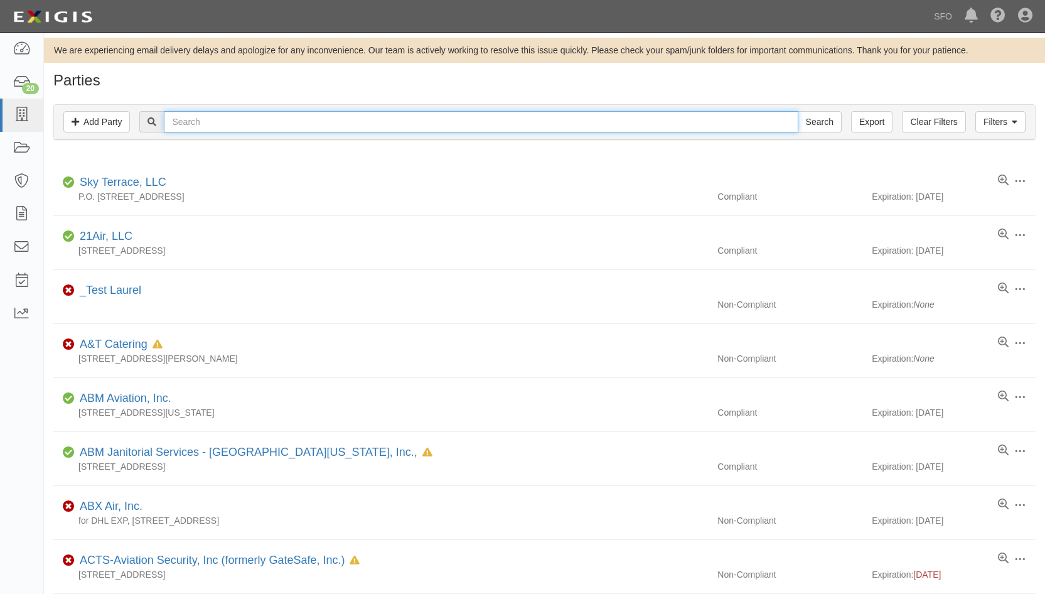
click at [207, 122] on input "text" at bounding box center [481, 121] width 634 height 21
type input "host"
click at [798, 111] on input "Search" at bounding box center [820, 121] width 44 height 21
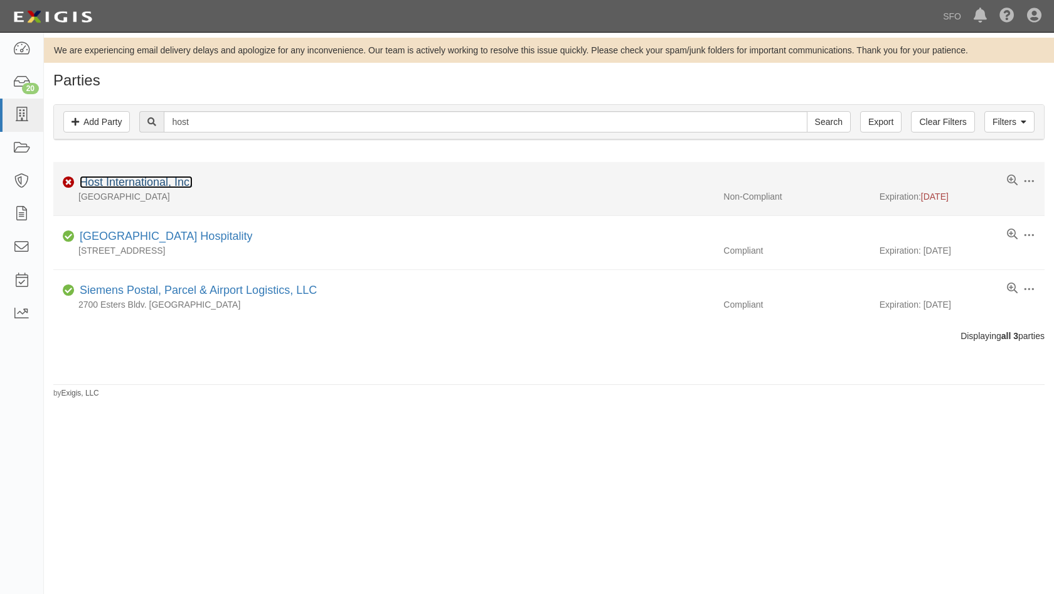
click at [166, 176] on link "Host International, Inc." at bounding box center [136, 182] width 113 height 13
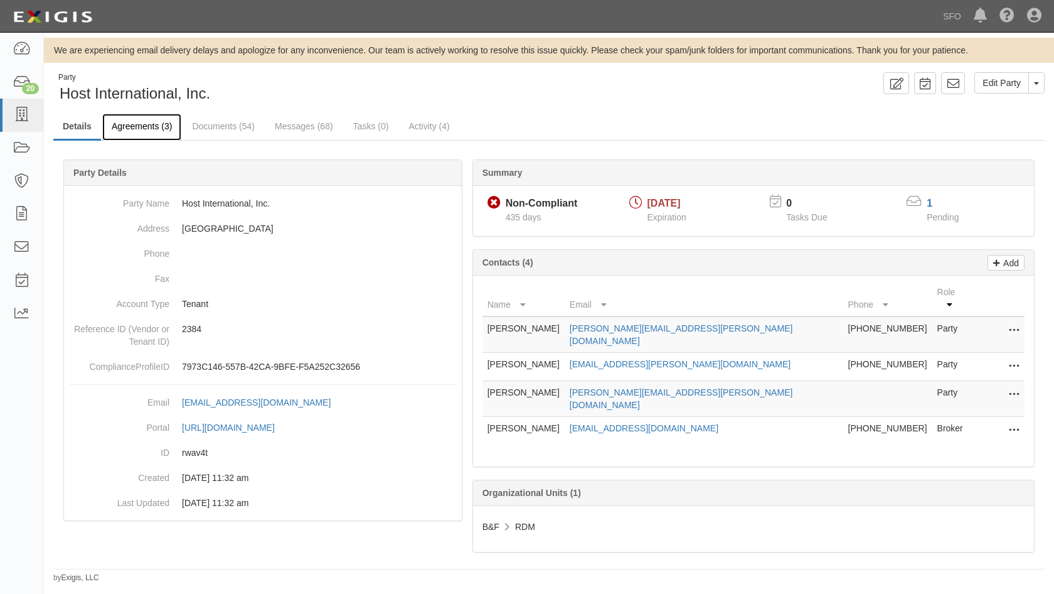
click at [158, 136] on link "Agreements (3)" at bounding box center [141, 127] width 79 height 27
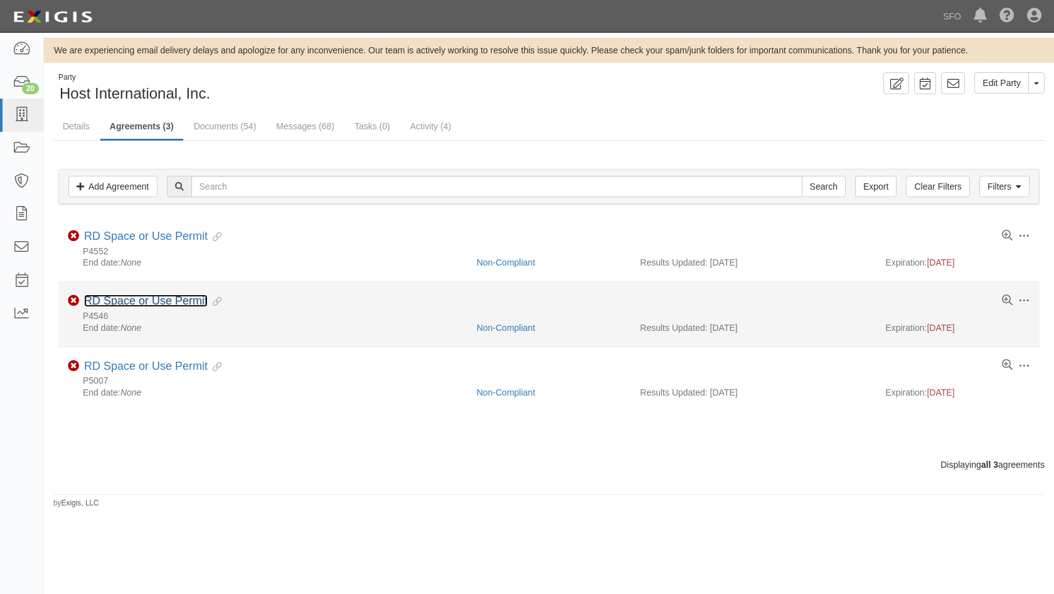
click at [151, 294] on link "RD Space or Use Permit" at bounding box center [146, 300] width 124 height 13
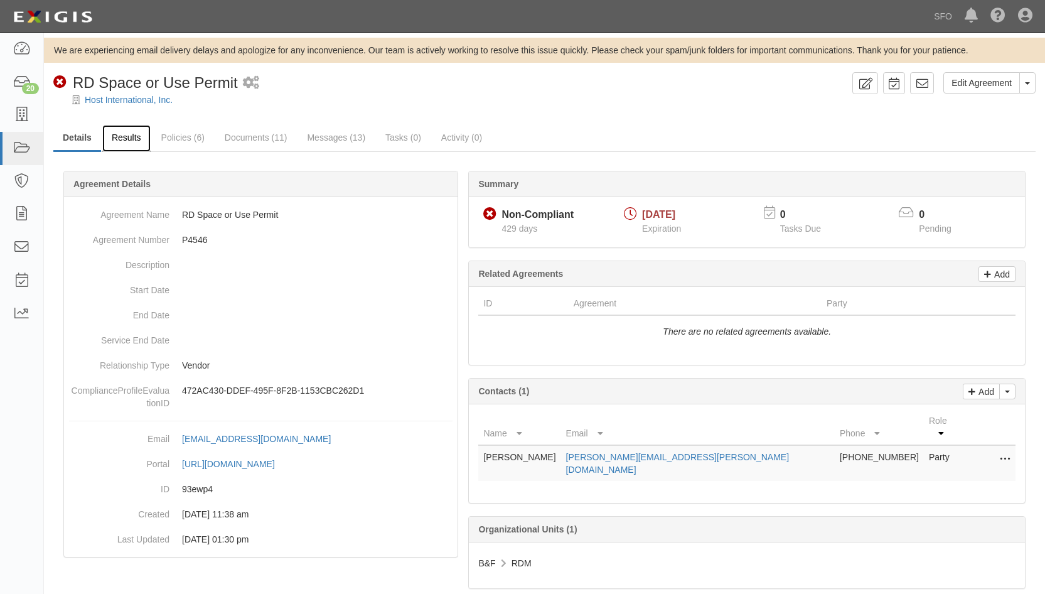
click at [124, 139] on link "Results" at bounding box center [126, 138] width 48 height 27
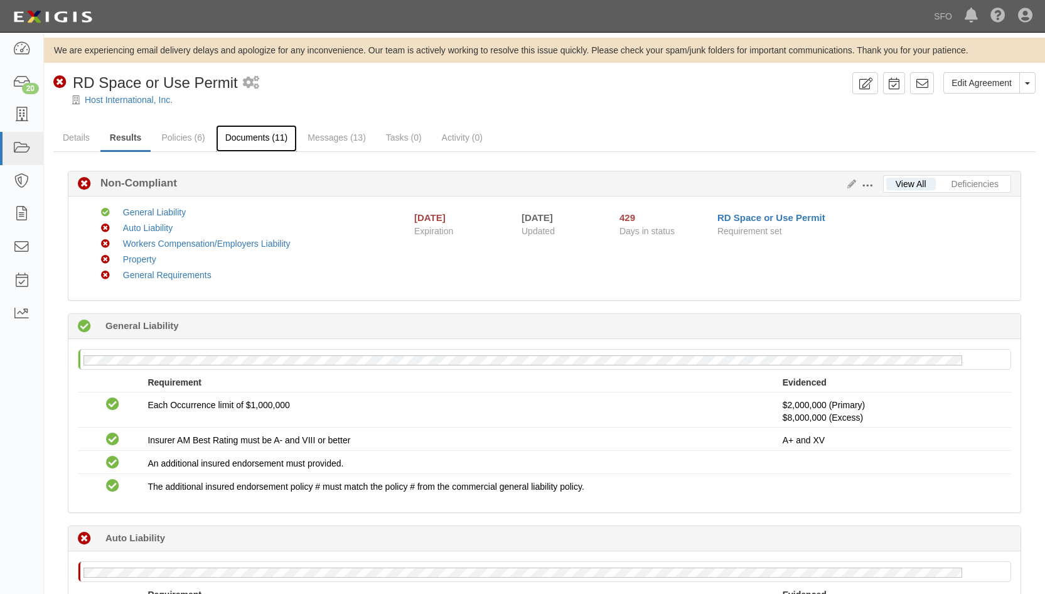
click at [250, 138] on link "Documents (11)" at bounding box center [257, 138] width 82 height 27
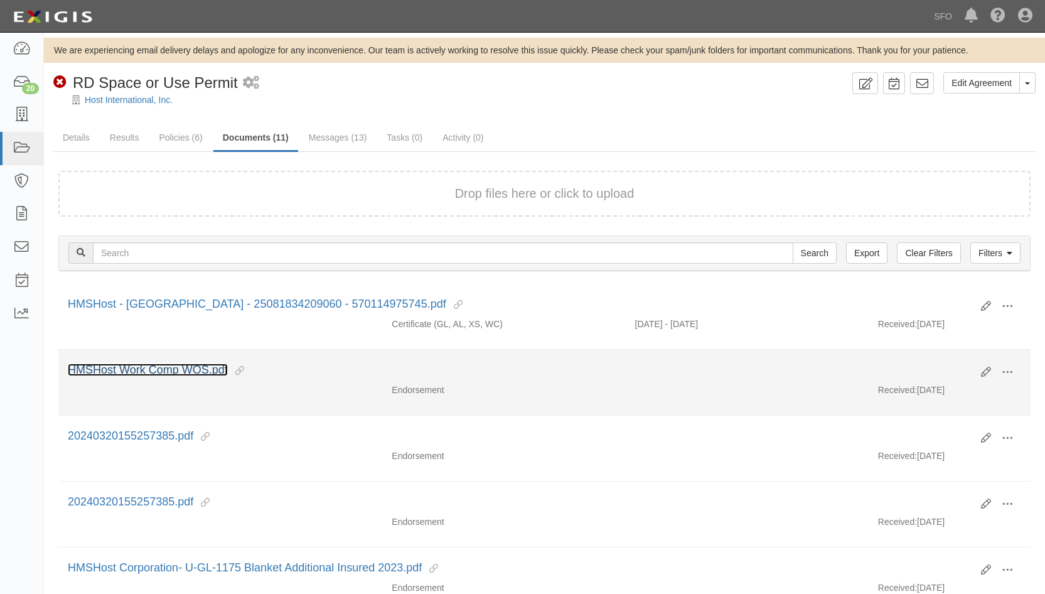
click at [199, 366] on link "HMSHost Work Comp WOS.pdf" at bounding box center [148, 369] width 160 height 13
click at [181, 372] on link "HMSHost Work Comp WOS.pdf" at bounding box center [148, 369] width 160 height 13
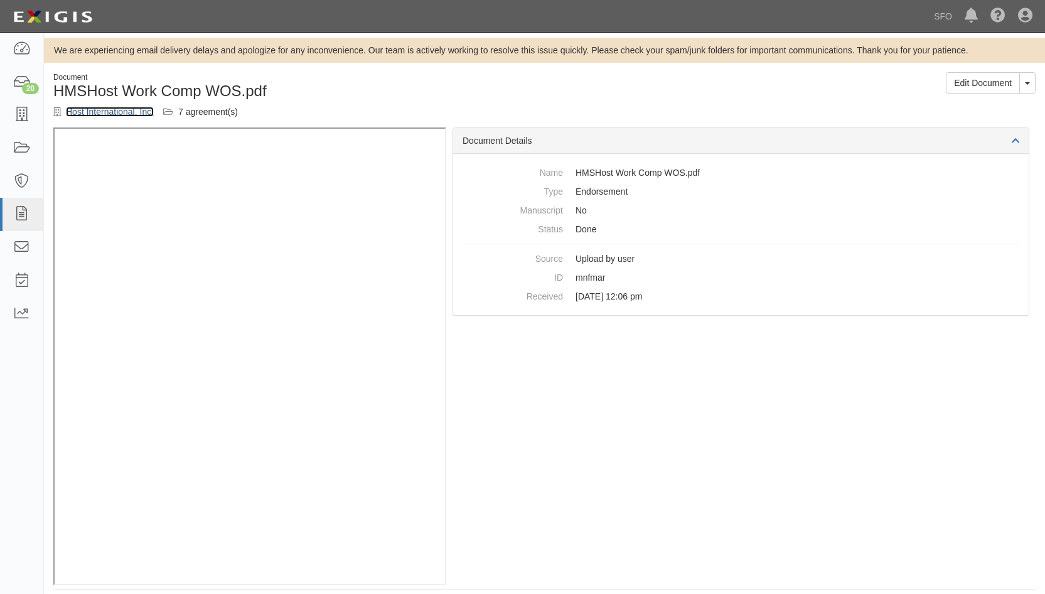
click at [80, 108] on link "Host International, Inc." at bounding box center [110, 112] width 88 height 10
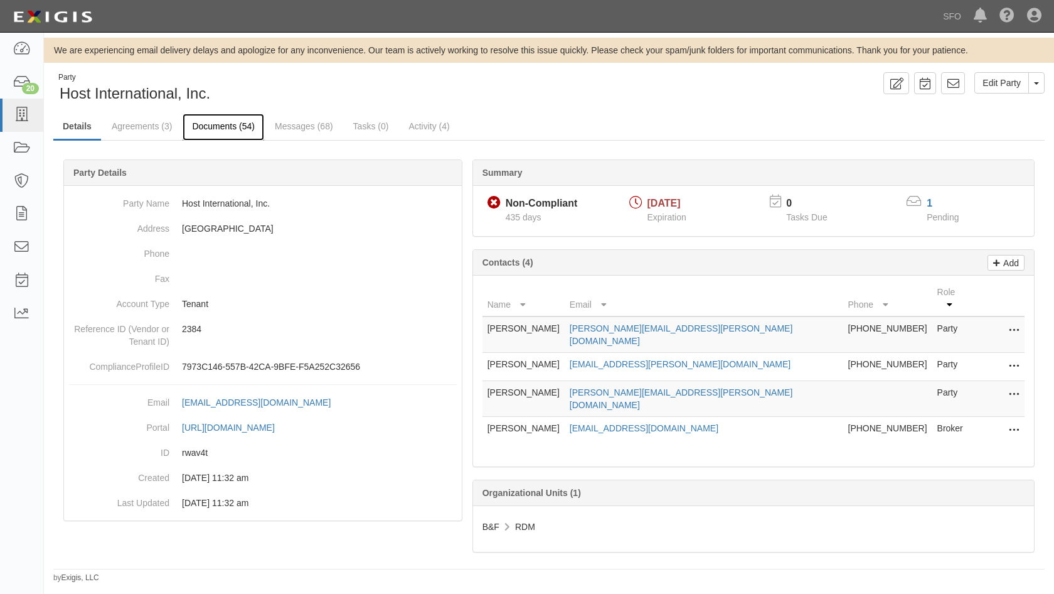
click at [210, 122] on link "Documents (54)" at bounding box center [224, 127] width 82 height 27
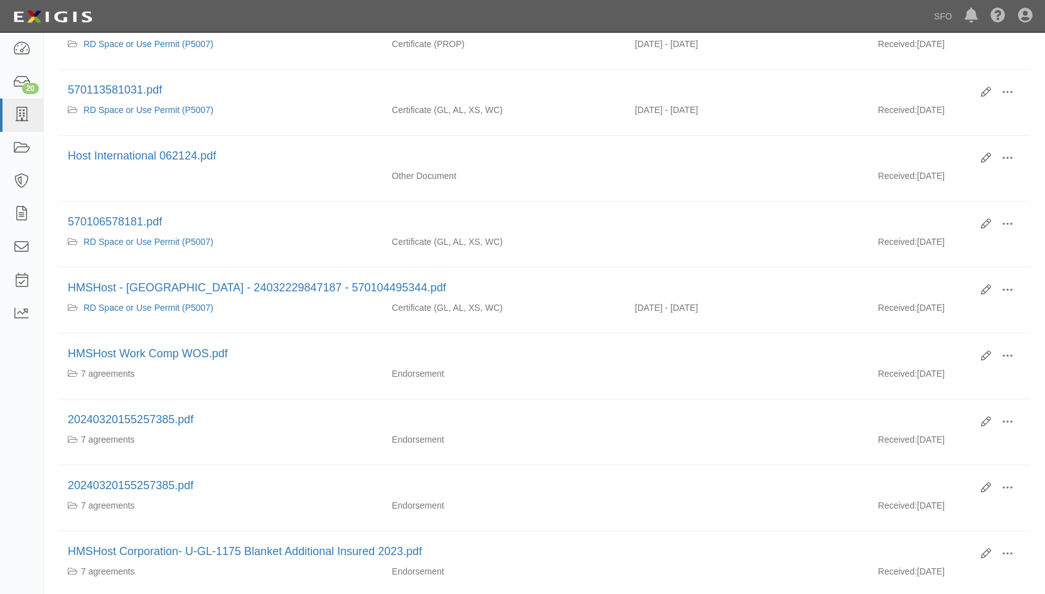
scroll to position [439, 0]
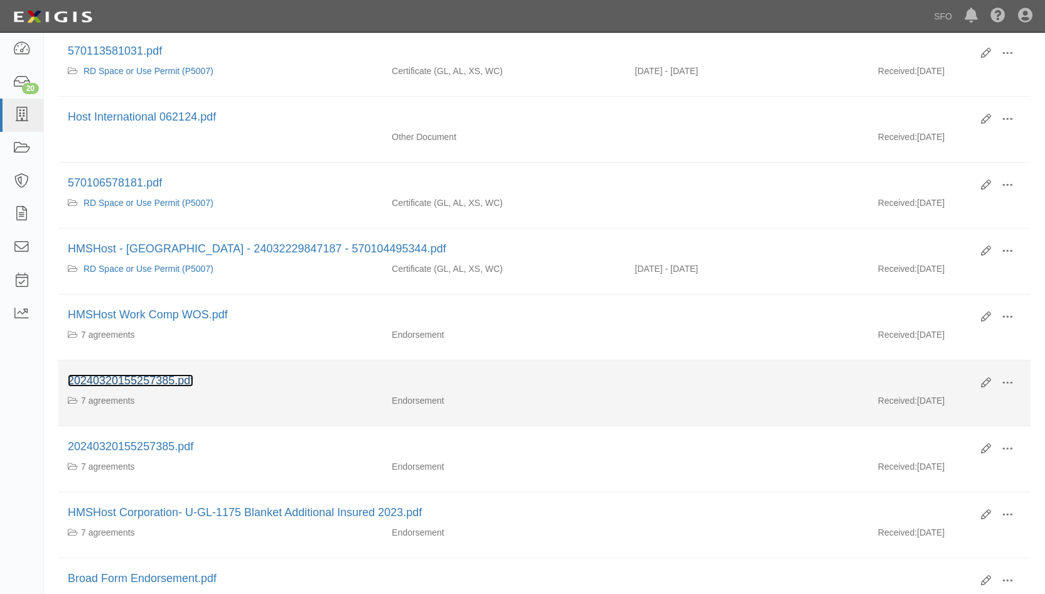
click at [154, 374] on link "20240320155257385.pdf" at bounding box center [131, 380] width 126 height 13
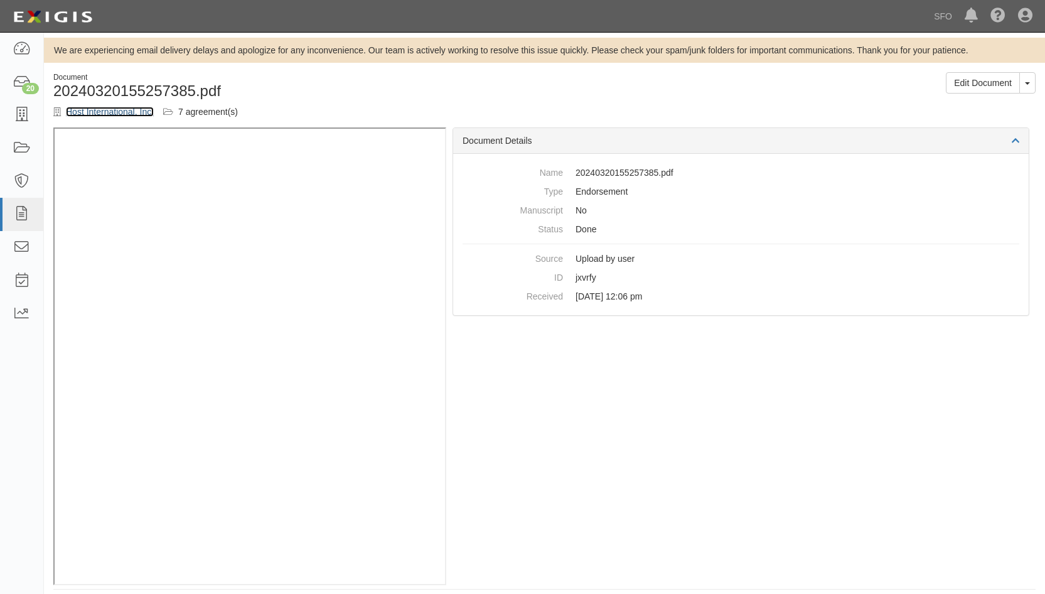
click at [114, 107] on link "Host International, Inc." at bounding box center [110, 112] width 88 height 10
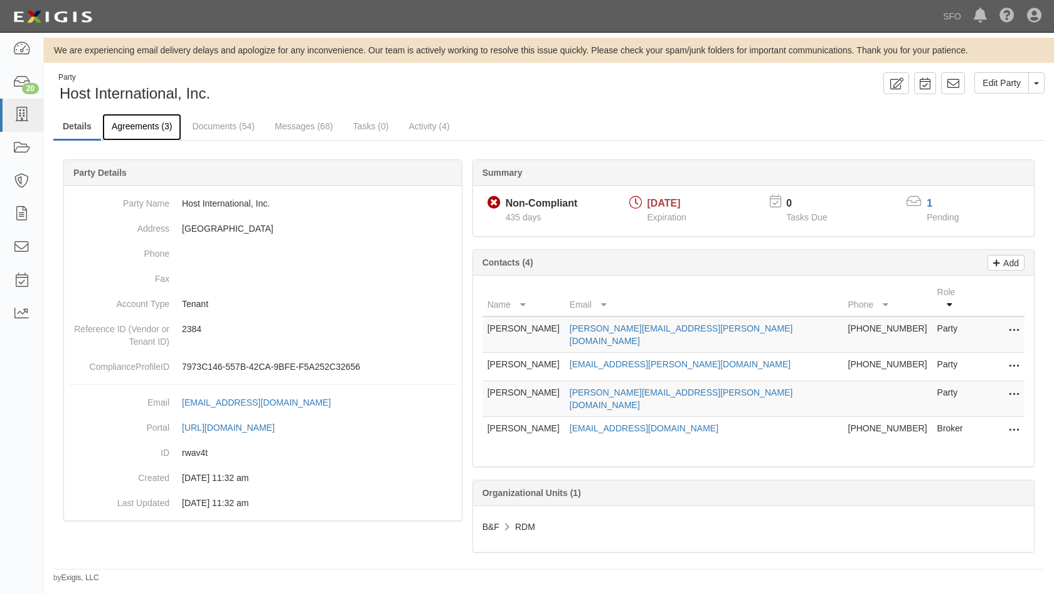
click at [137, 129] on link "Agreements (3)" at bounding box center [141, 127] width 79 height 27
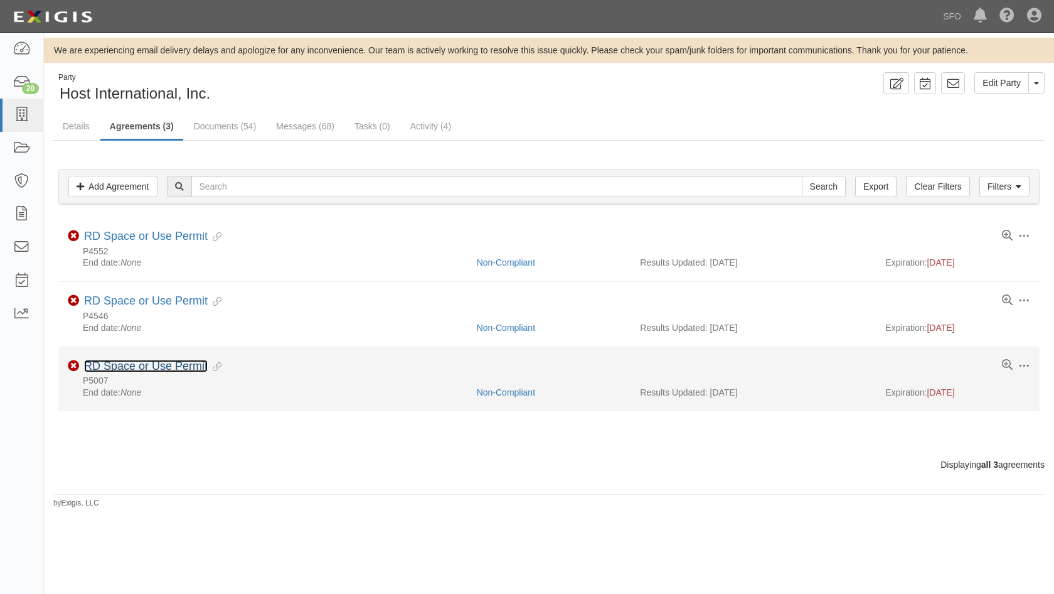
click at [143, 363] on link "RD Space or Use Permit" at bounding box center [146, 366] width 124 height 13
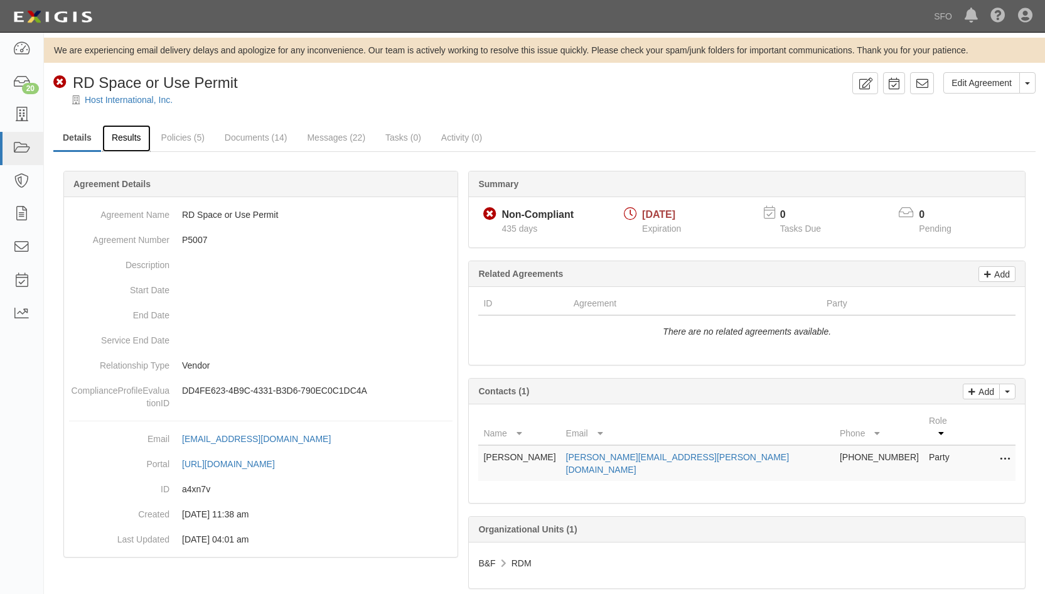
click at [124, 135] on link "Results" at bounding box center [126, 138] width 48 height 27
click at [150, 99] on link "Host International, Inc." at bounding box center [129, 100] width 88 height 10
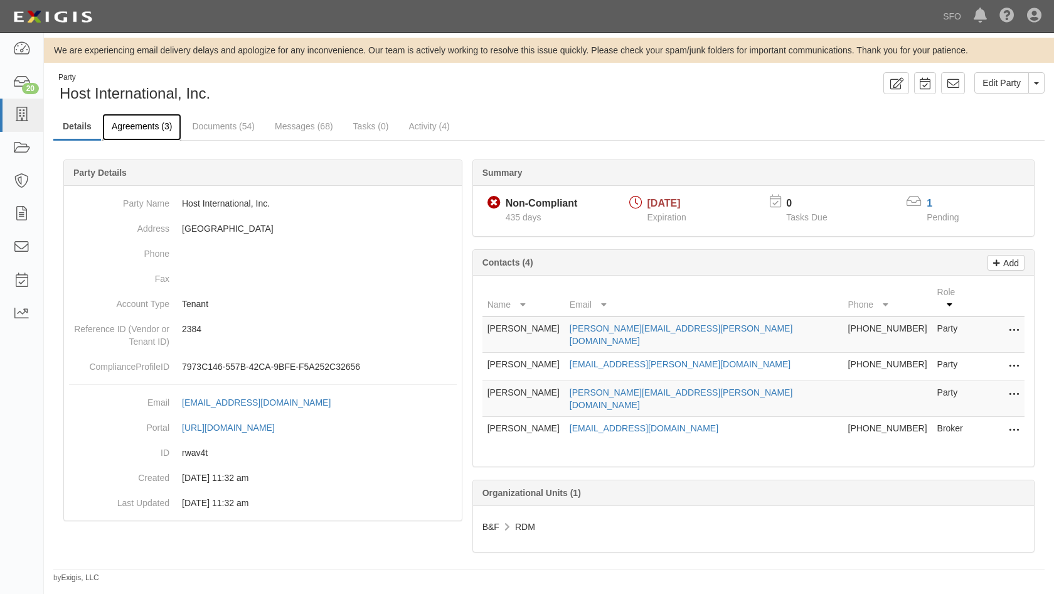
click at [141, 124] on link "Agreements (3)" at bounding box center [141, 127] width 79 height 27
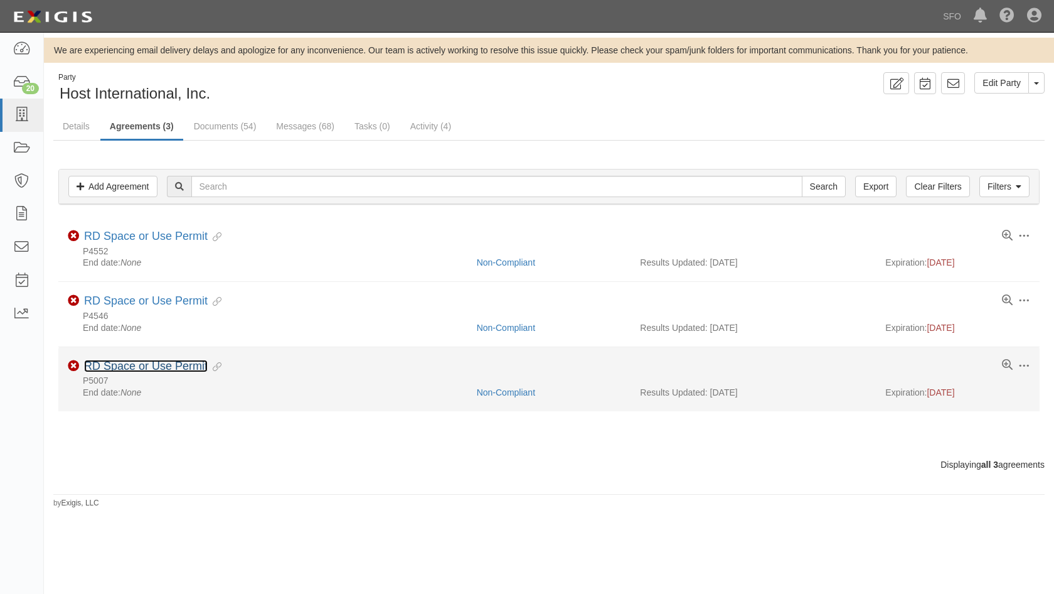
click at [146, 362] on link "RD Space or Use Permit" at bounding box center [146, 366] width 124 height 13
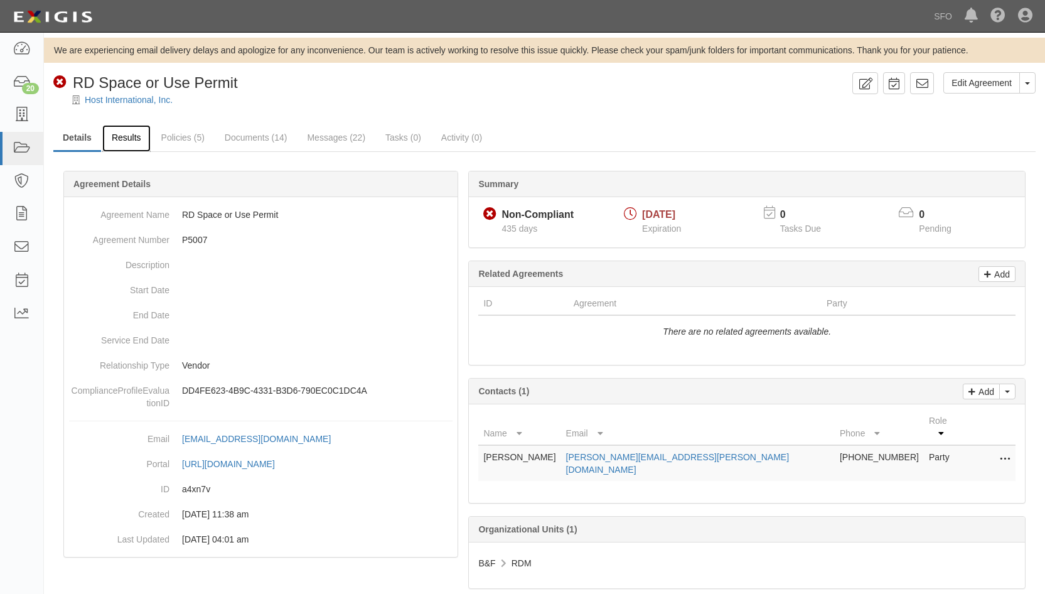
click at [139, 138] on link "Results" at bounding box center [126, 138] width 48 height 27
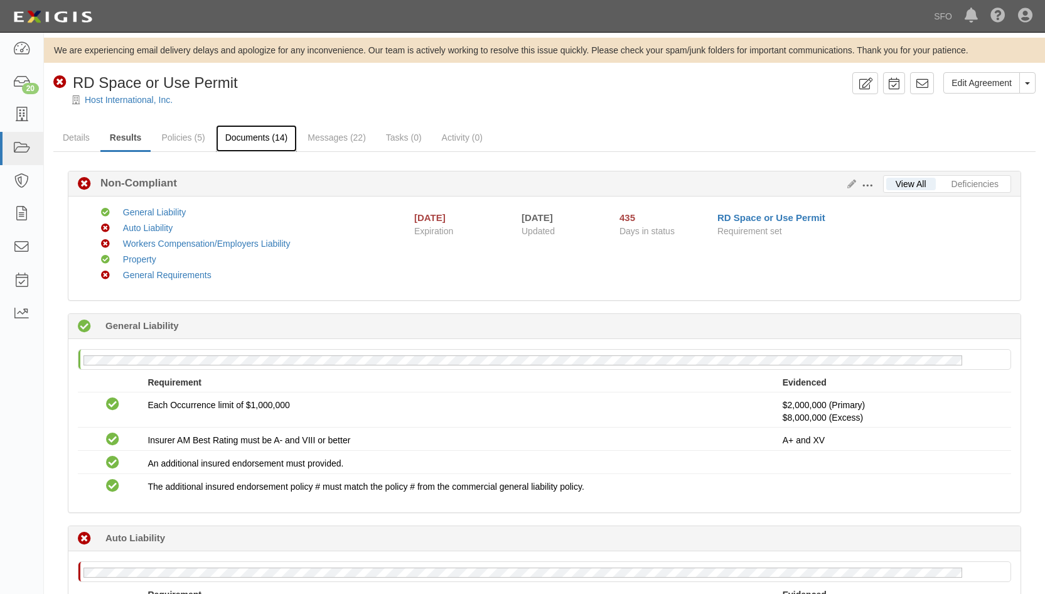
click at [247, 132] on link "Documents (14)" at bounding box center [257, 138] width 82 height 27
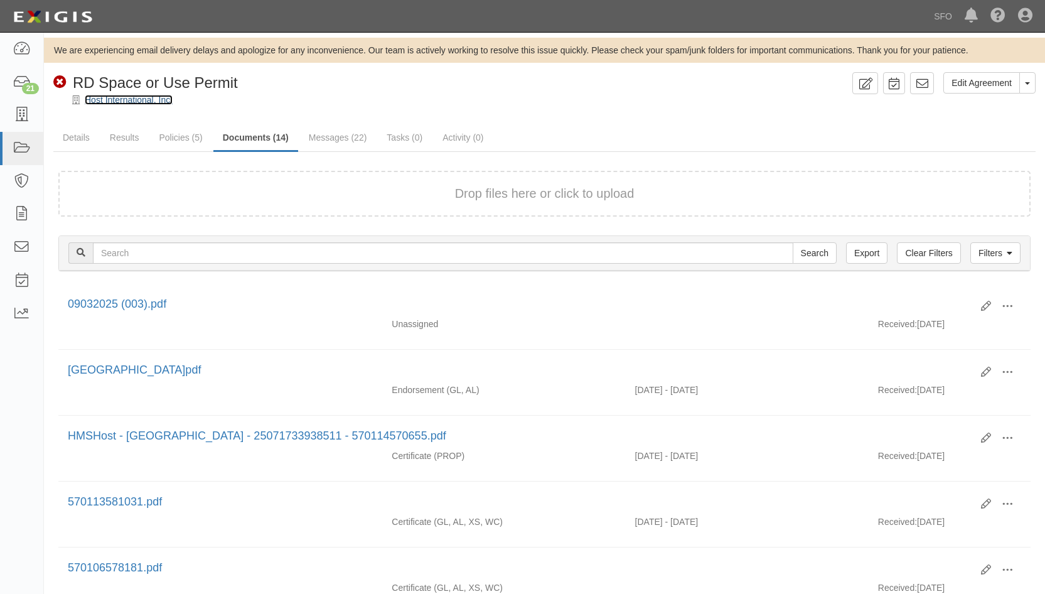
click at [126, 104] on link "Host International, Inc." at bounding box center [129, 100] width 88 height 10
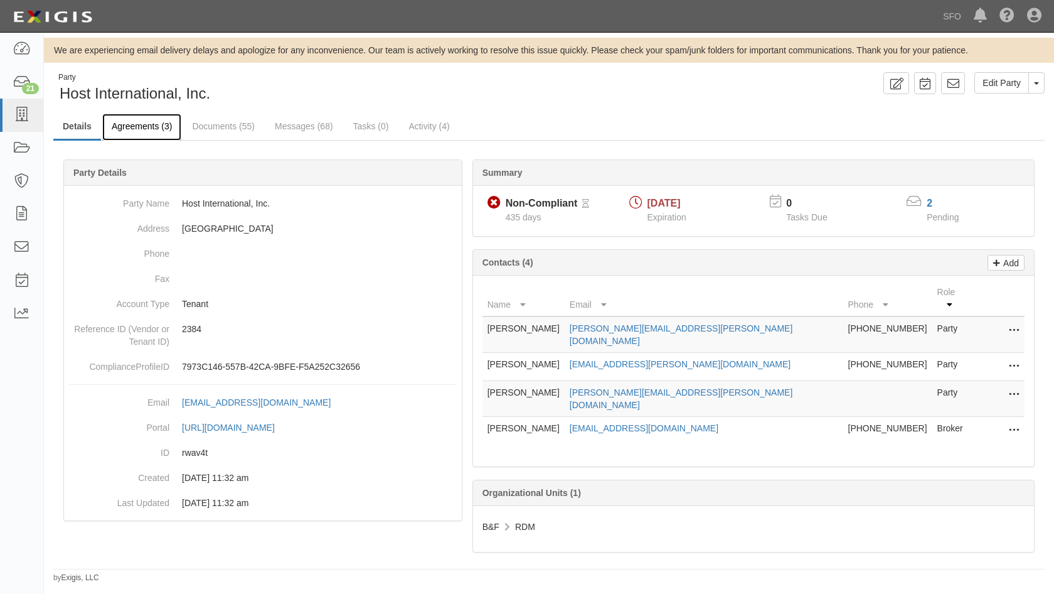
click at [166, 122] on link "Agreements (3)" at bounding box center [141, 127] width 79 height 27
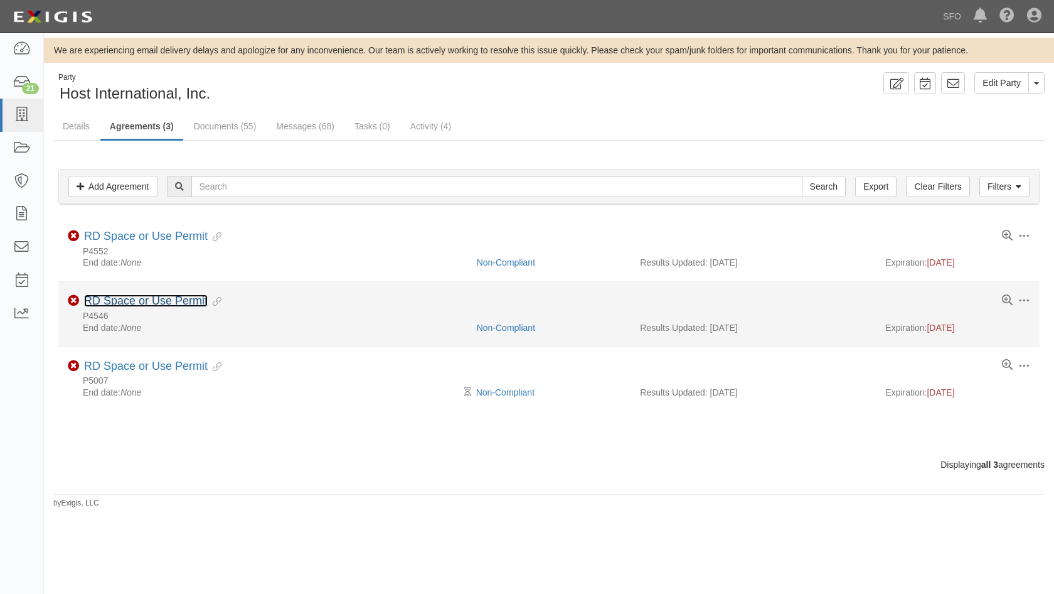
click at [168, 298] on link "RD Space or Use Permit" at bounding box center [146, 300] width 124 height 13
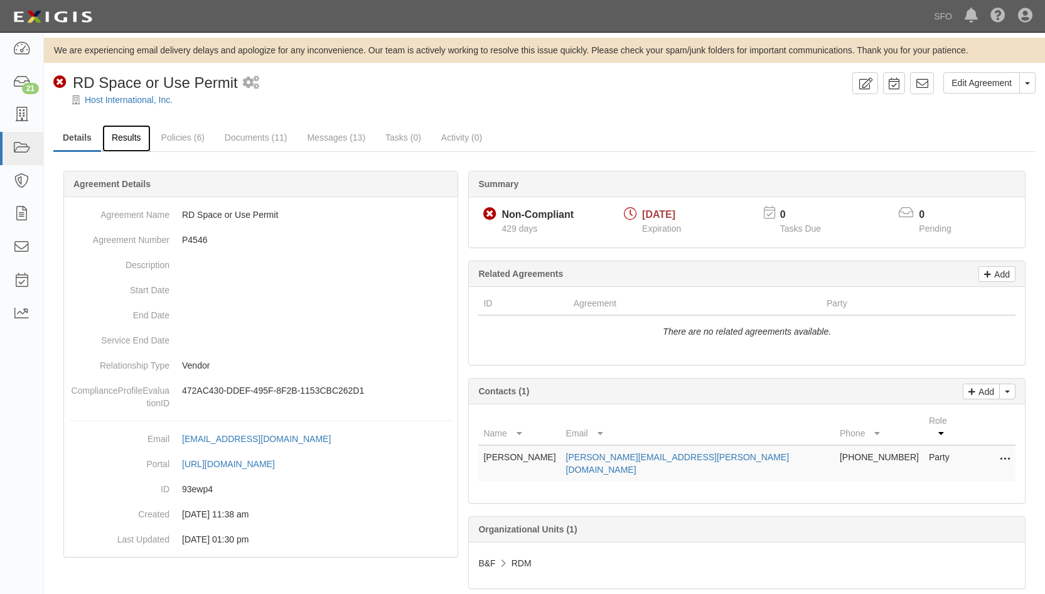
click at [141, 144] on link "Results" at bounding box center [126, 138] width 48 height 27
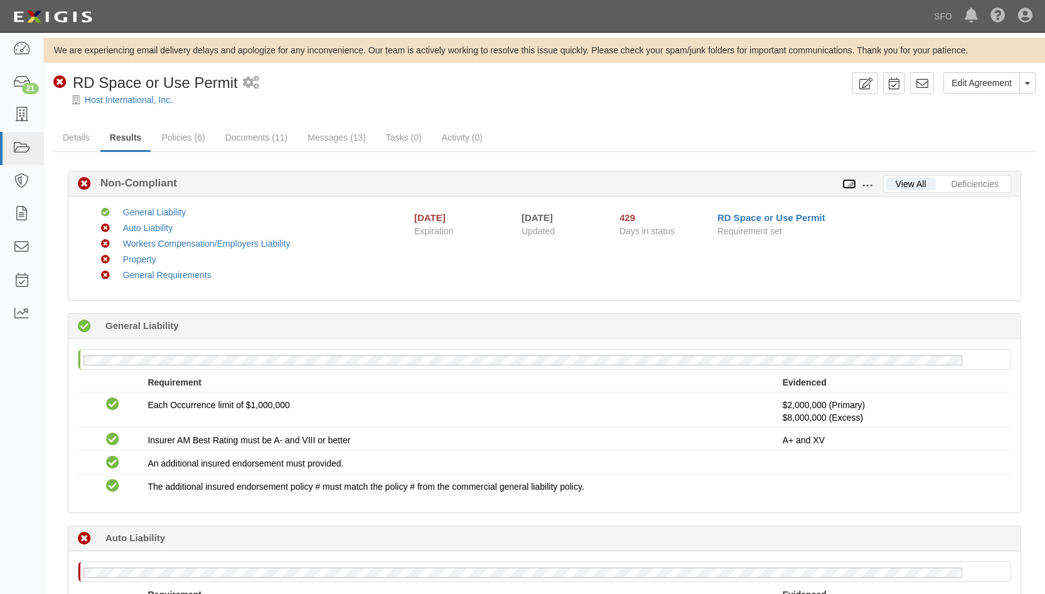
click at [846, 189] on icon at bounding box center [849, 184] width 14 height 9
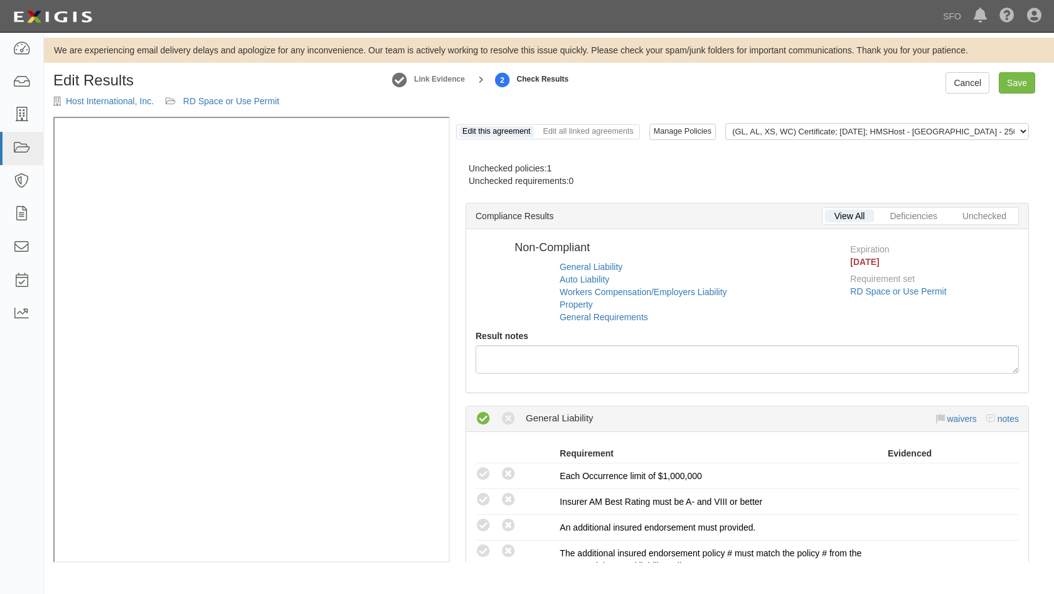
radio input "false"
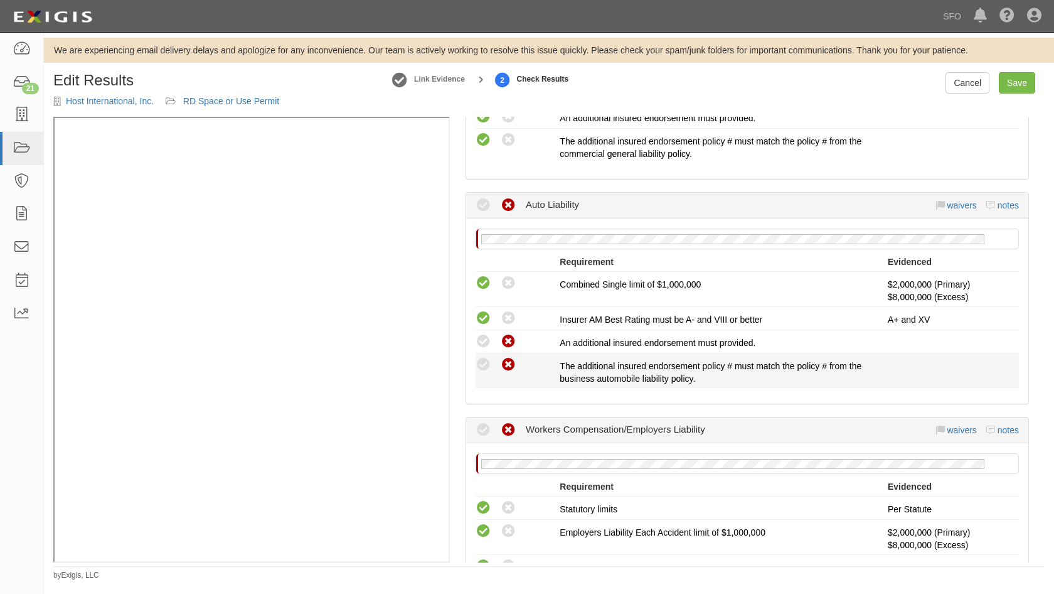
scroll to position [502, 0]
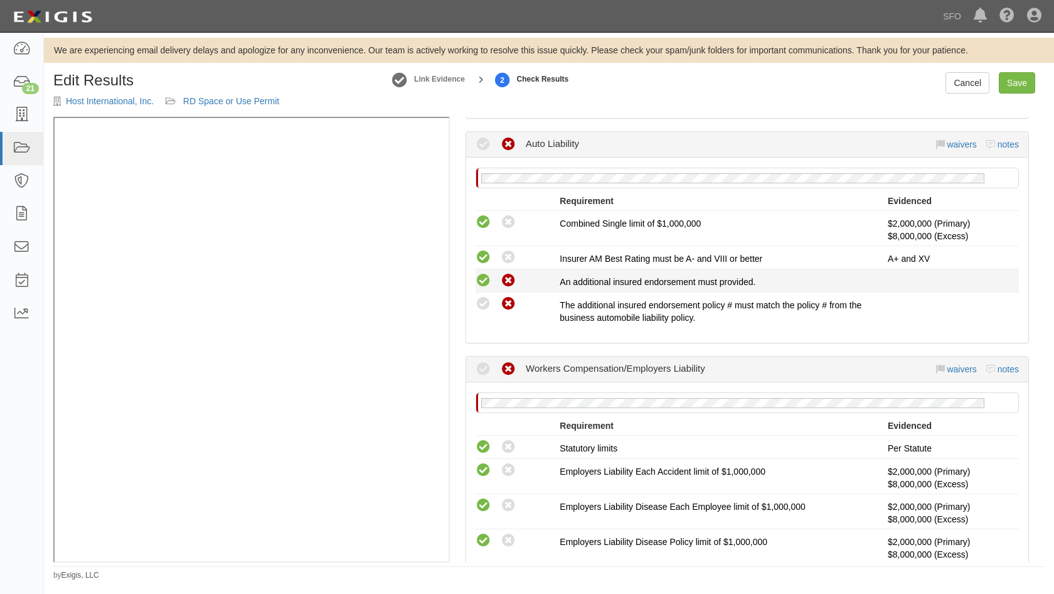
click at [480, 284] on icon at bounding box center [484, 281] width 16 height 16
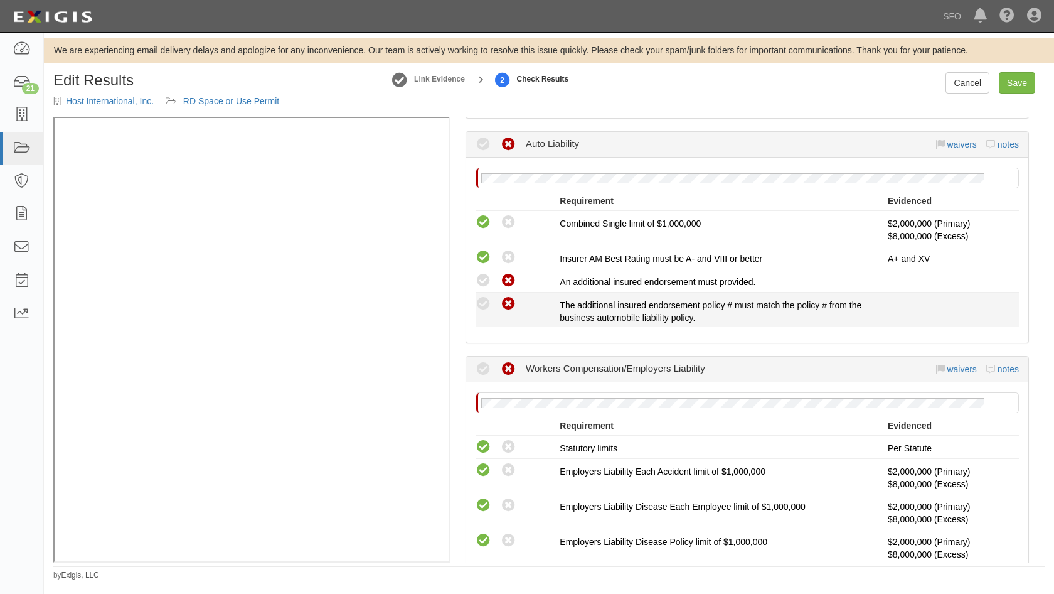
radio input "true"
click at [488, 306] on icon at bounding box center [484, 304] width 16 height 16
radio input "true"
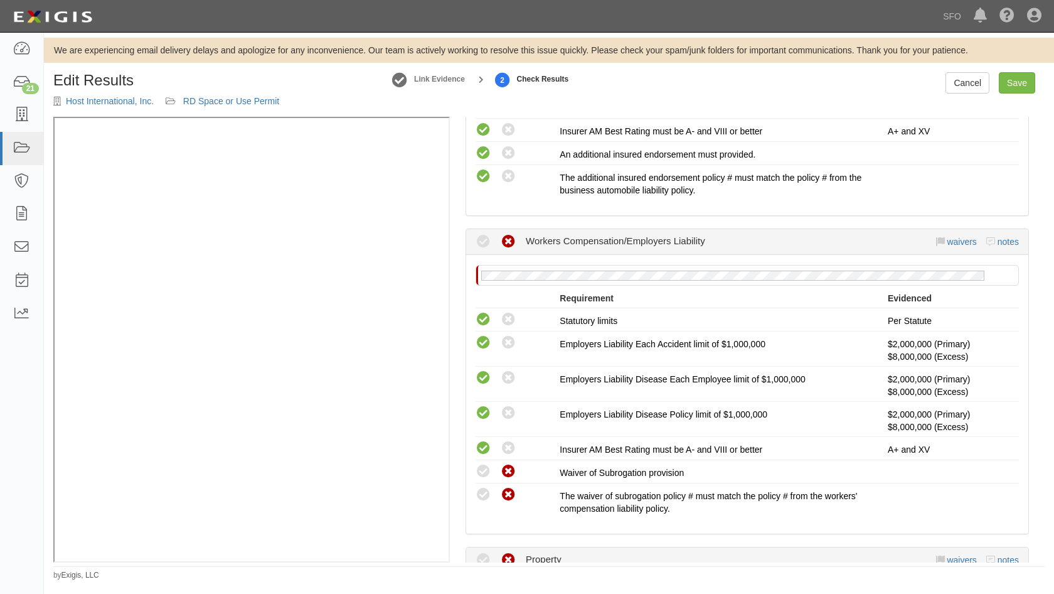
scroll to position [816, 0]
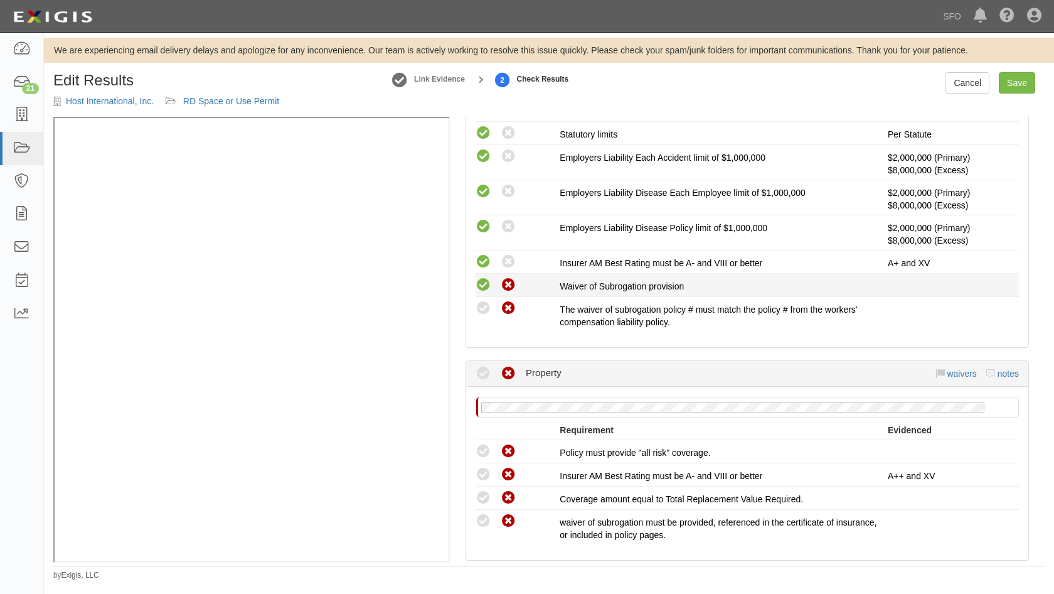
click at [475, 286] on div "Compliant Waived: Non-Compliant" at bounding box center [513, 285] width 94 height 16
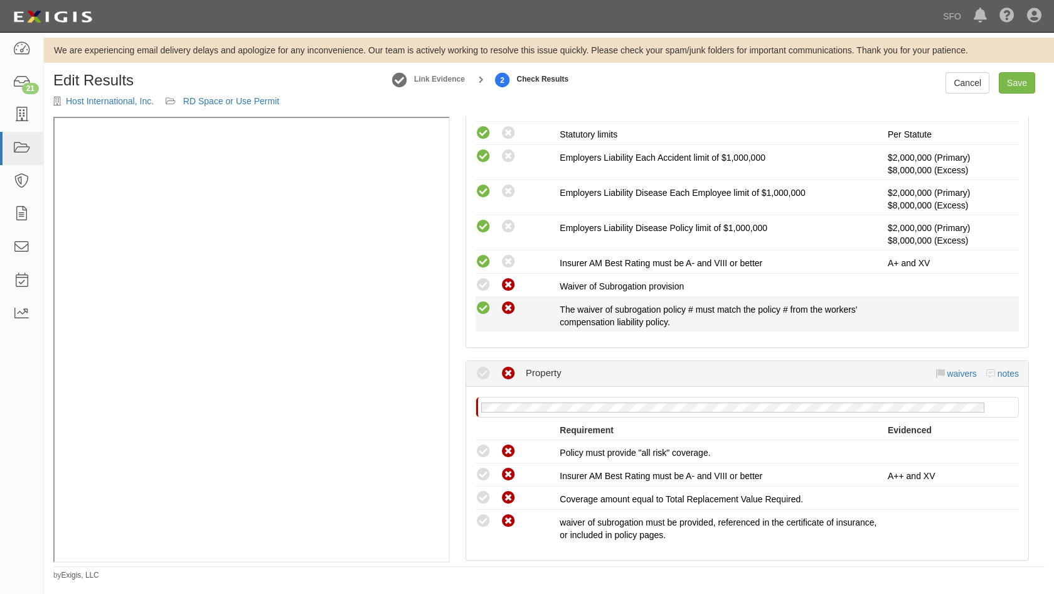
click at [486, 308] on icon at bounding box center [484, 309] width 16 height 16
radio input "true"
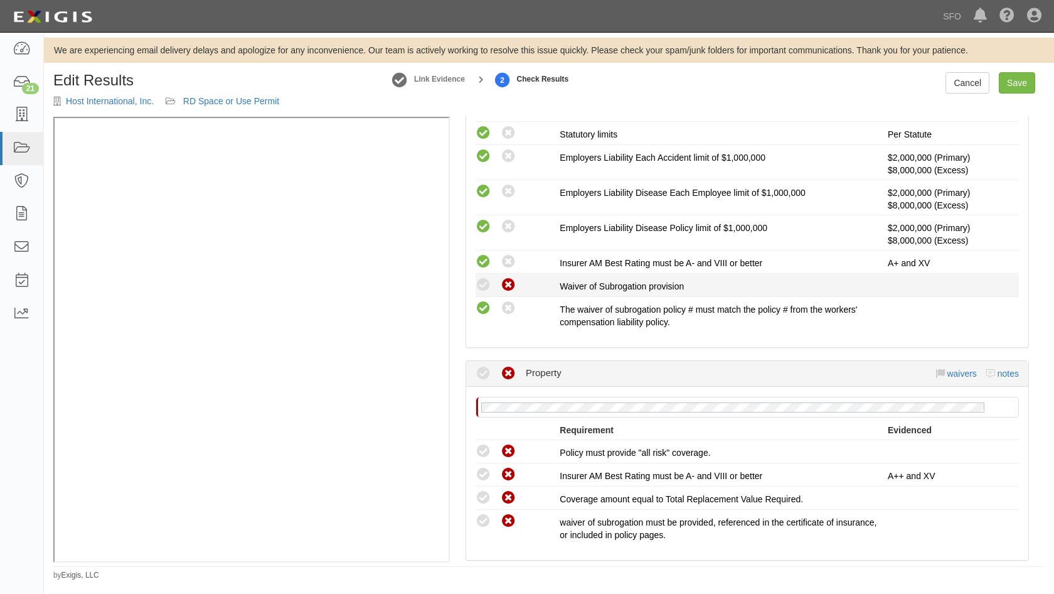
click at [476, 274] on li "Compliant Waived: Non-Compliant Waiver of Subrogation provision" at bounding box center [748, 285] width 544 height 23
click at [486, 286] on icon at bounding box center [484, 285] width 16 height 16
radio input "true"
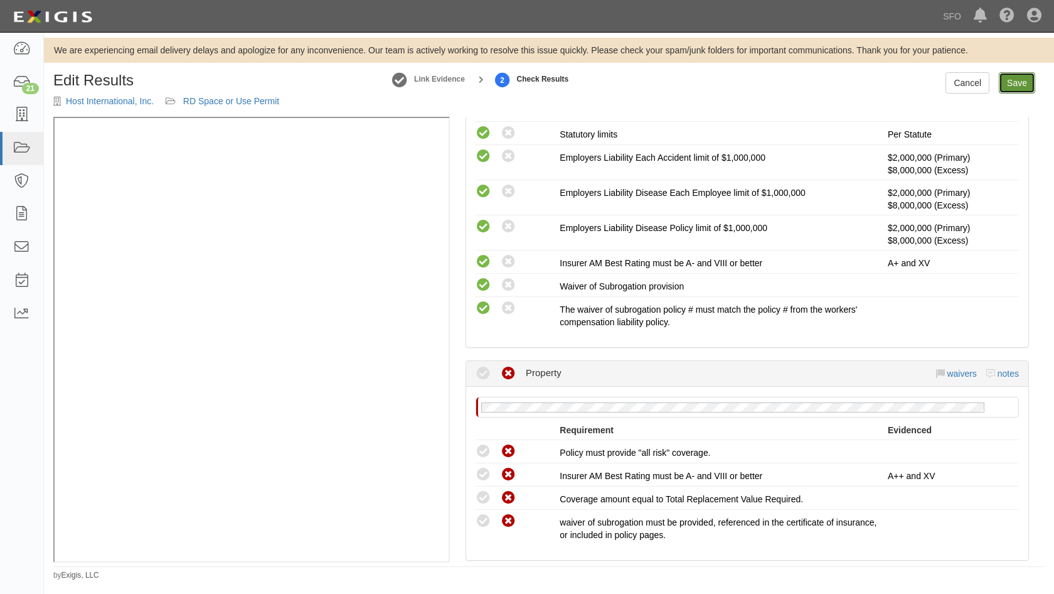
click at [1026, 78] on link "Save" at bounding box center [1017, 82] width 36 height 21
radio input "true"
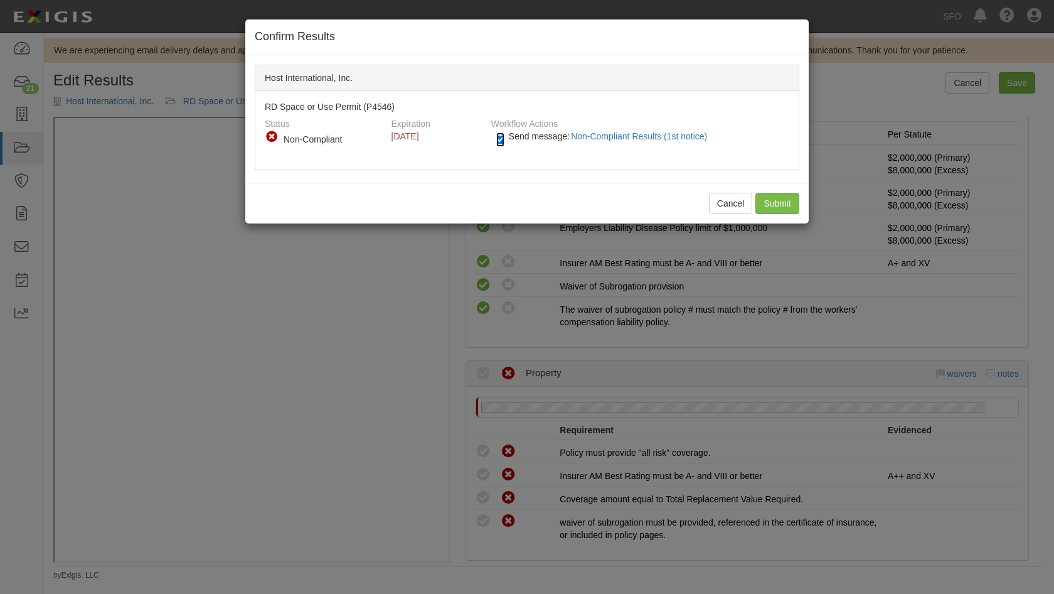
click at [504, 143] on input "Send message: Non-Compliant Results (1st notice)" at bounding box center [500, 139] width 8 height 14
checkbox input "false"
click at [793, 204] on input "Submit" at bounding box center [778, 203] width 44 height 21
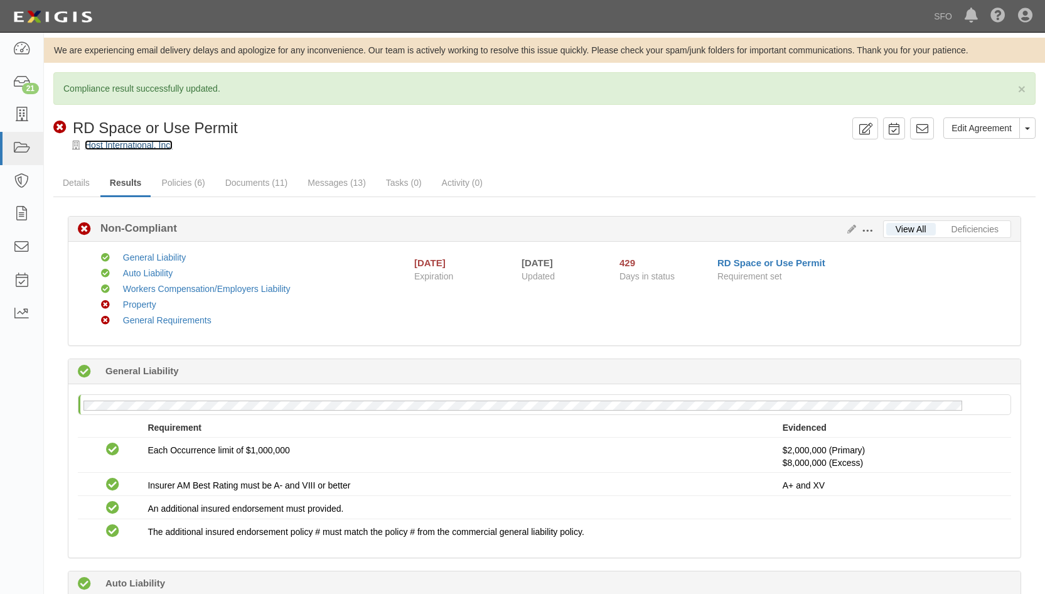
click at [122, 149] on link "Host International, Inc." at bounding box center [129, 145] width 88 height 10
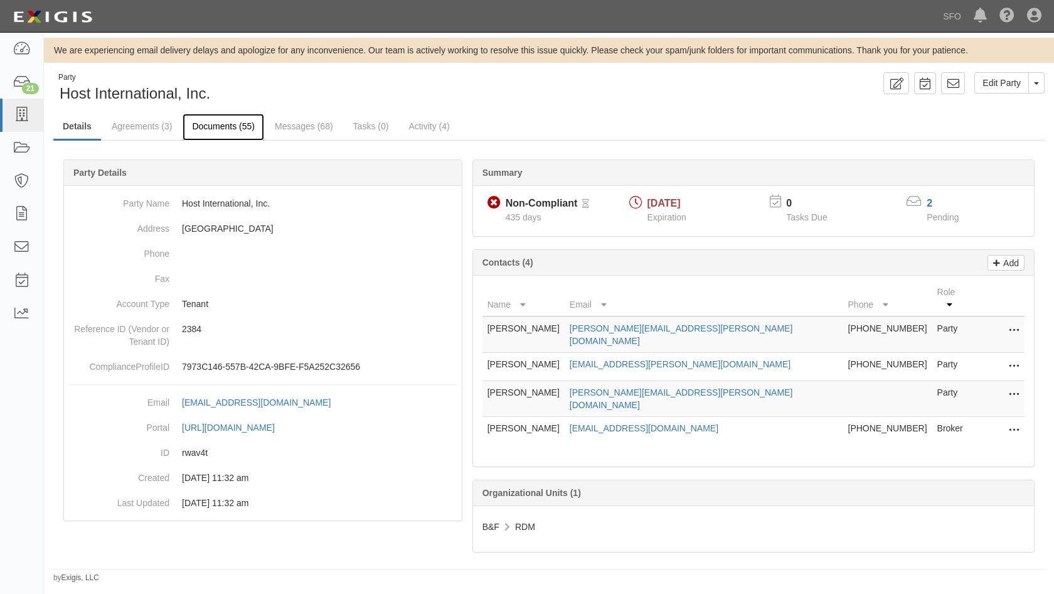
click at [225, 131] on link "Documents (55)" at bounding box center [224, 127] width 82 height 27
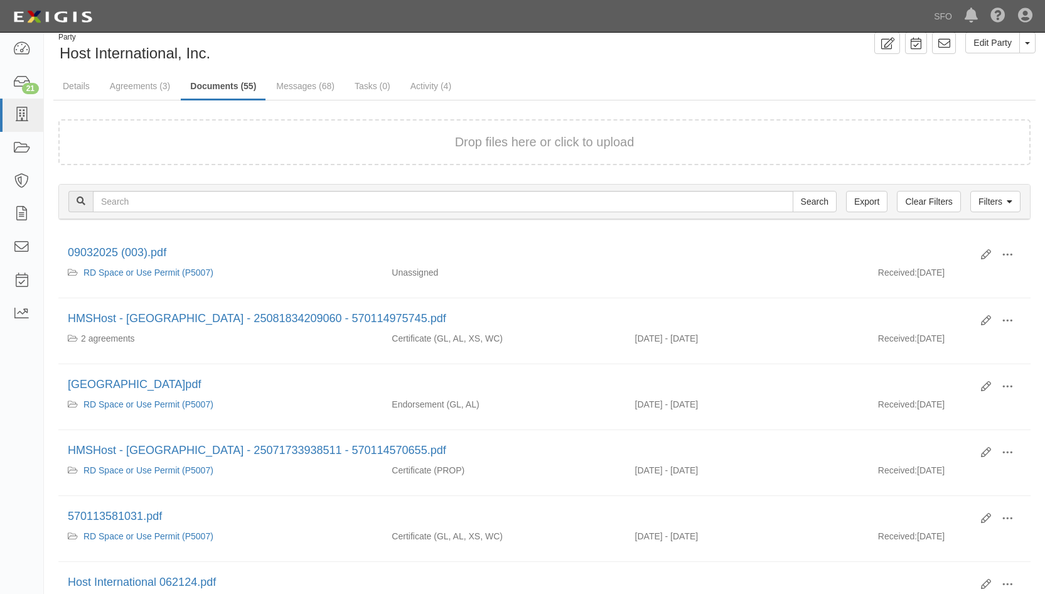
scroll to position [63, 0]
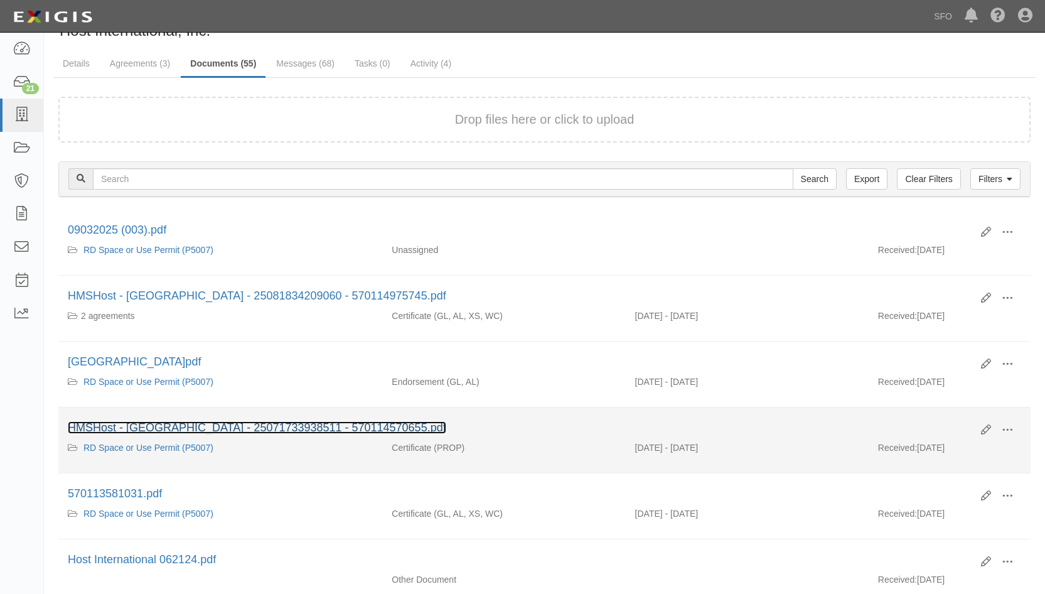
click at [414, 423] on link "HMSHost - [GEOGRAPHIC_DATA] - 25071733938511 - 570114570655.pdf" at bounding box center [257, 427] width 378 height 13
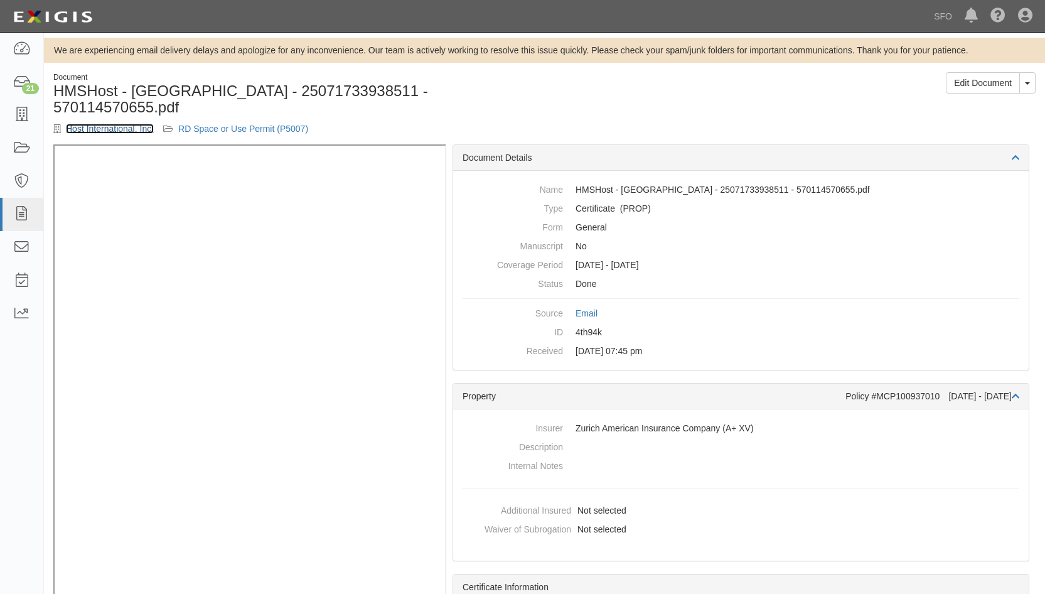
click at [119, 131] on link "Host International, Inc." at bounding box center [110, 129] width 88 height 10
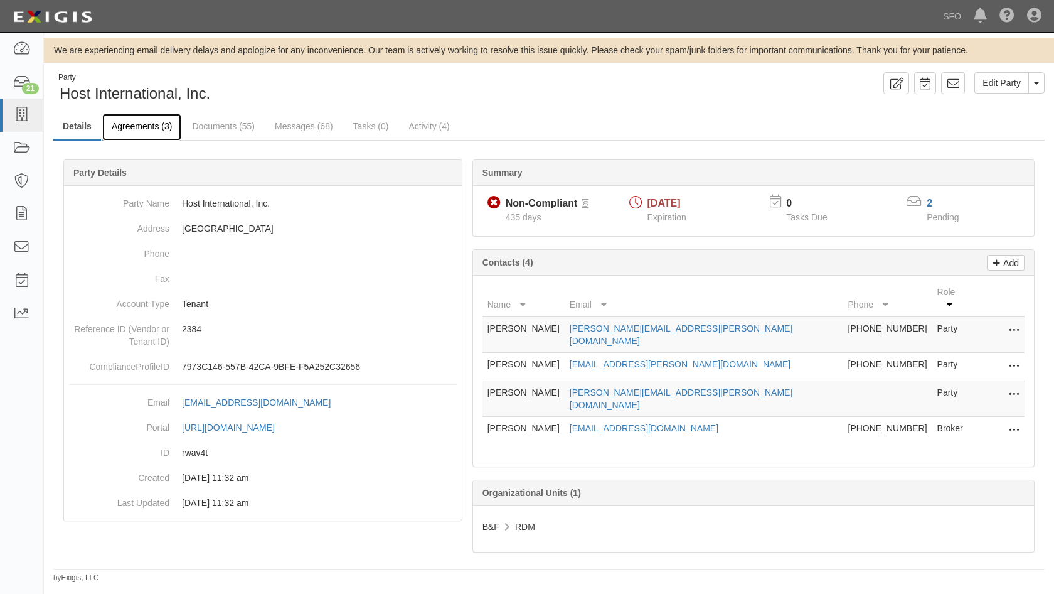
click at [137, 127] on link "Agreements (3)" at bounding box center [141, 127] width 79 height 27
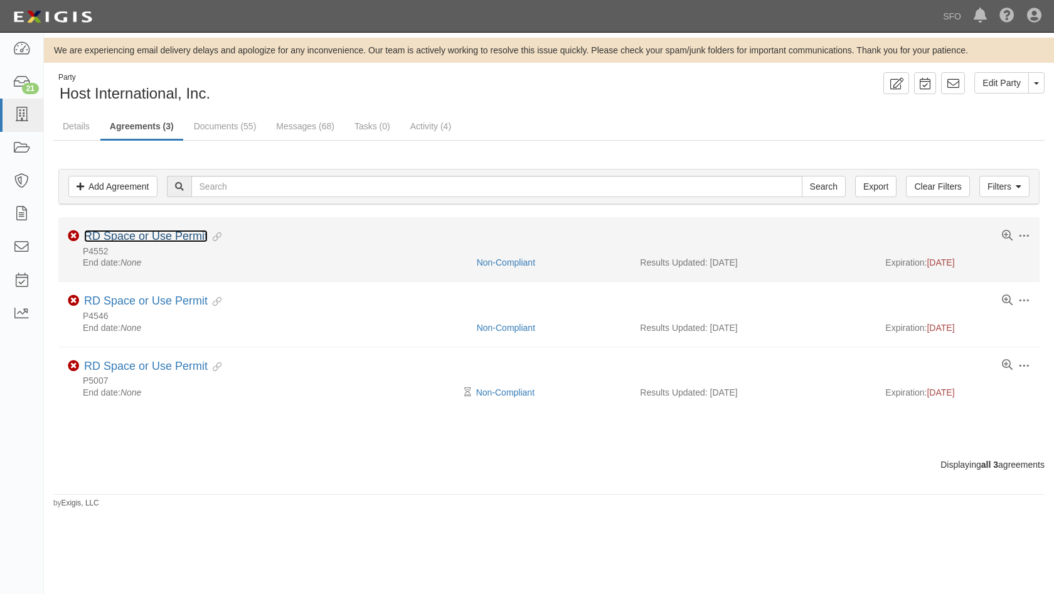
click at [145, 232] on link "RD Space or Use Permit" at bounding box center [146, 236] width 124 height 13
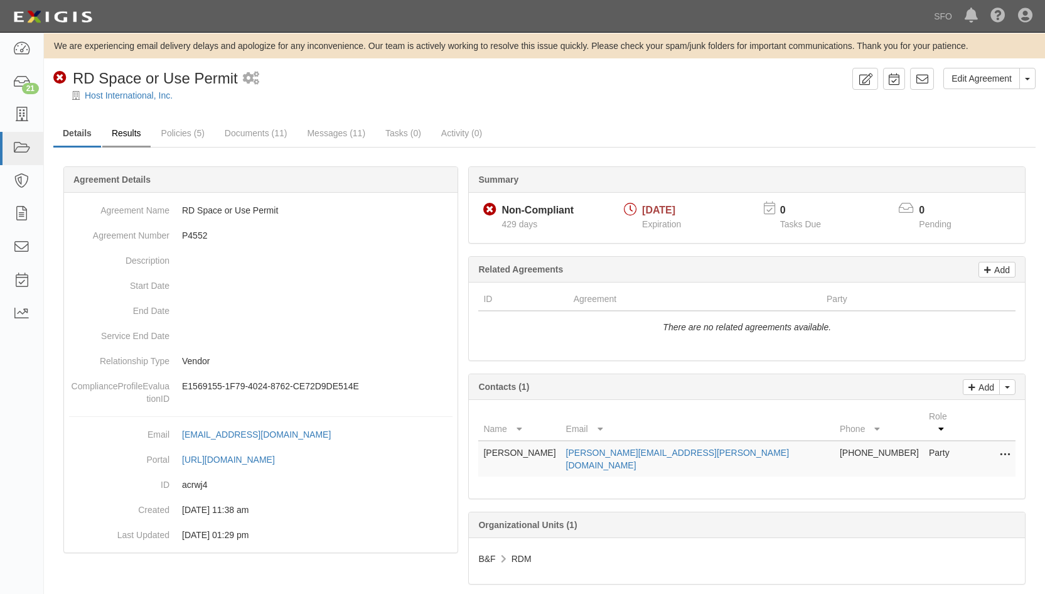
scroll to position [6, 0]
click at [127, 125] on link "Results" at bounding box center [126, 132] width 48 height 27
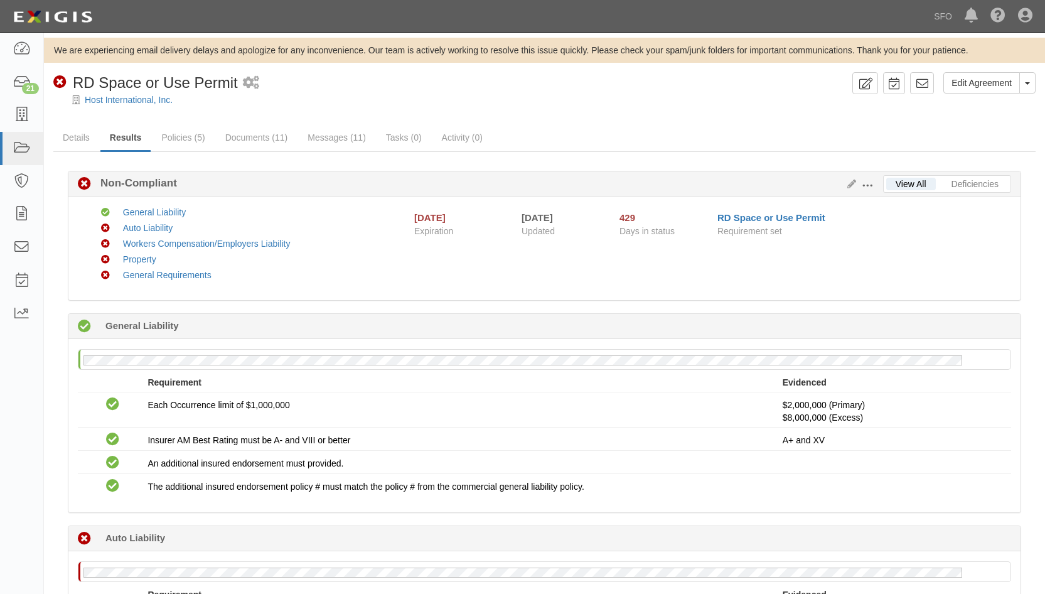
click at [850, 190] on div "Edit Requirements View History" at bounding box center [862, 185] width 41 height 14
click at [850, 184] on icon at bounding box center [849, 184] width 14 height 9
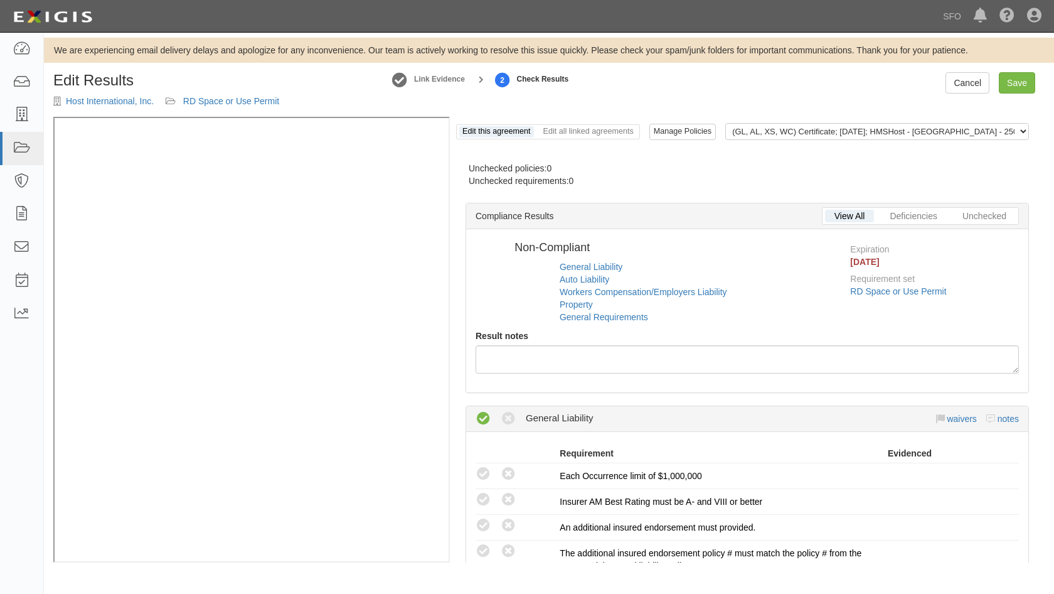
radio input "false"
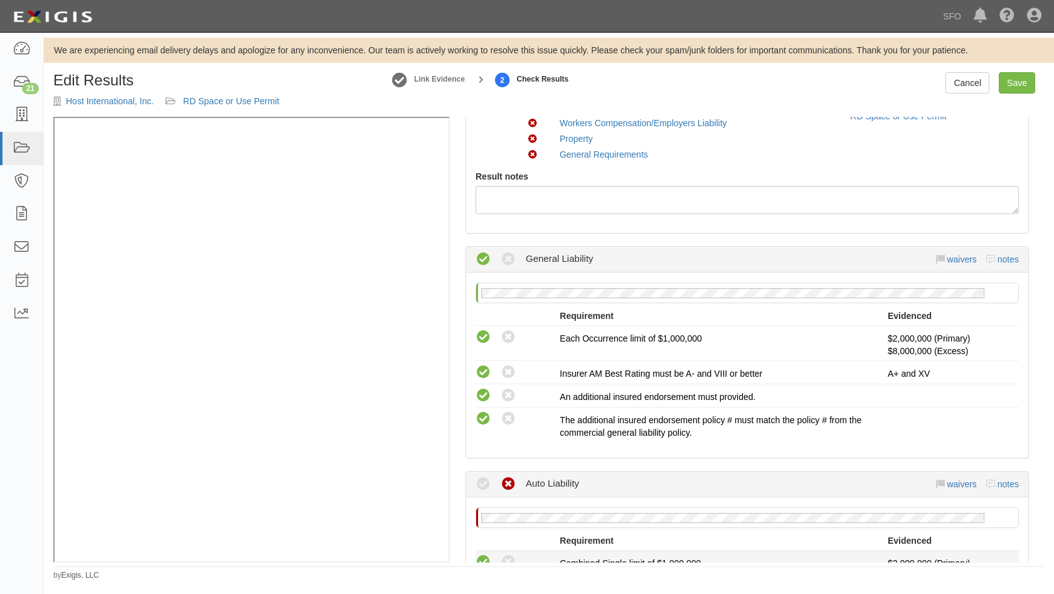
scroll to position [314, 0]
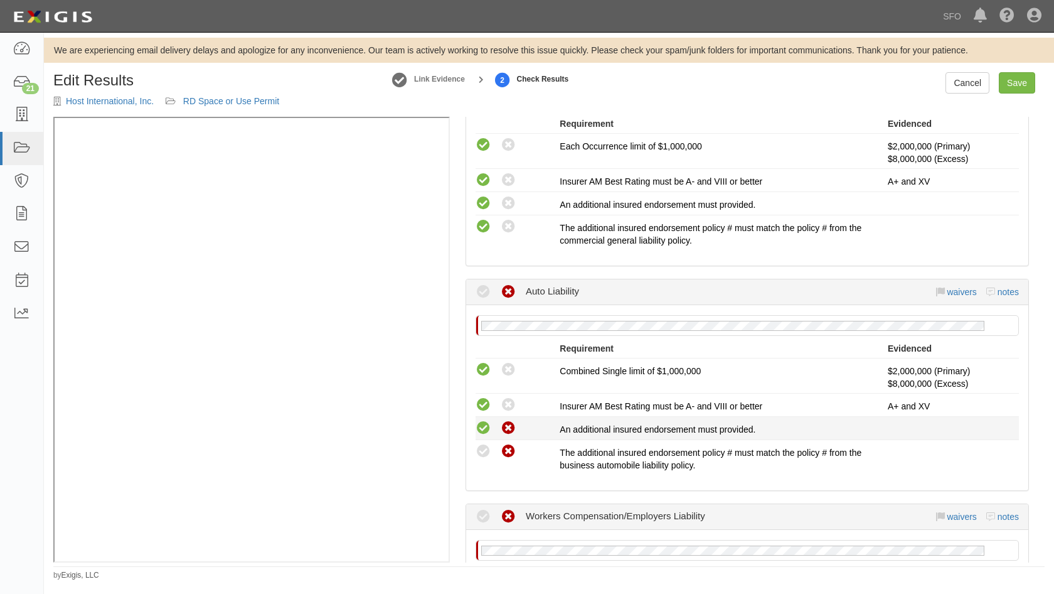
click at [481, 432] on icon at bounding box center [484, 429] width 16 height 16
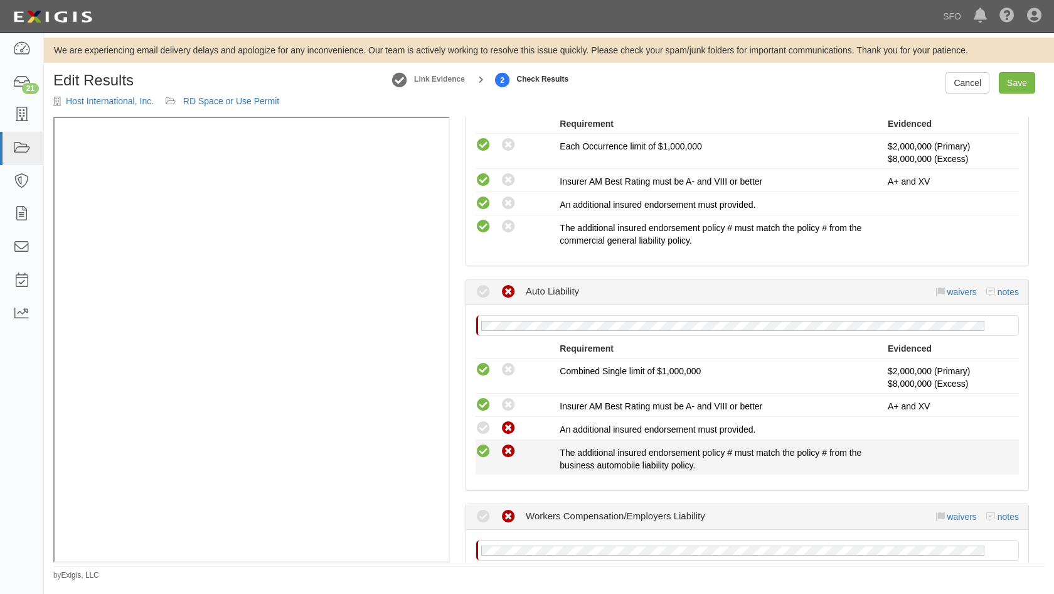
radio input "true"
click at [480, 458] on icon at bounding box center [484, 452] width 16 height 16
radio input "true"
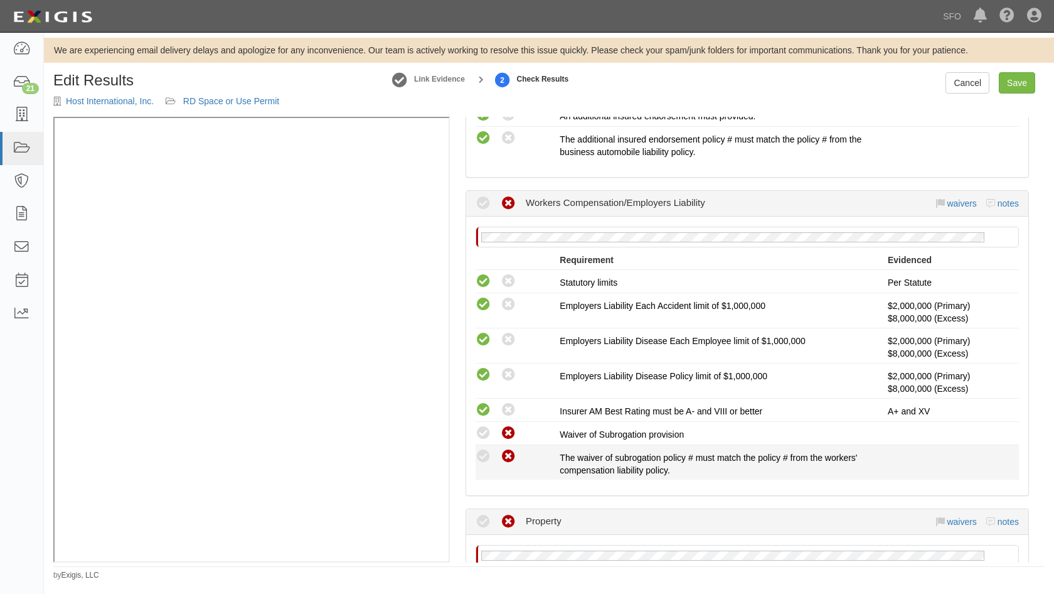
scroll to position [628, 0]
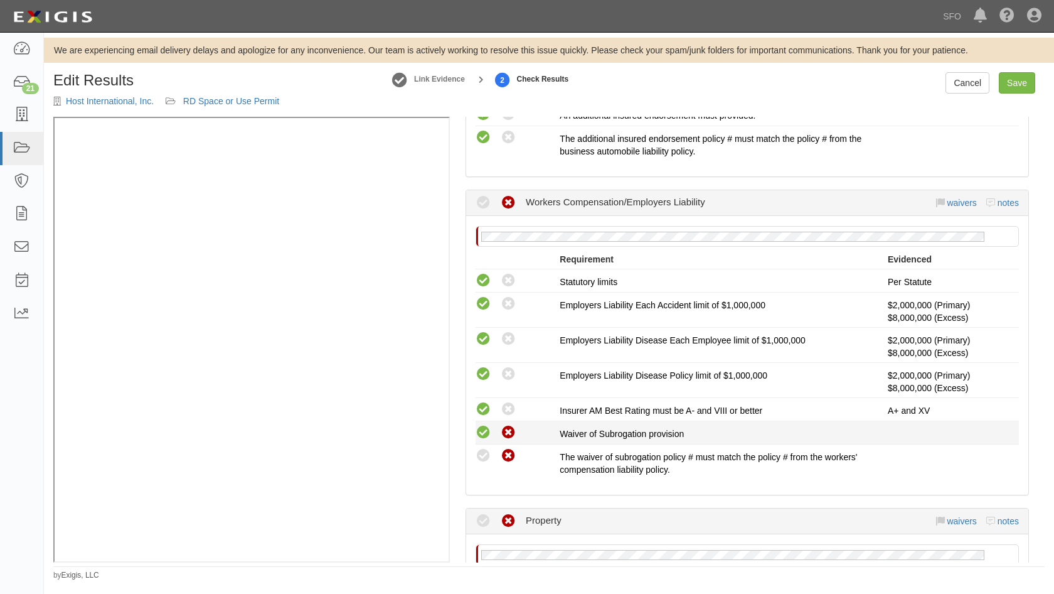
click at [490, 436] on icon at bounding box center [484, 433] width 16 height 16
radio input "true"
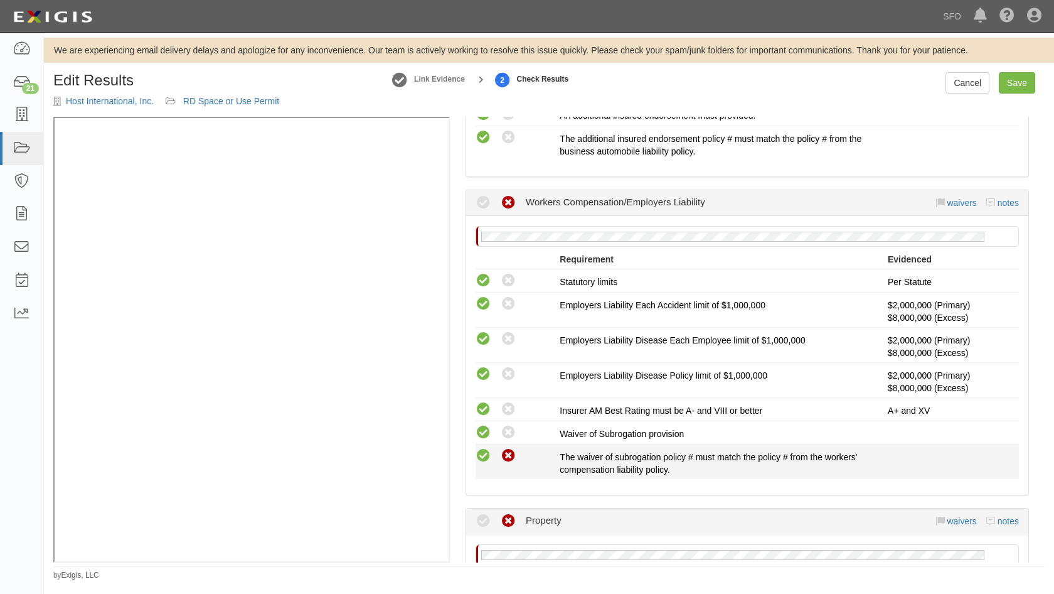
click at [484, 451] on icon at bounding box center [484, 456] width 16 height 16
radio input "true"
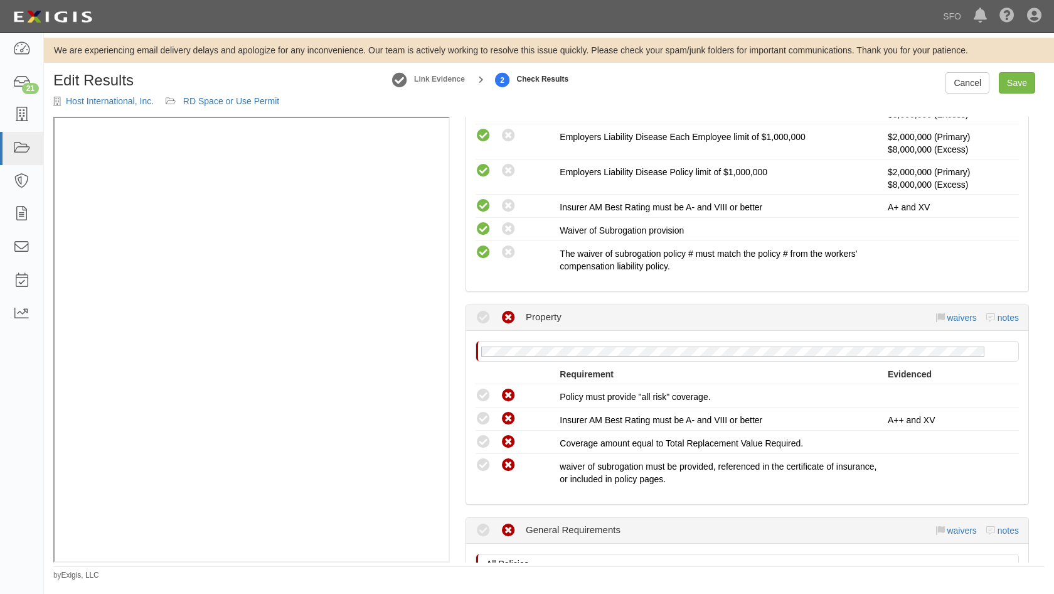
scroll to position [941, 0]
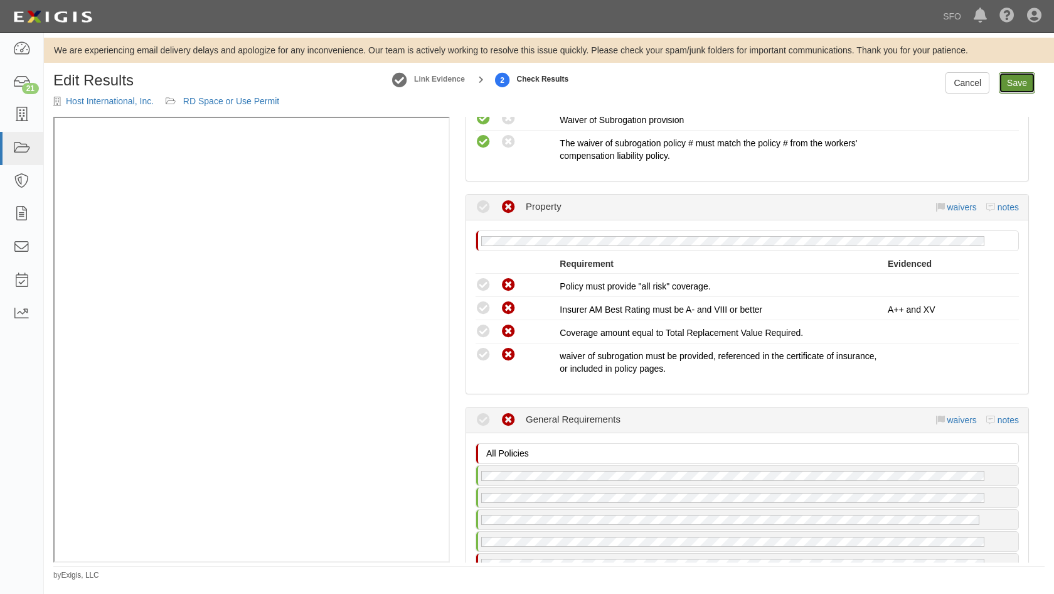
click at [1019, 75] on link "Save" at bounding box center [1017, 82] width 36 height 21
radio input "true"
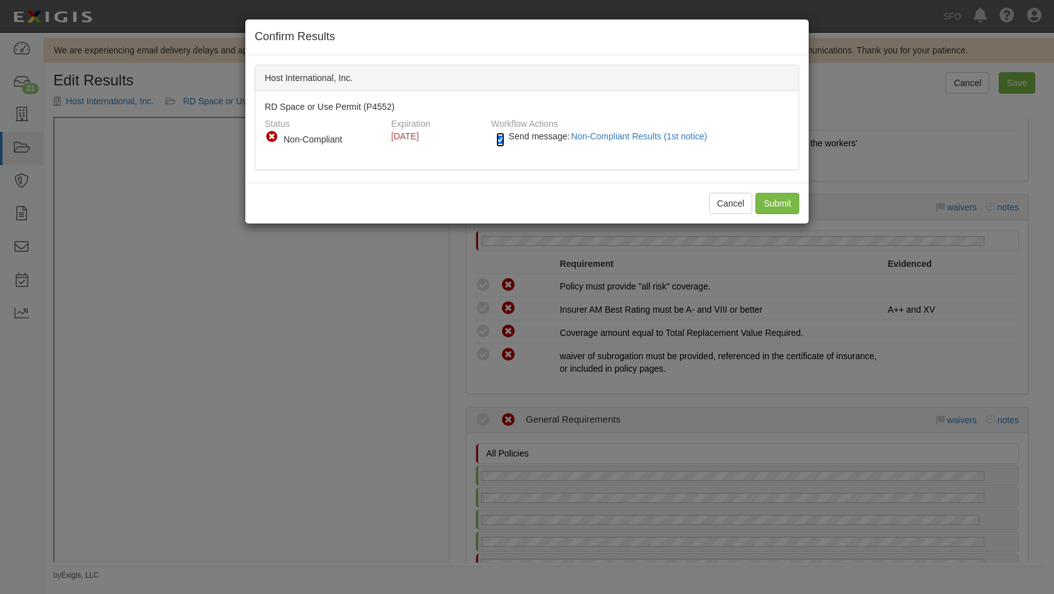
click at [500, 139] on input "Send message: Non-Compliant Results (1st notice)" at bounding box center [500, 139] width 8 height 14
checkbox input "false"
click at [779, 194] on input "Submit" at bounding box center [778, 203] width 44 height 21
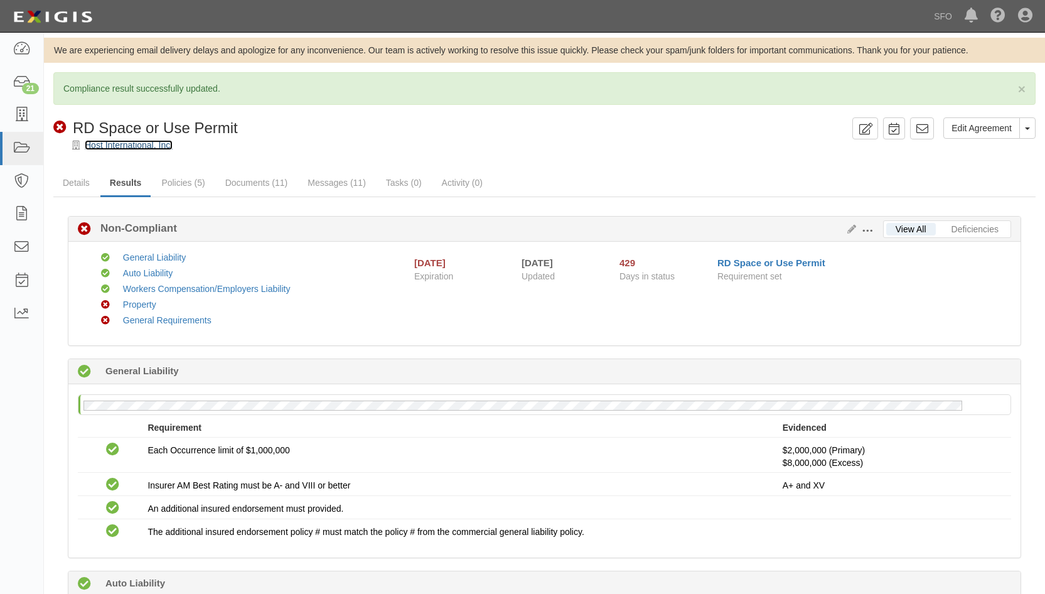
click at [116, 146] on link "Host International, Inc." at bounding box center [129, 145] width 88 height 10
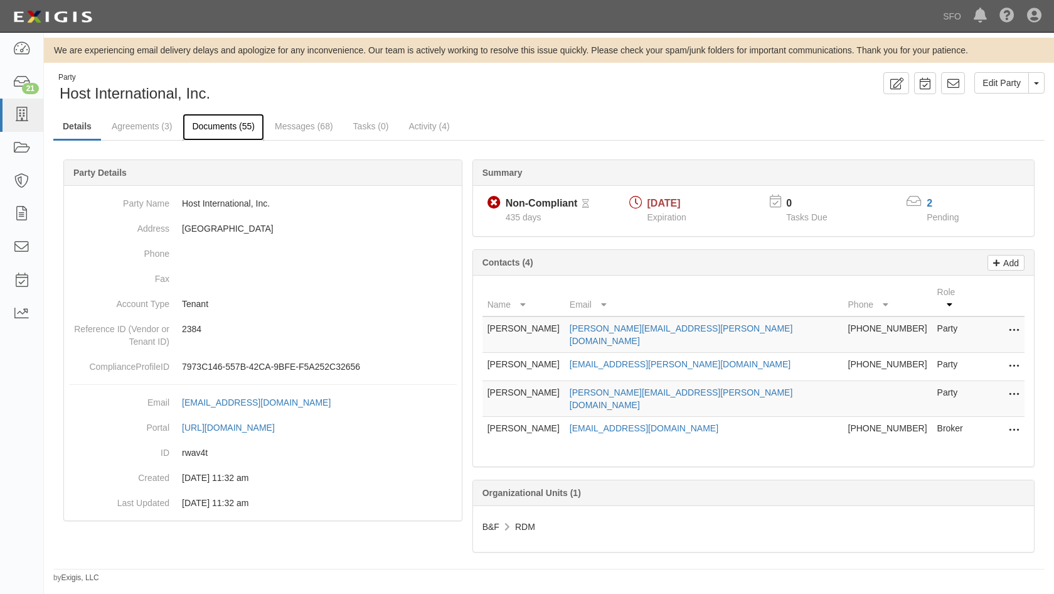
click at [257, 129] on link "Documents (55)" at bounding box center [224, 127] width 82 height 27
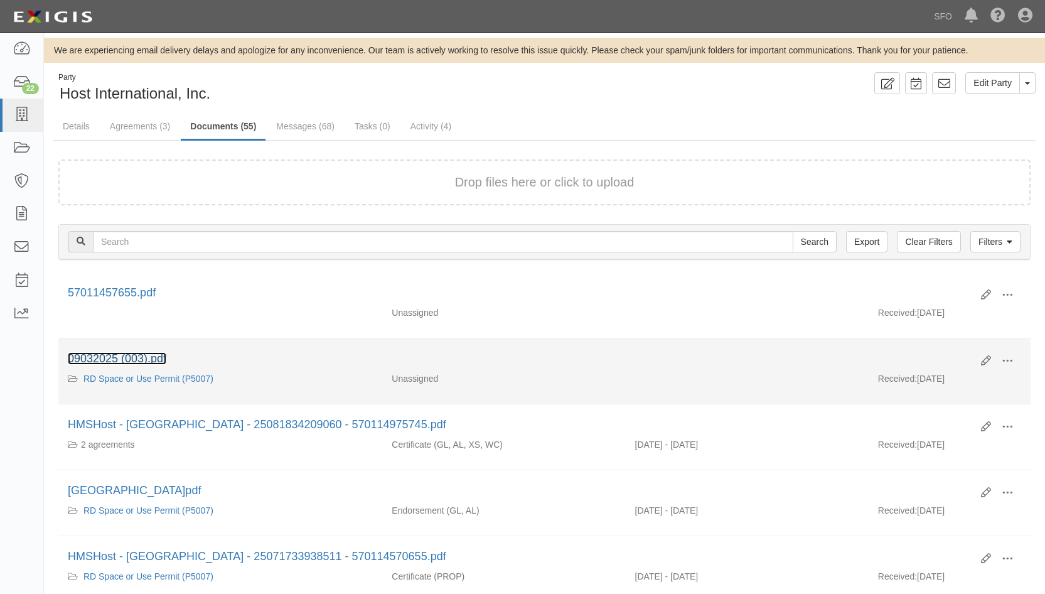
click at [122, 356] on link "09032025 (003).pdf" at bounding box center [117, 358] width 99 height 13
